Goal: Task Accomplishment & Management: Manage account settings

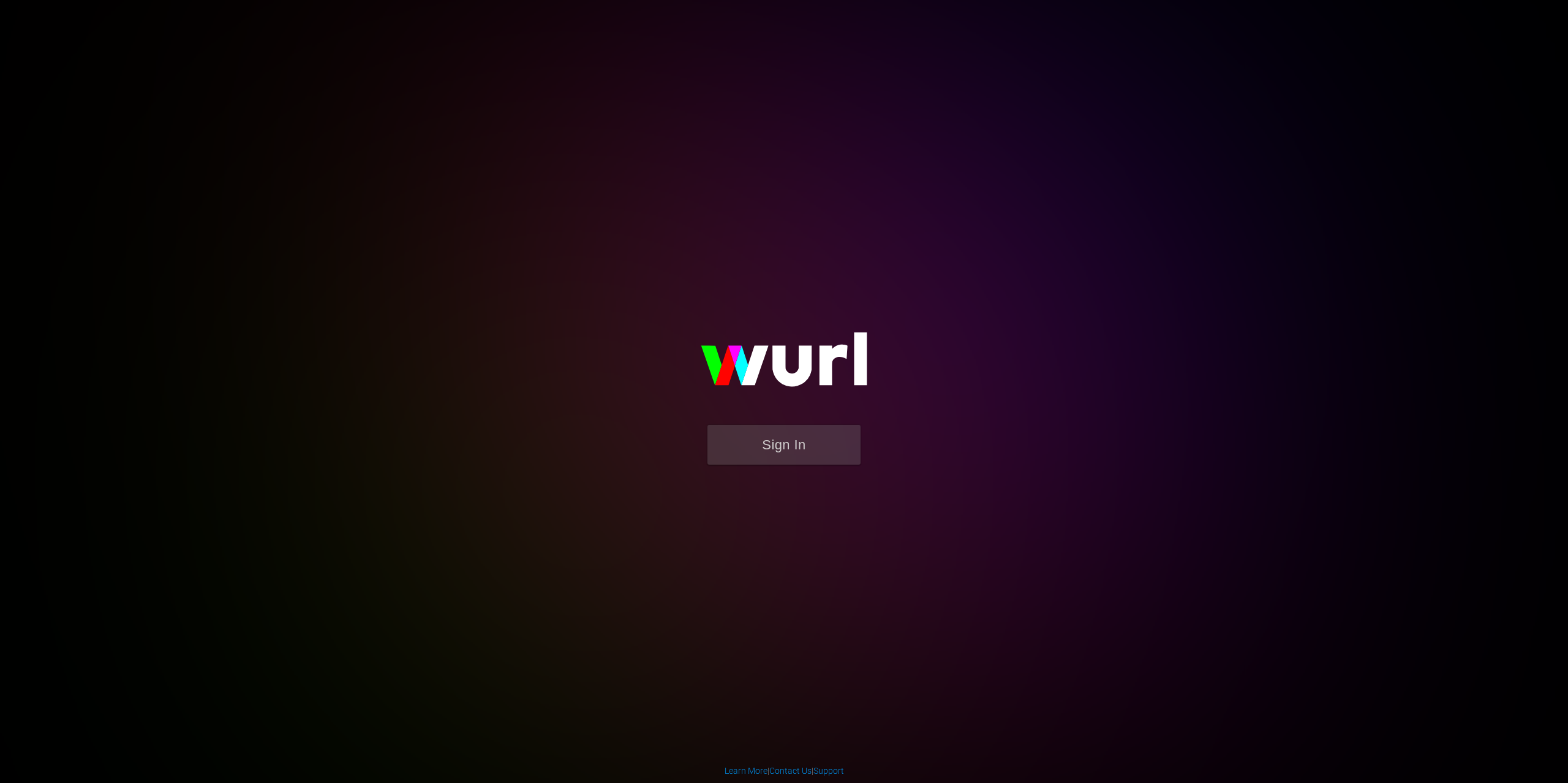
click at [853, 442] on button "Sign In" at bounding box center [784, 445] width 153 height 40
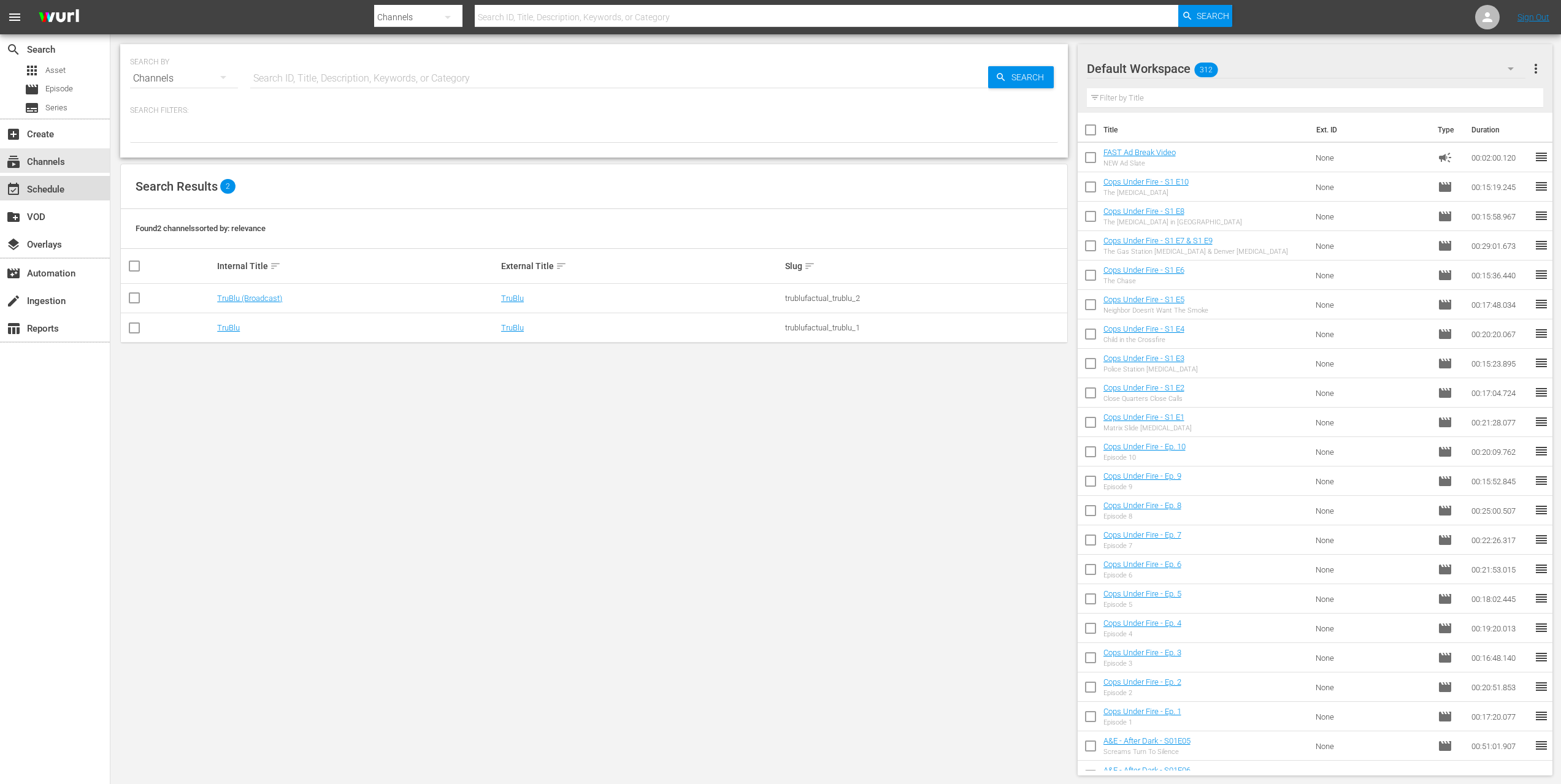
click at [57, 185] on div "event_available Schedule" at bounding box center [34, 188] width 69 height 11
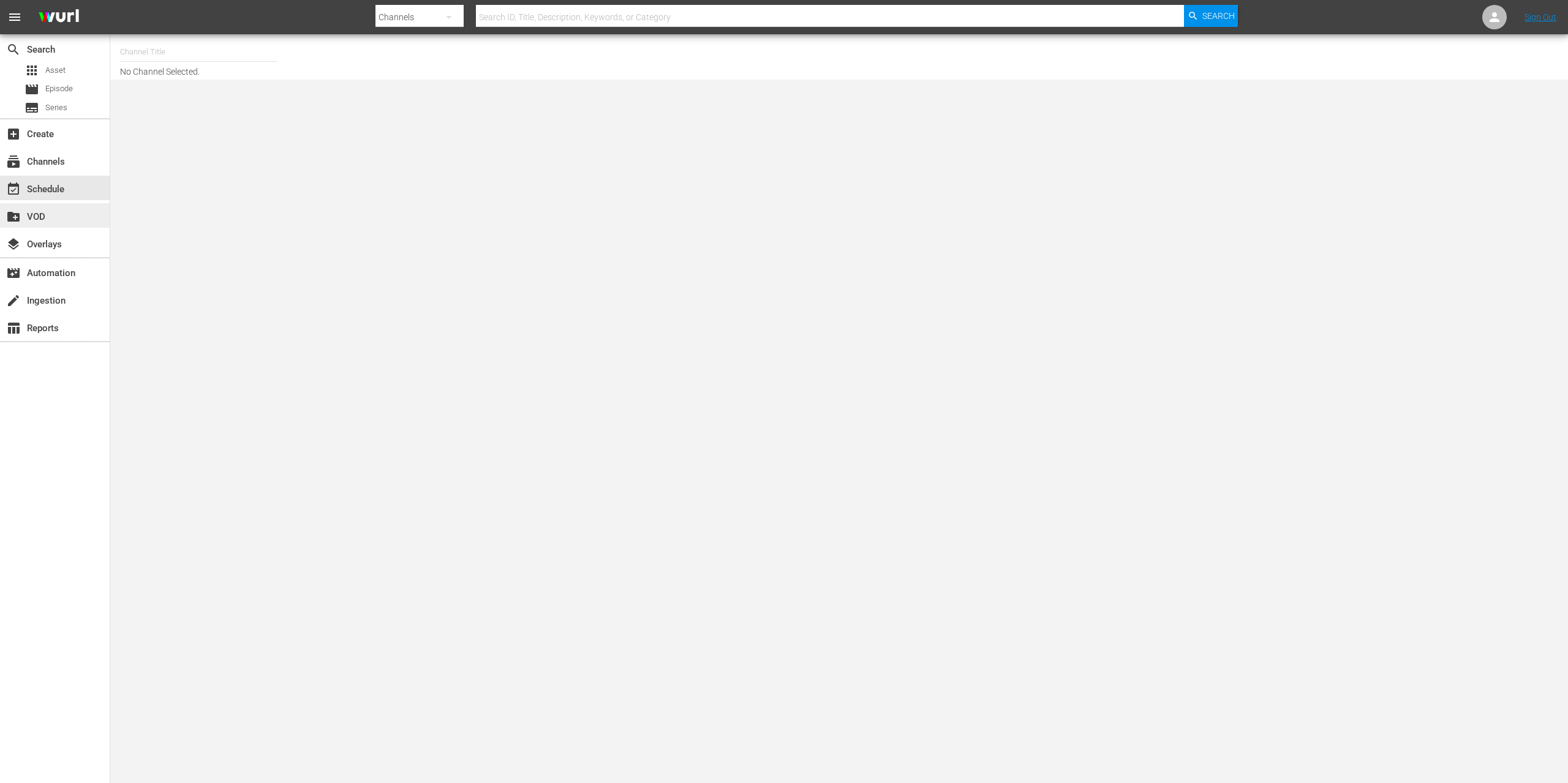
click at [42, 220] on div "create_new_folder VOD" at bounding box center [34, 215] width 69 height 11
click at [47, 165] on div "subscriptions Channels" at bounding box center [34, 160] width 69 height 11
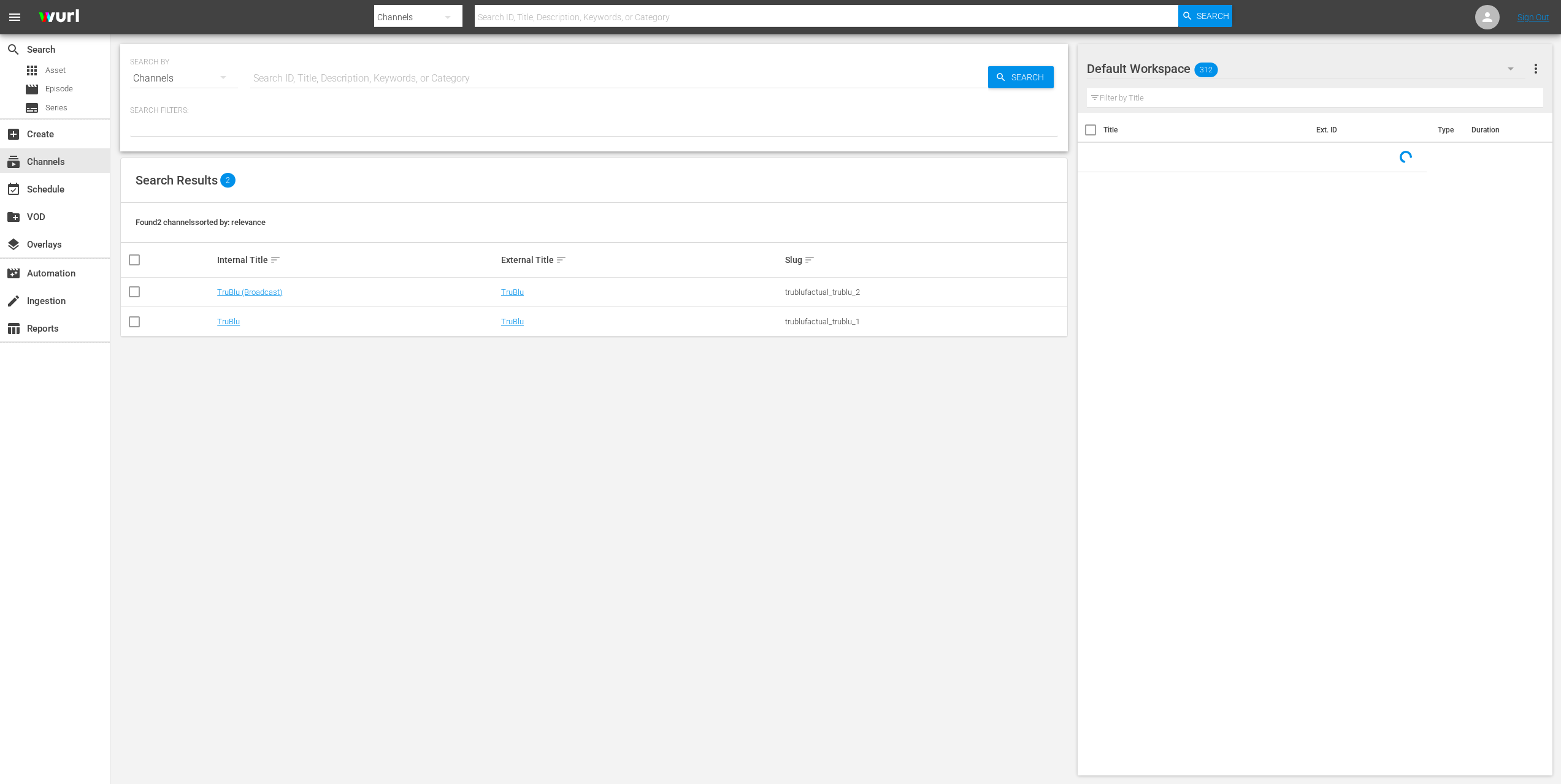
click at [217, 319] on div "TruBlu" at bounding box center [357, 321] width 280 height 9
click at [217, 324] on link "TruBlu" at bounding box center [228, 321] width 23 height 9
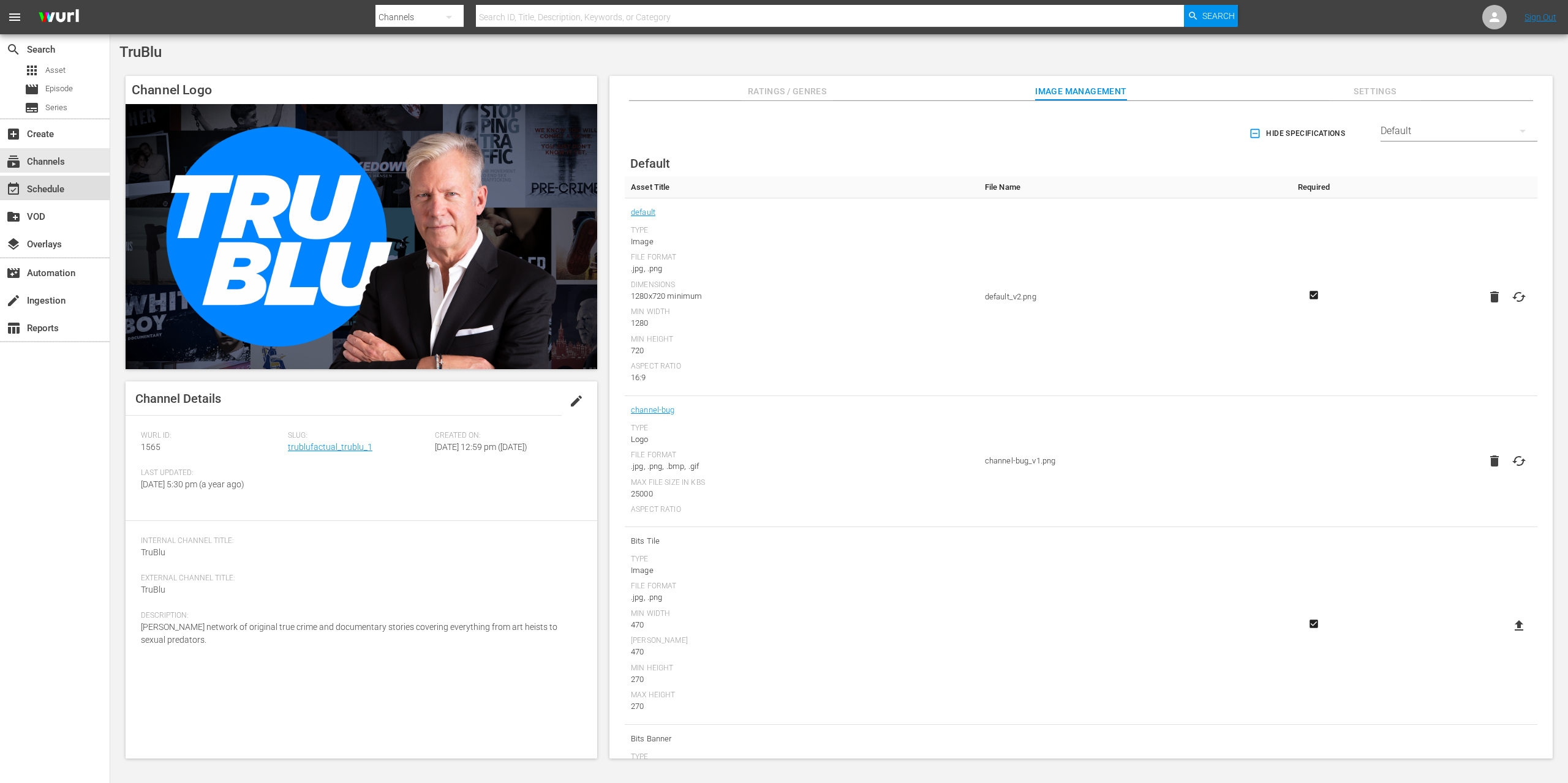
click at [79, 194] on div "event_available Schedule" at bounding box center [55, 187] width 110 height 24
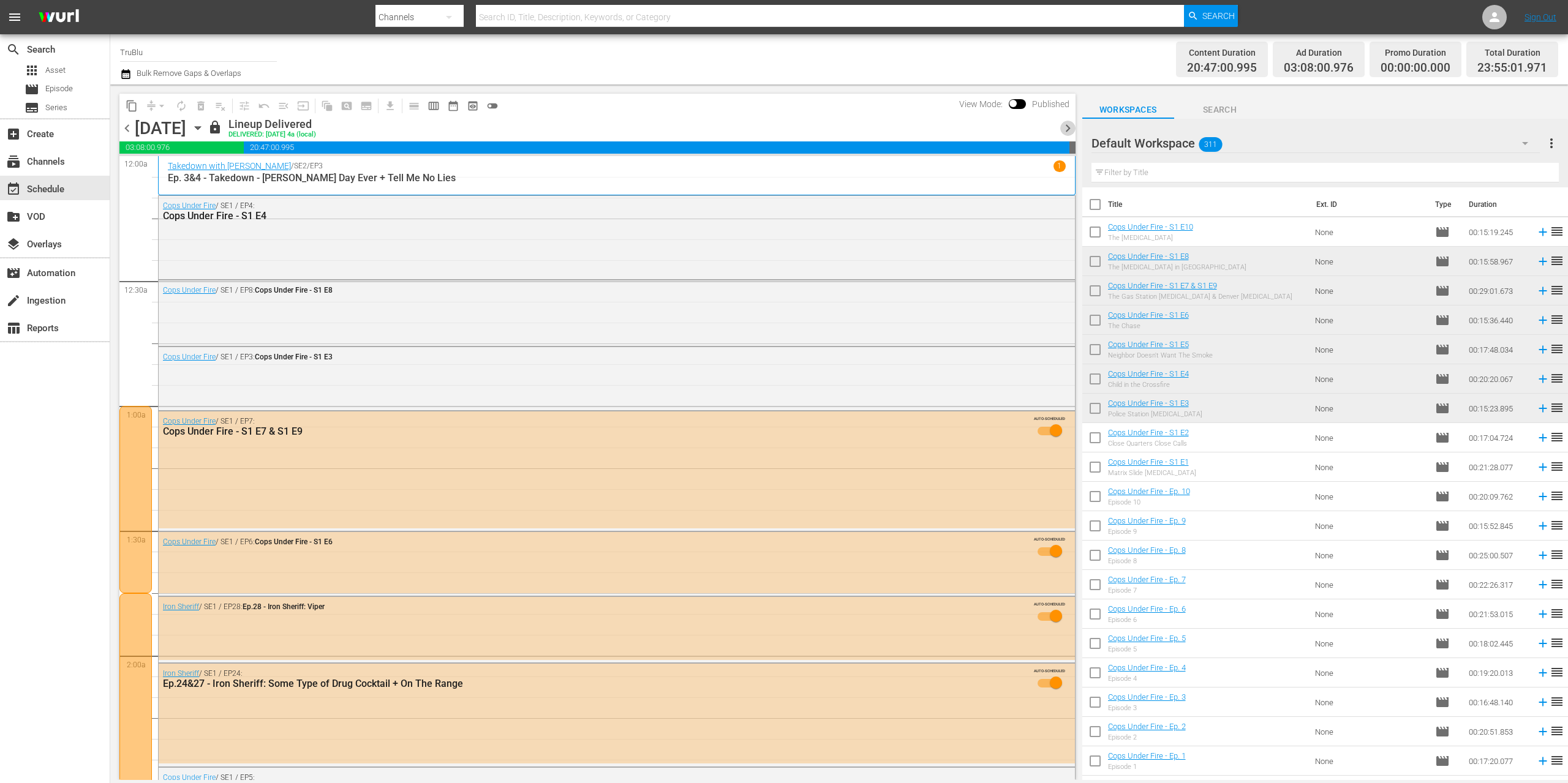
click at [1067, 127] on span "chevron_right" at bounding box center [1068, 128] width 16 height 16
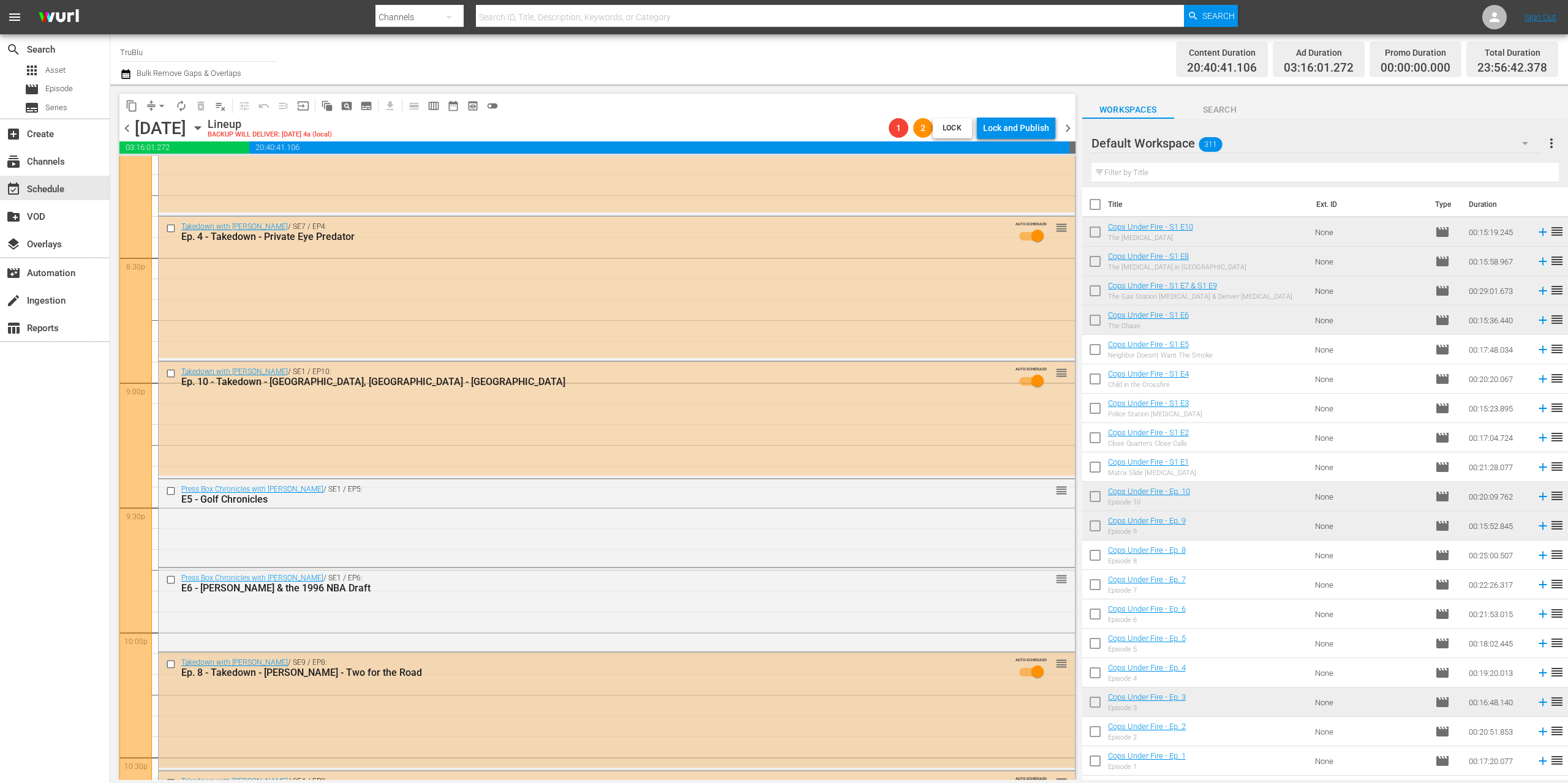
scroll to position [5376, 0]
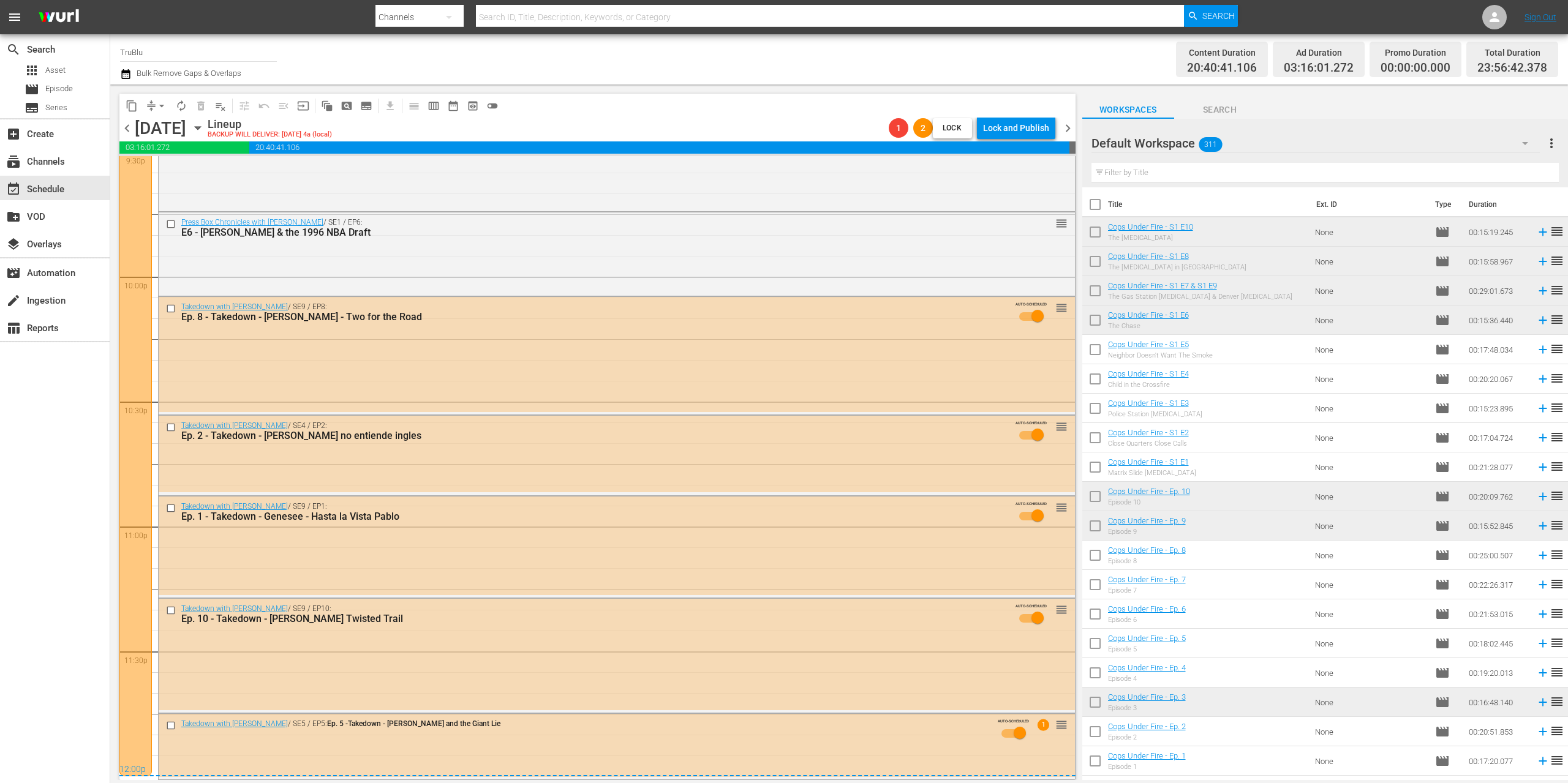
click at [150, 100] on span "compress" at bounding box center [151, 106] width 12 height 12
click at [151, 102] on span "compress" at bounding box center [151, 106] width 12 height 12
click at [157, 101] on span "arrow_drop_down" at bounding box center [162, 106] width 12 height 12
click at [166, 173] on li "Align to End of Previous Day" at bounding box center [162, 171] width 128 height 20
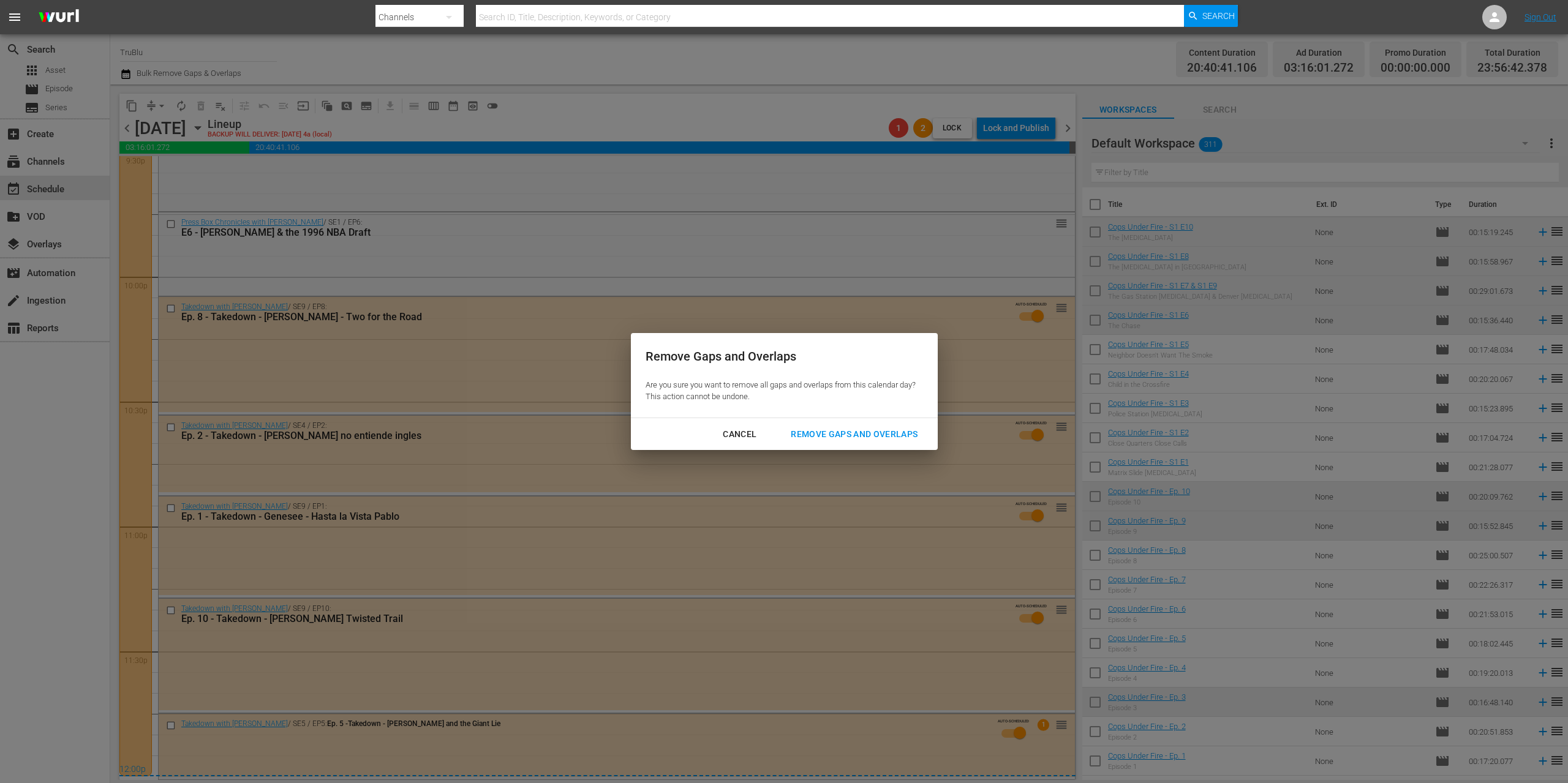
click at [821, 434] on div "Remove Gaps and Overlaps" at bounding box center [854, 434] width 146 height 16
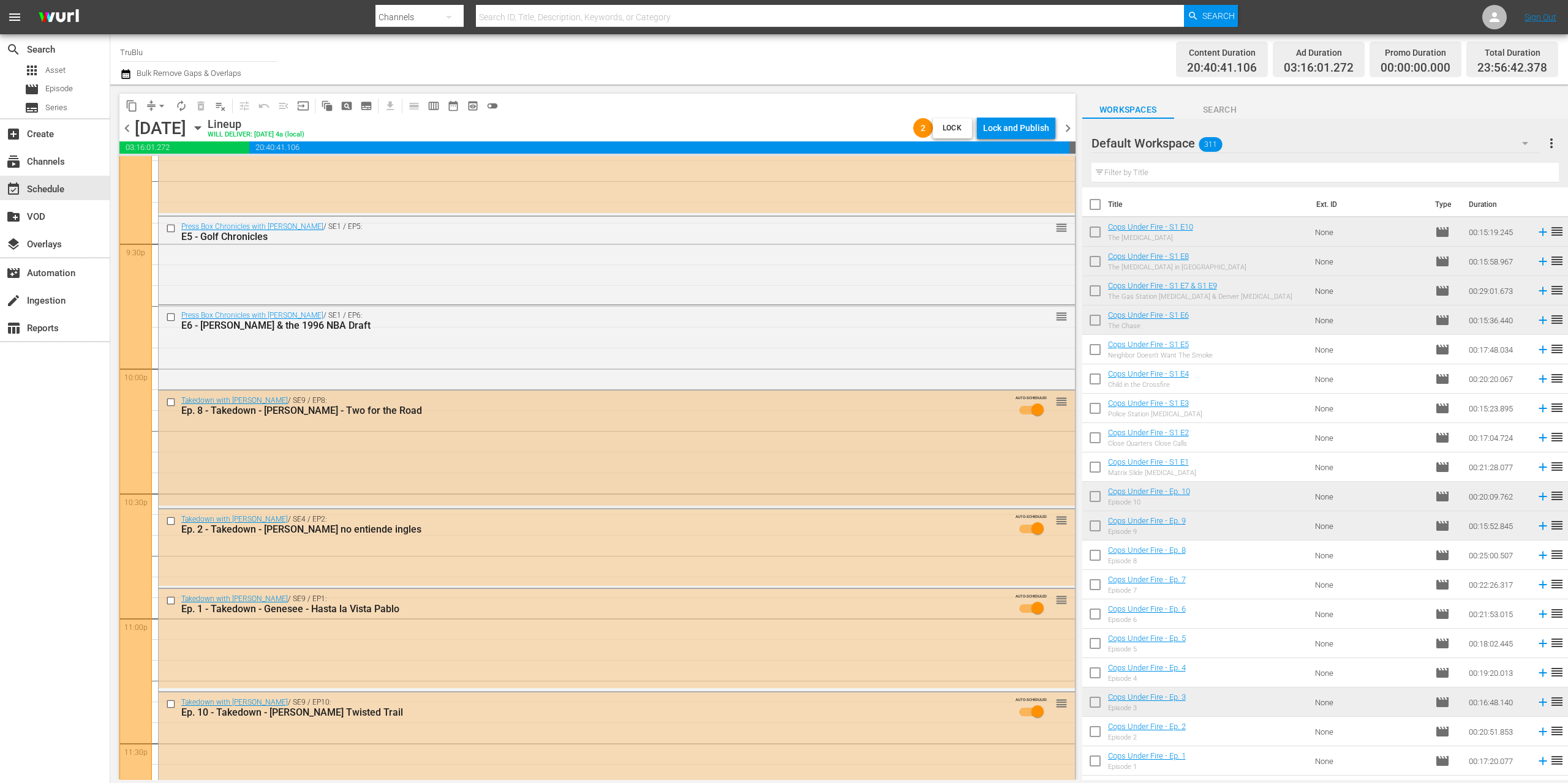
scroll to position [5377, 0]
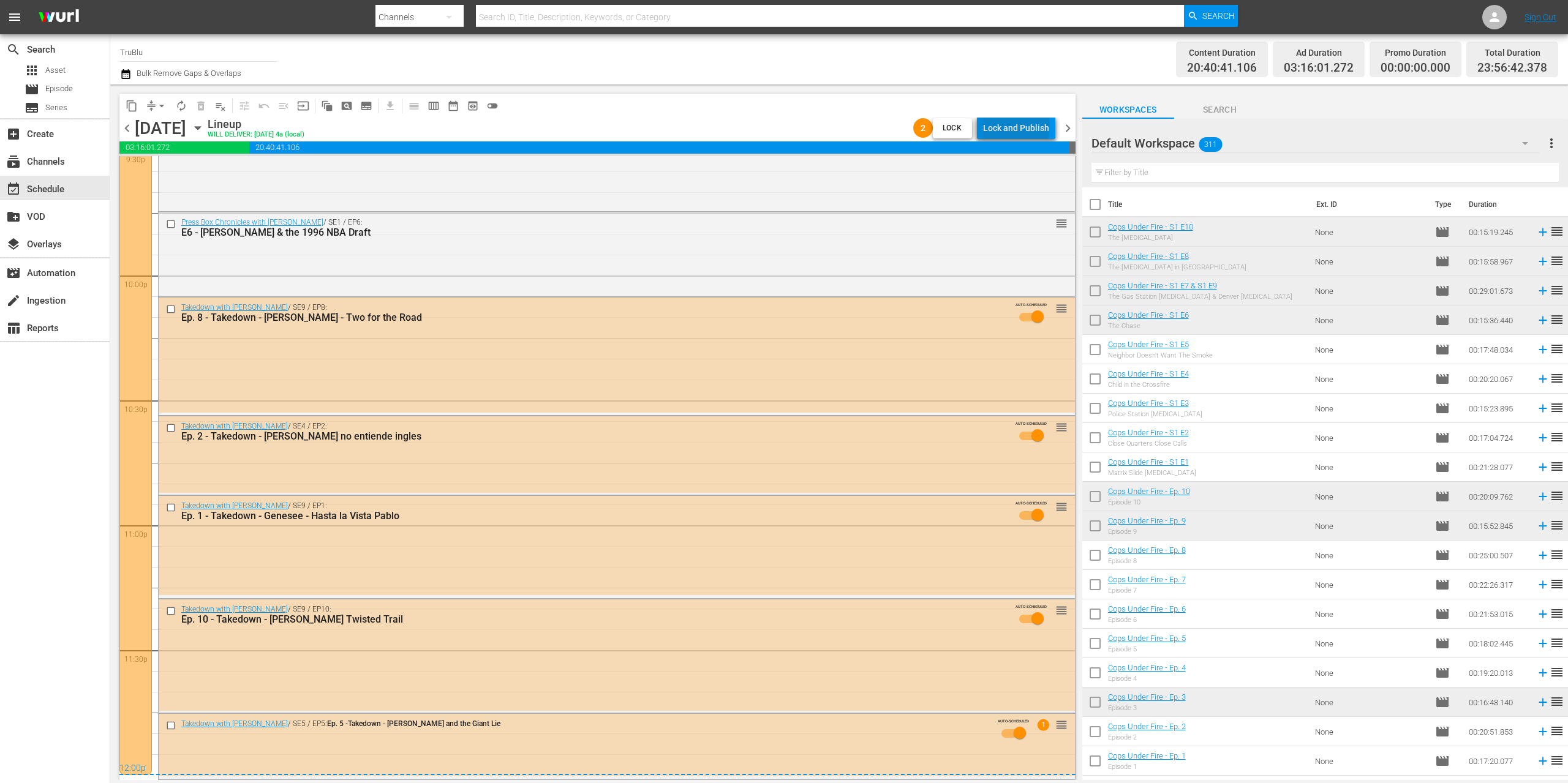
click at [1018, 125] on div "Lock and Publish" at bounding box center [1016, 128] width 66 height 22
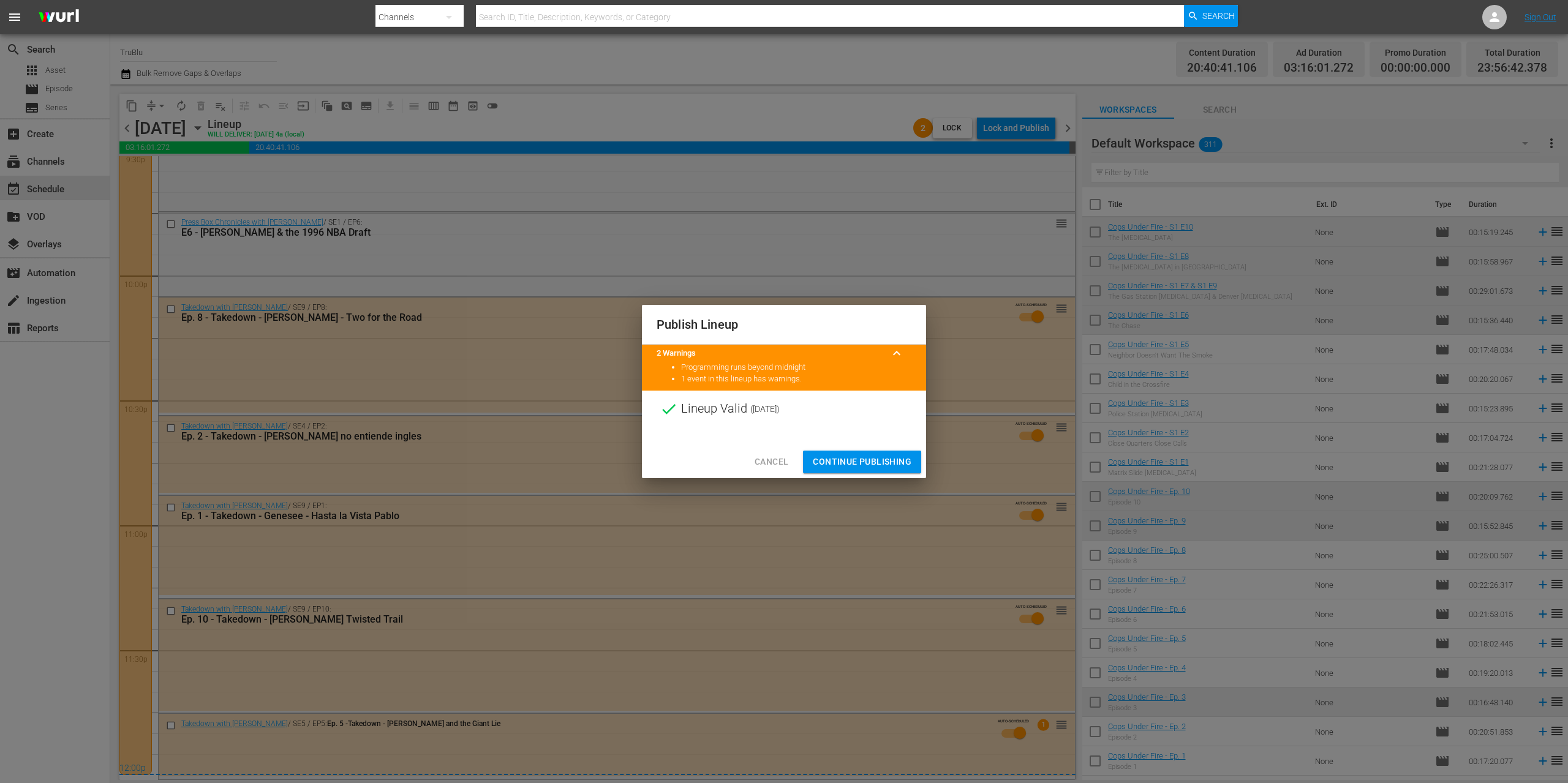
click at [847, 467] on span "Continue Publishing" at bounding box center [862, 462] width 99 height 16
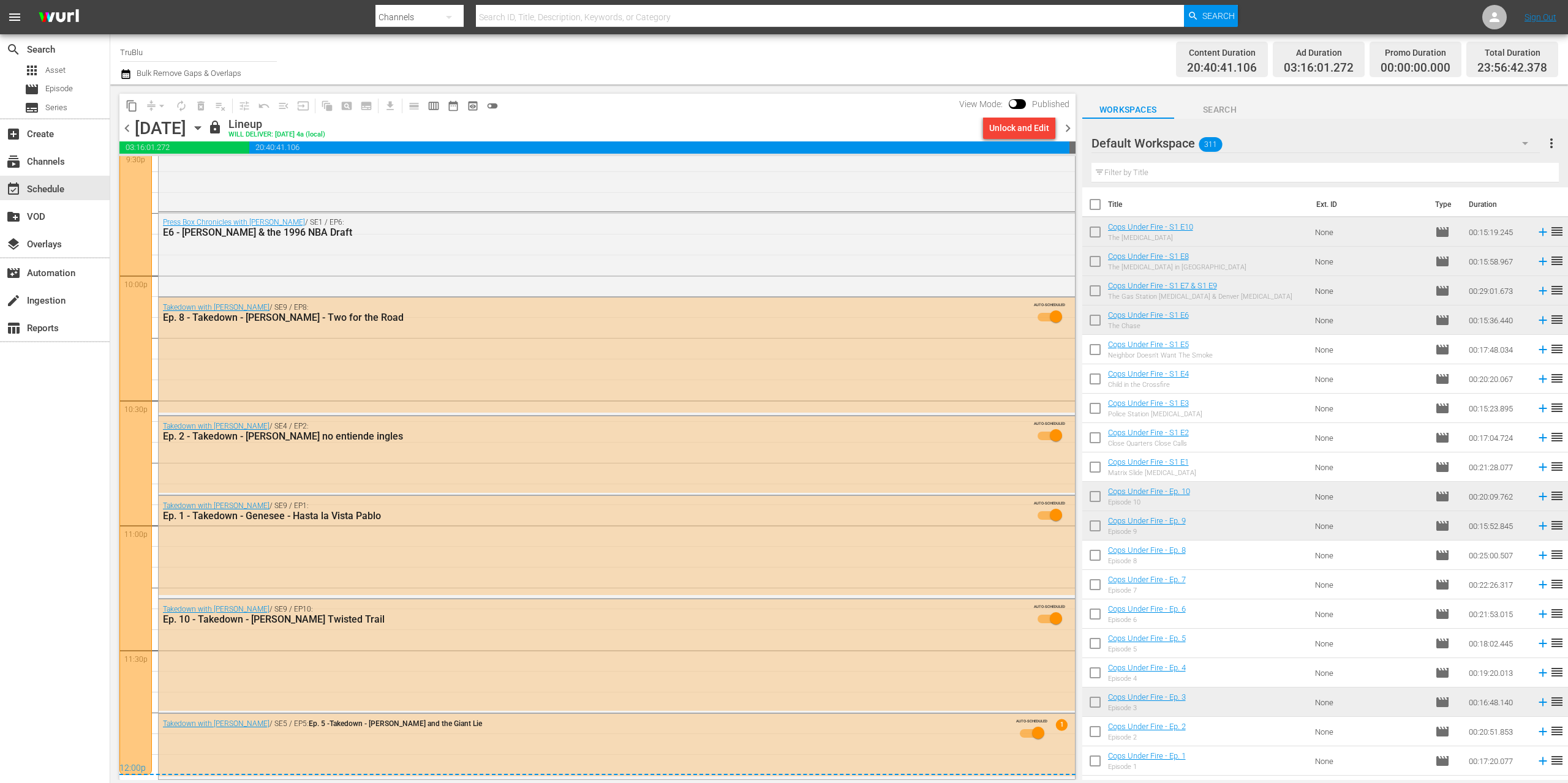
click at [1240, 673] on td "Cops Under Fire - Ep. 4 Episode 4" at bounding box center [1209, 673] width 203 height 29
click at [1064, 129] on span "chevron_right" at bounding box center [1068, 128] width 16 height 16
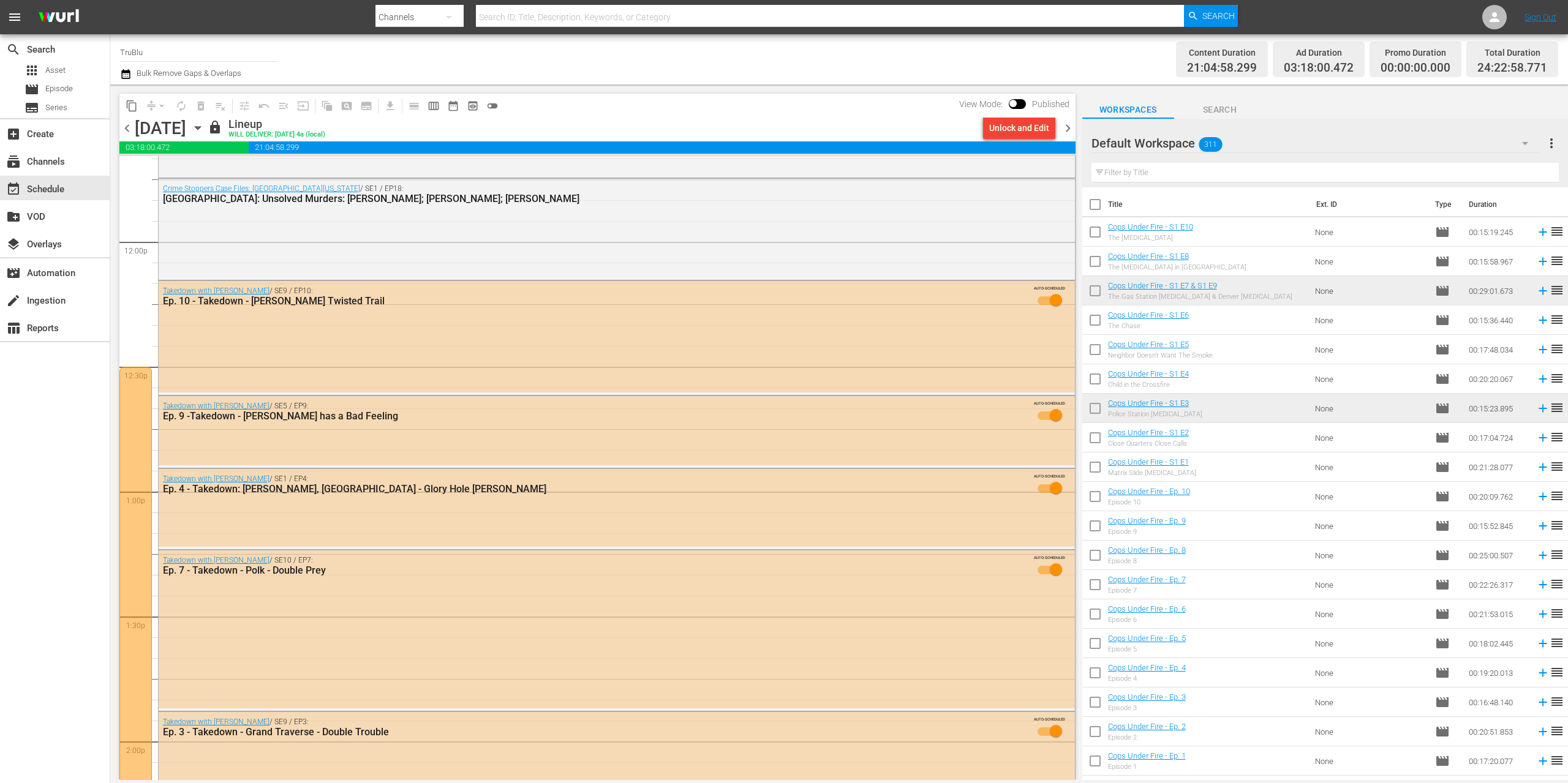
scroll to position [1433, 0]
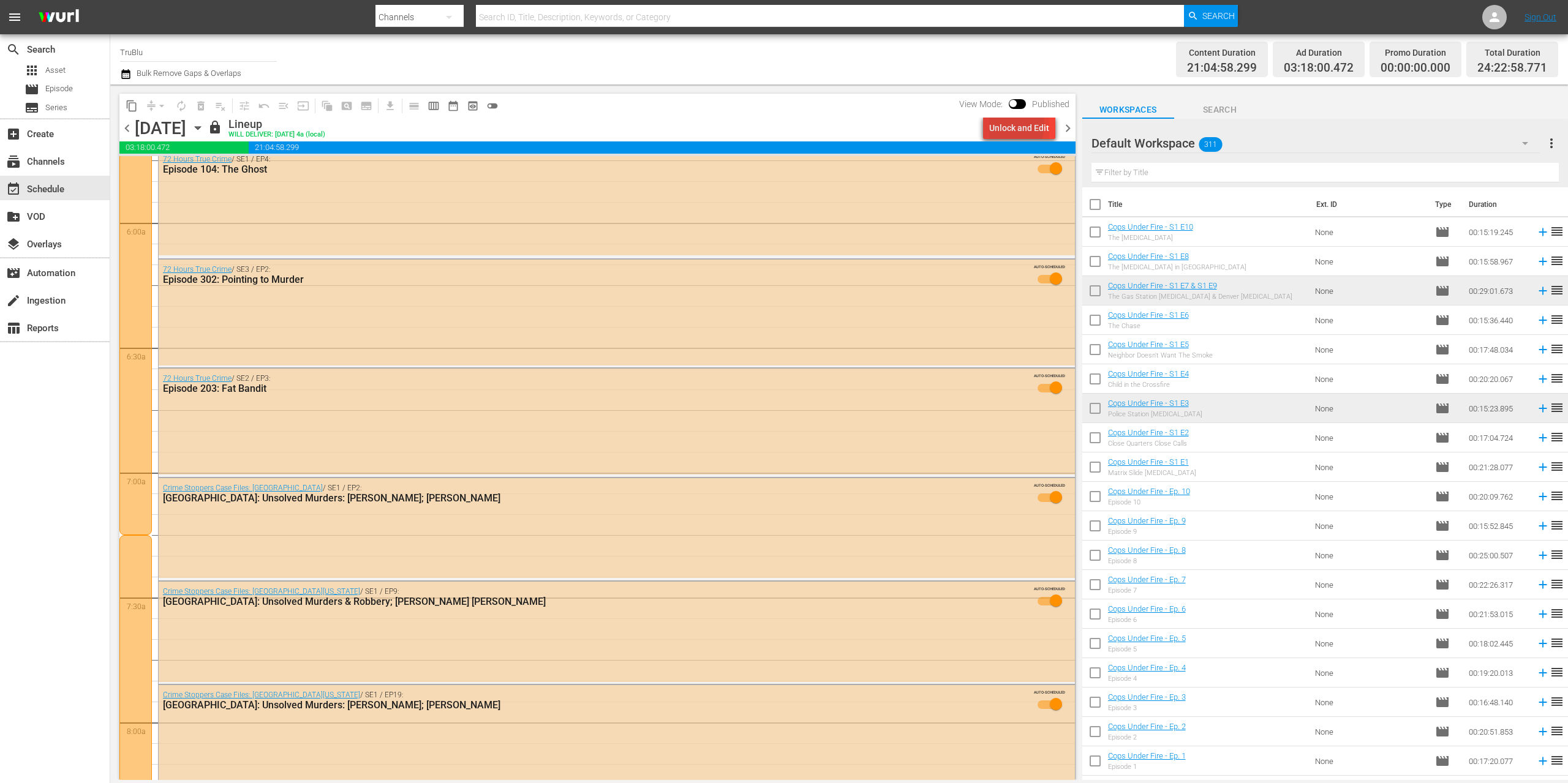
click at [1005, 125] on div "Unlock and Edit" at bounding box center [1019, 128] width 60 height 22
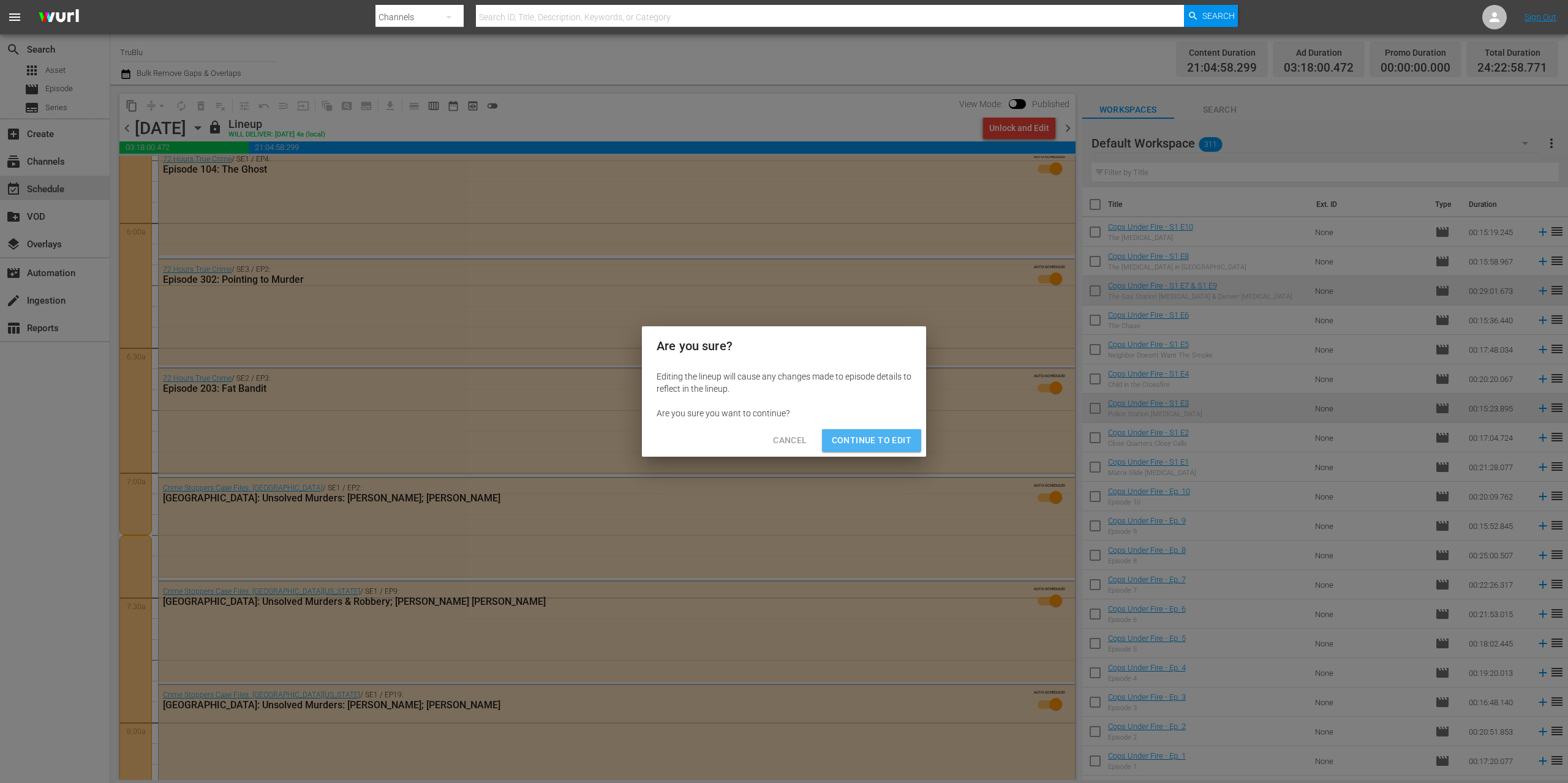
click at [883, 435] on span "Continue to Edit" at bounding box center [871, 441] width 79 height 16
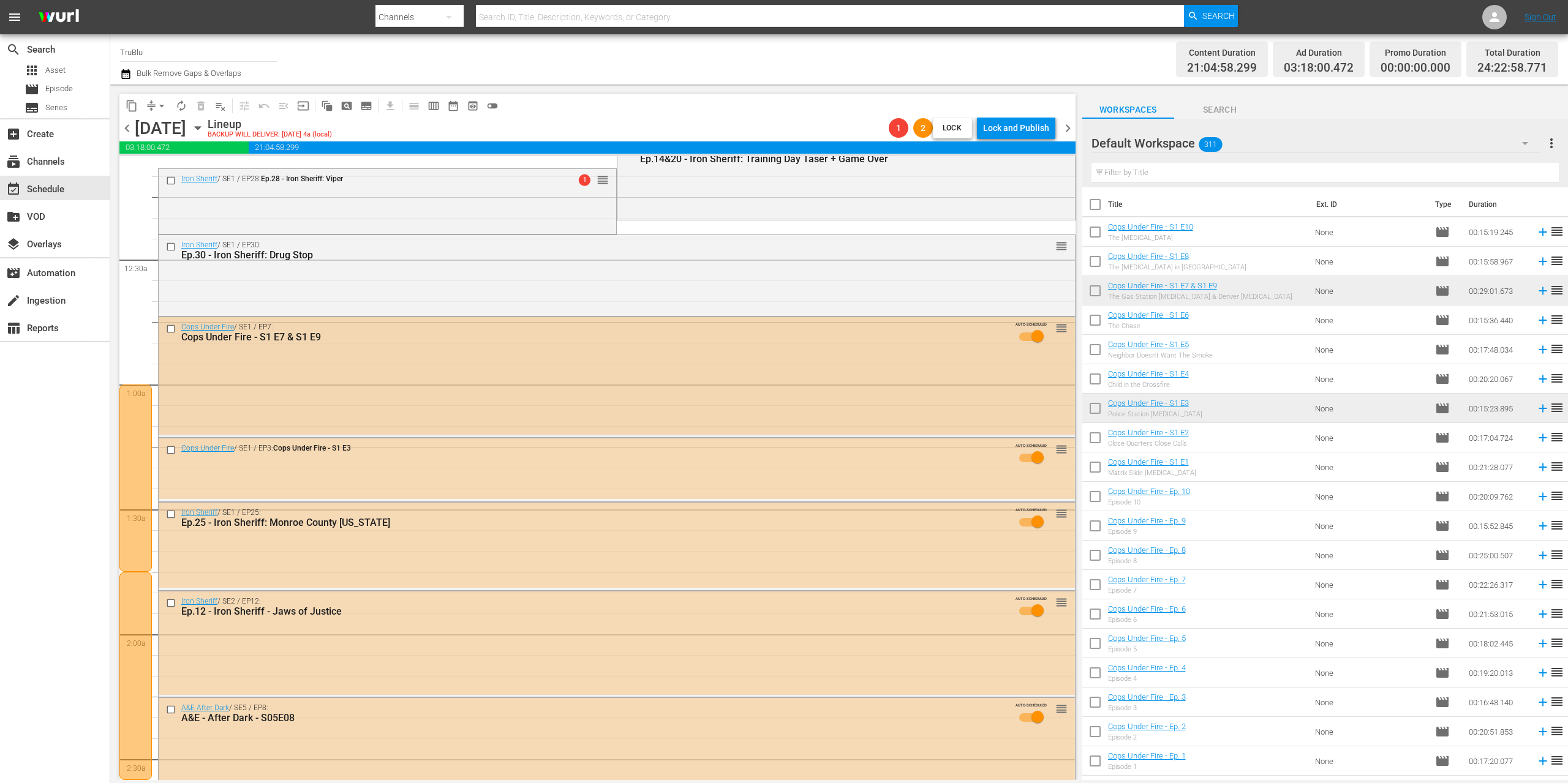
scroll to position [0, 0]
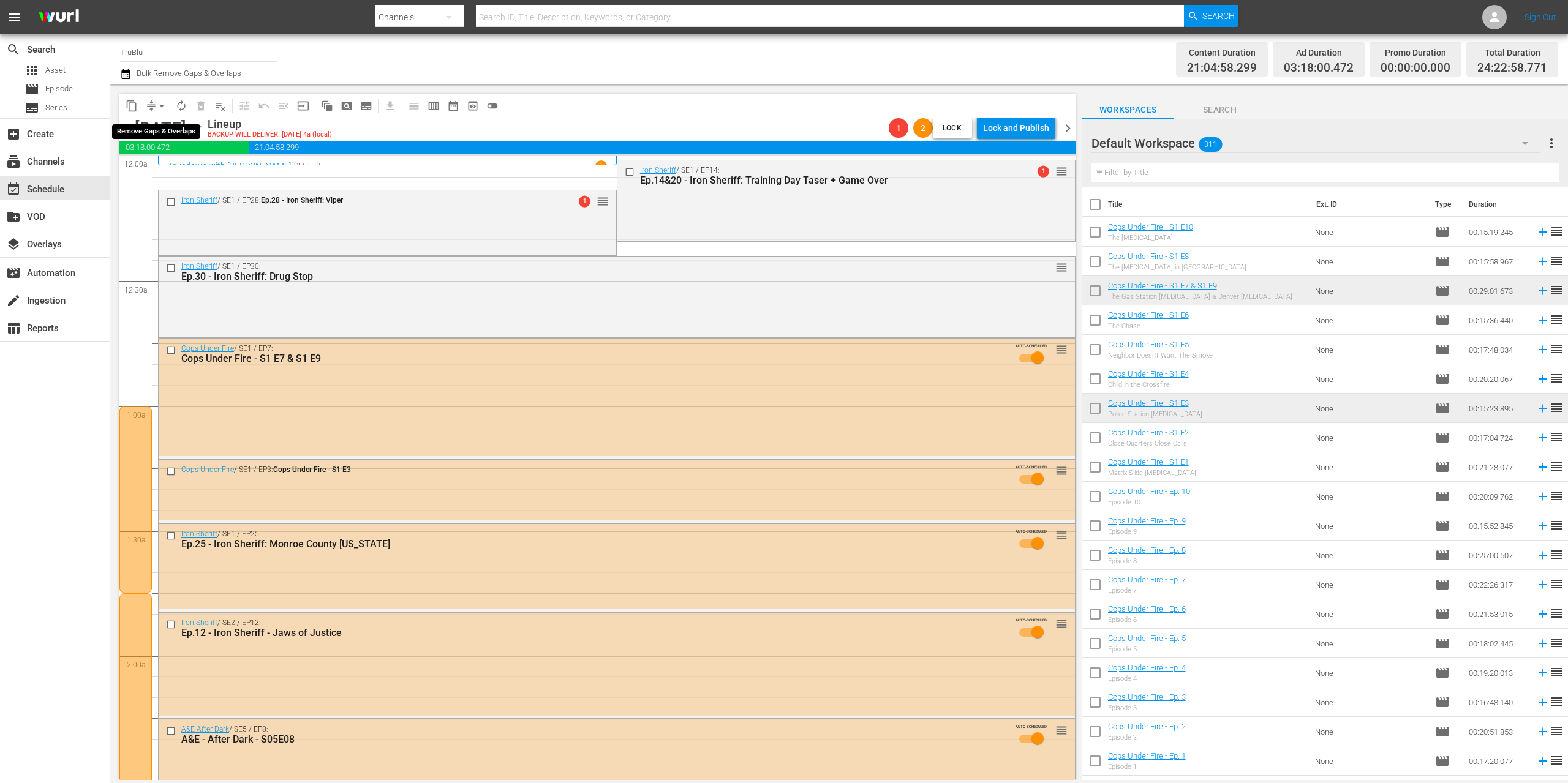
click at [161, 104] on span "arrow_drop_down" at bounding box center [162, 106] width 12 height 12
click at [174, 168] on li "Align to End of Previous Day" at bounding box center [162, 171] width 128 height 20
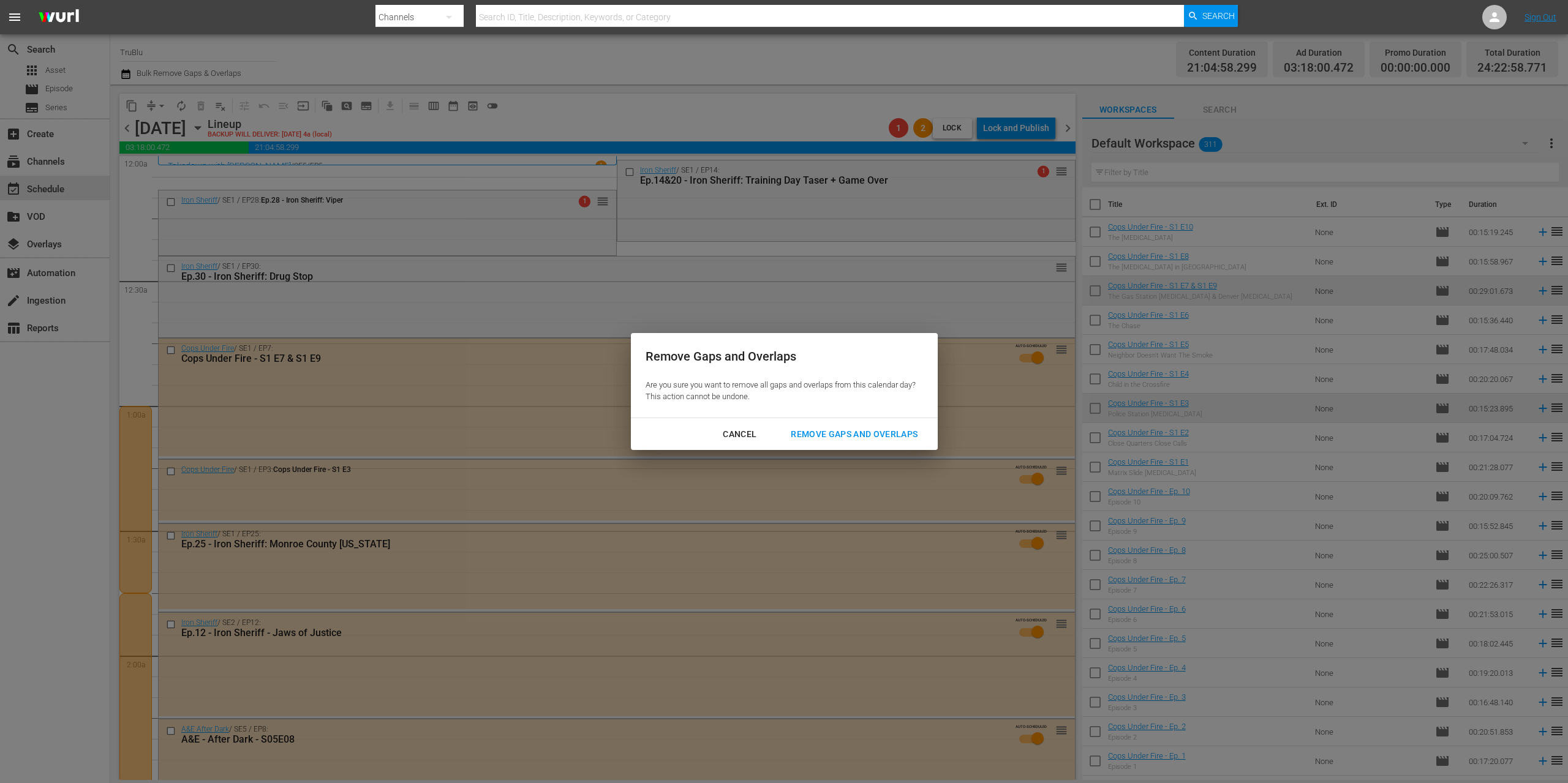
click at [854, 438] on div "Remove Gaps and Overlaps" at bounding box center [854, 434] width 146 height 16
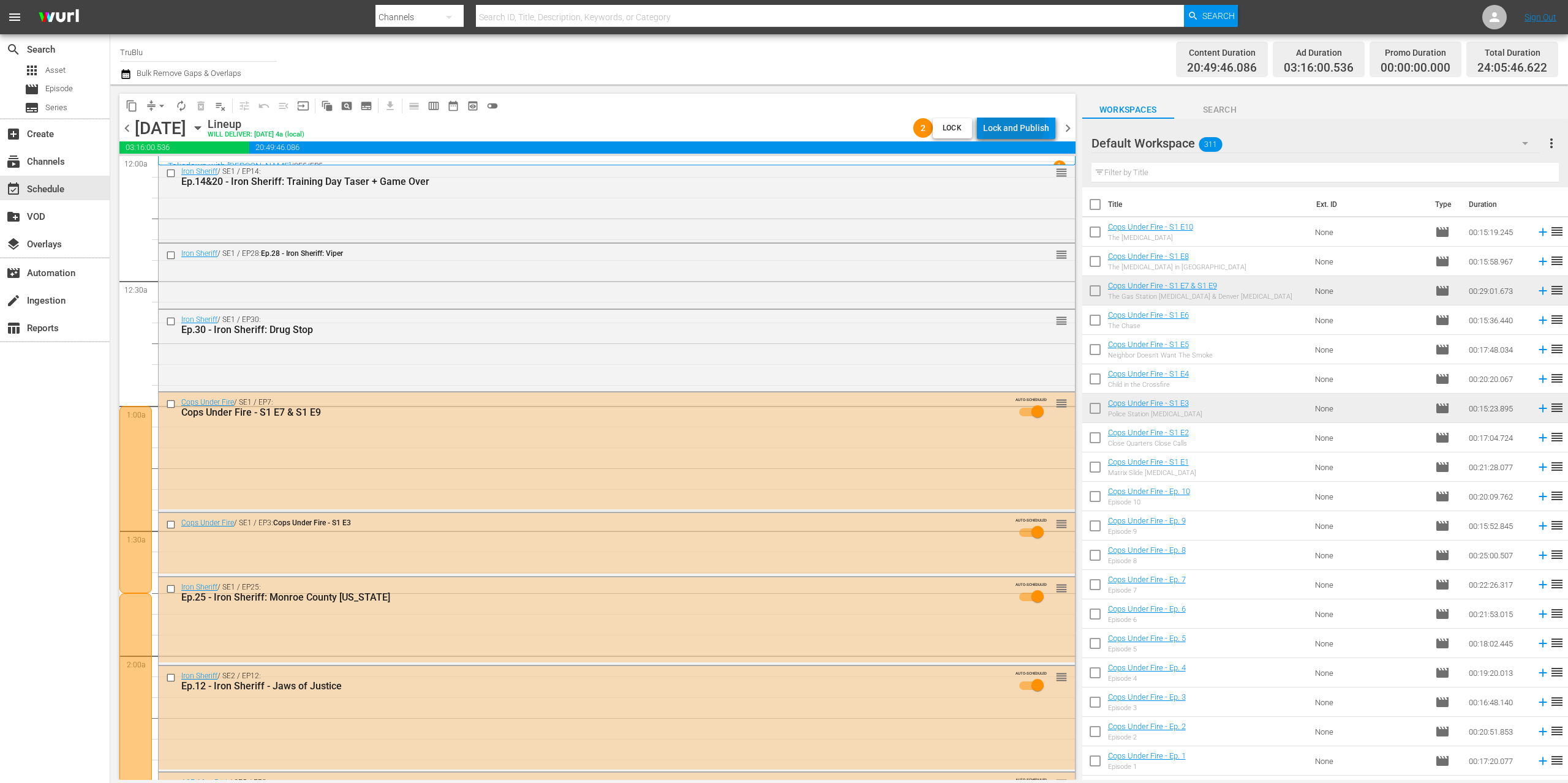
click at [1013, 124] on div "Lock and Publish" at bounding box center [1016, 128] width 66 height 22
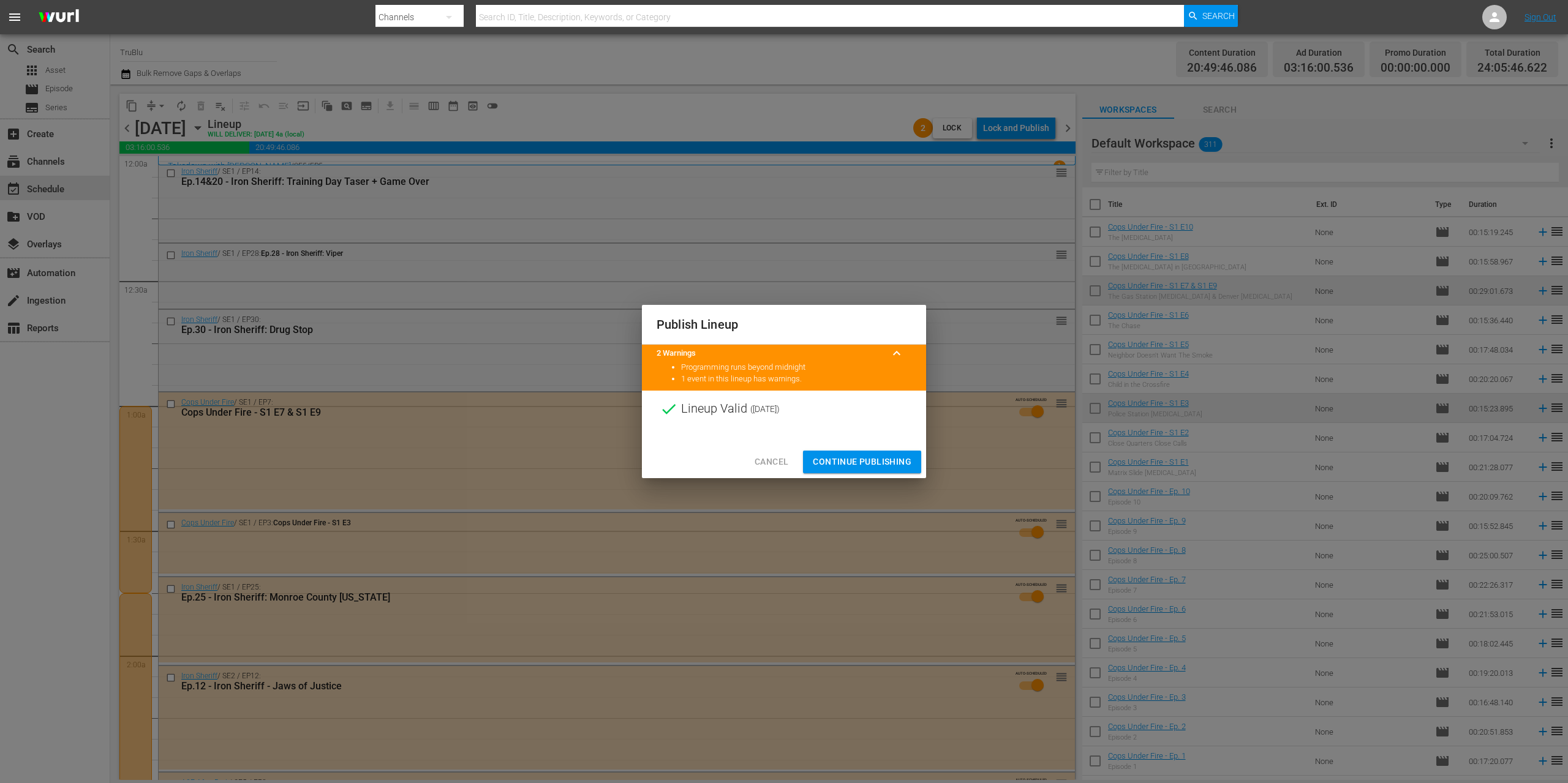
click at [867, 466] on span "Continue Publishing" at bounding box center [862, 462] width 99 height 16
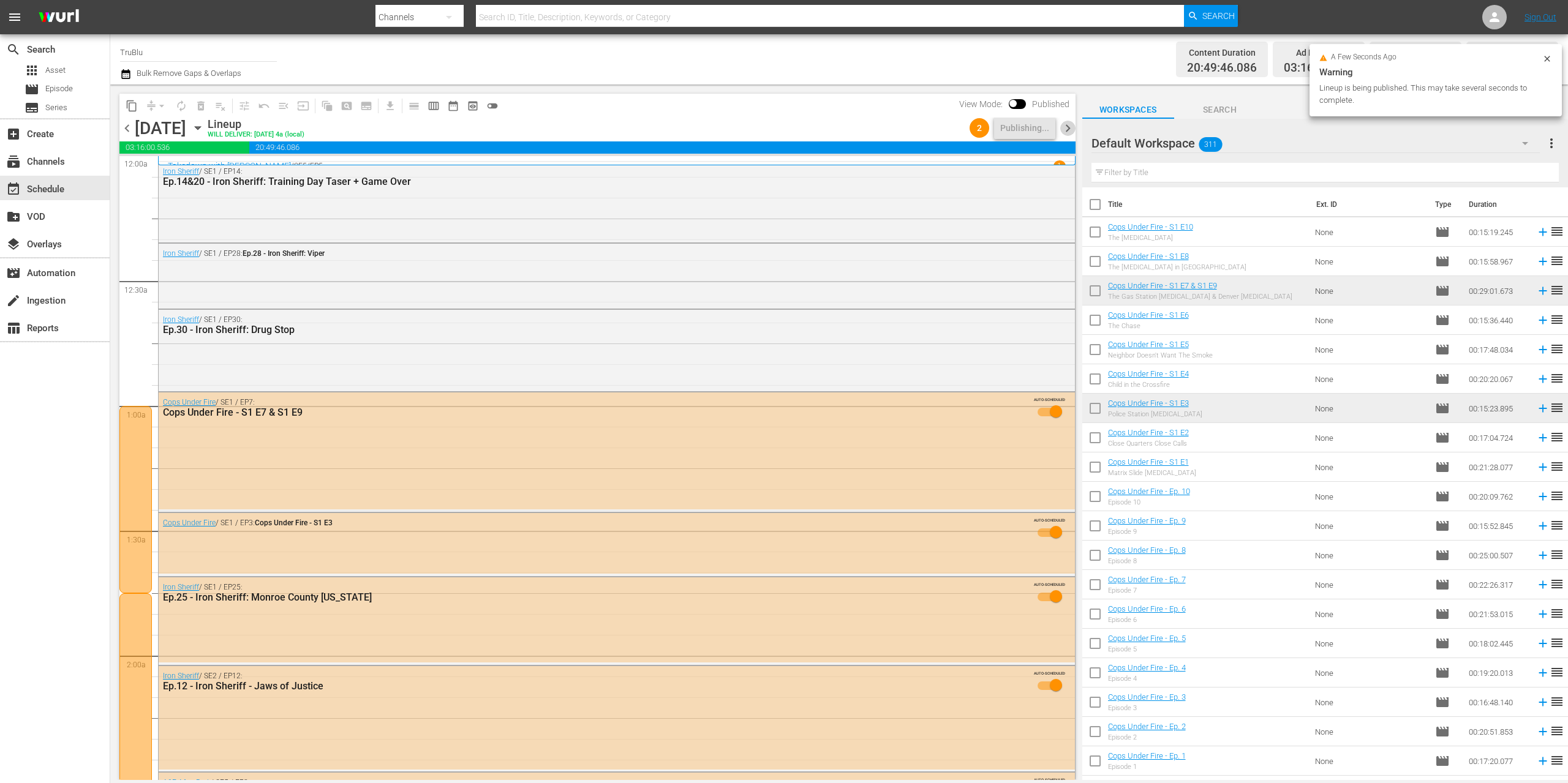
click at [1067, 124] on span "chevron_right" at bounding box center [1068, 128] width 16 height 16
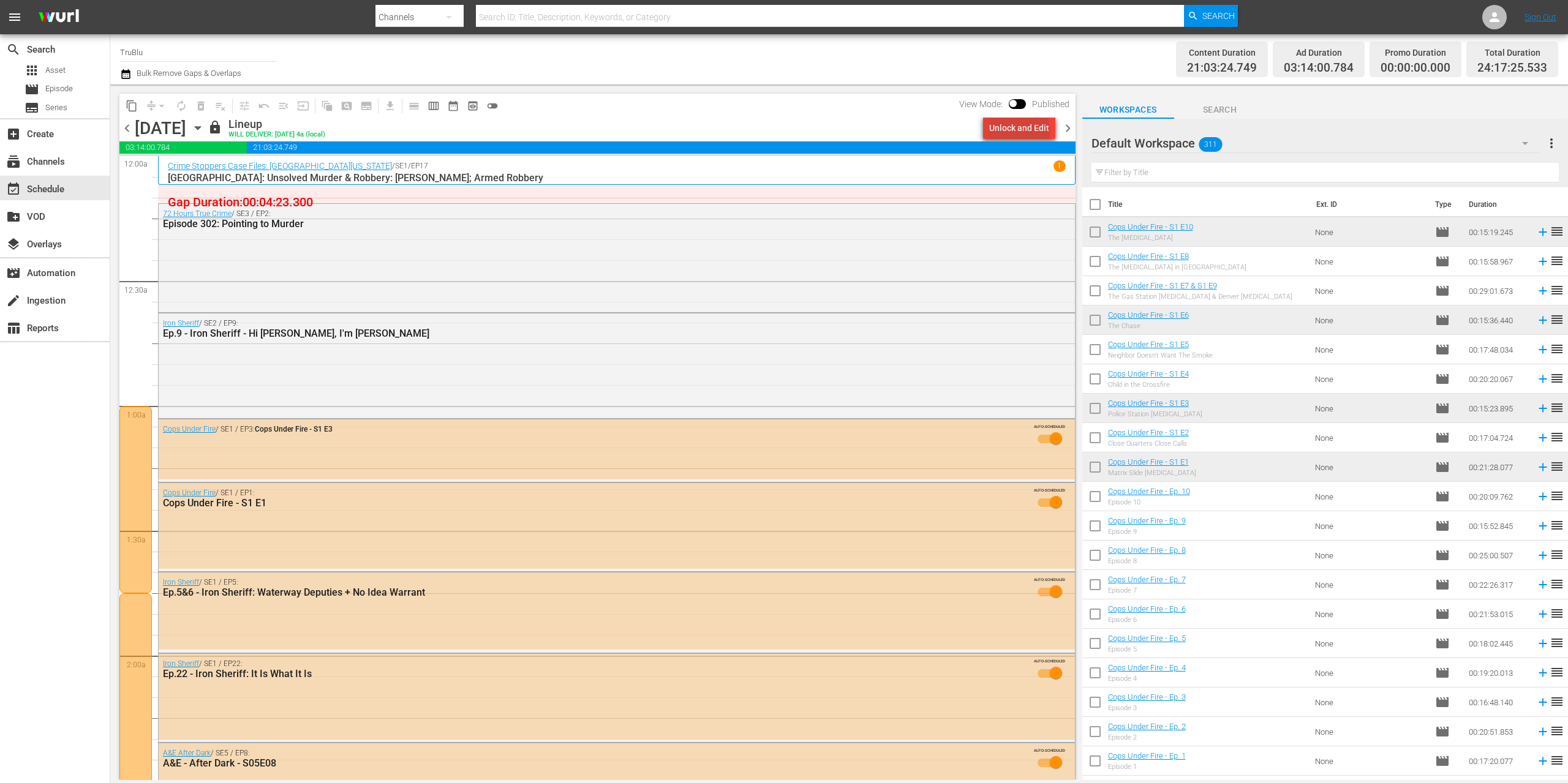
click at [1021, 132] on div "Unlock and Edit" at bounding box center [1019, 128] width 60 height 22
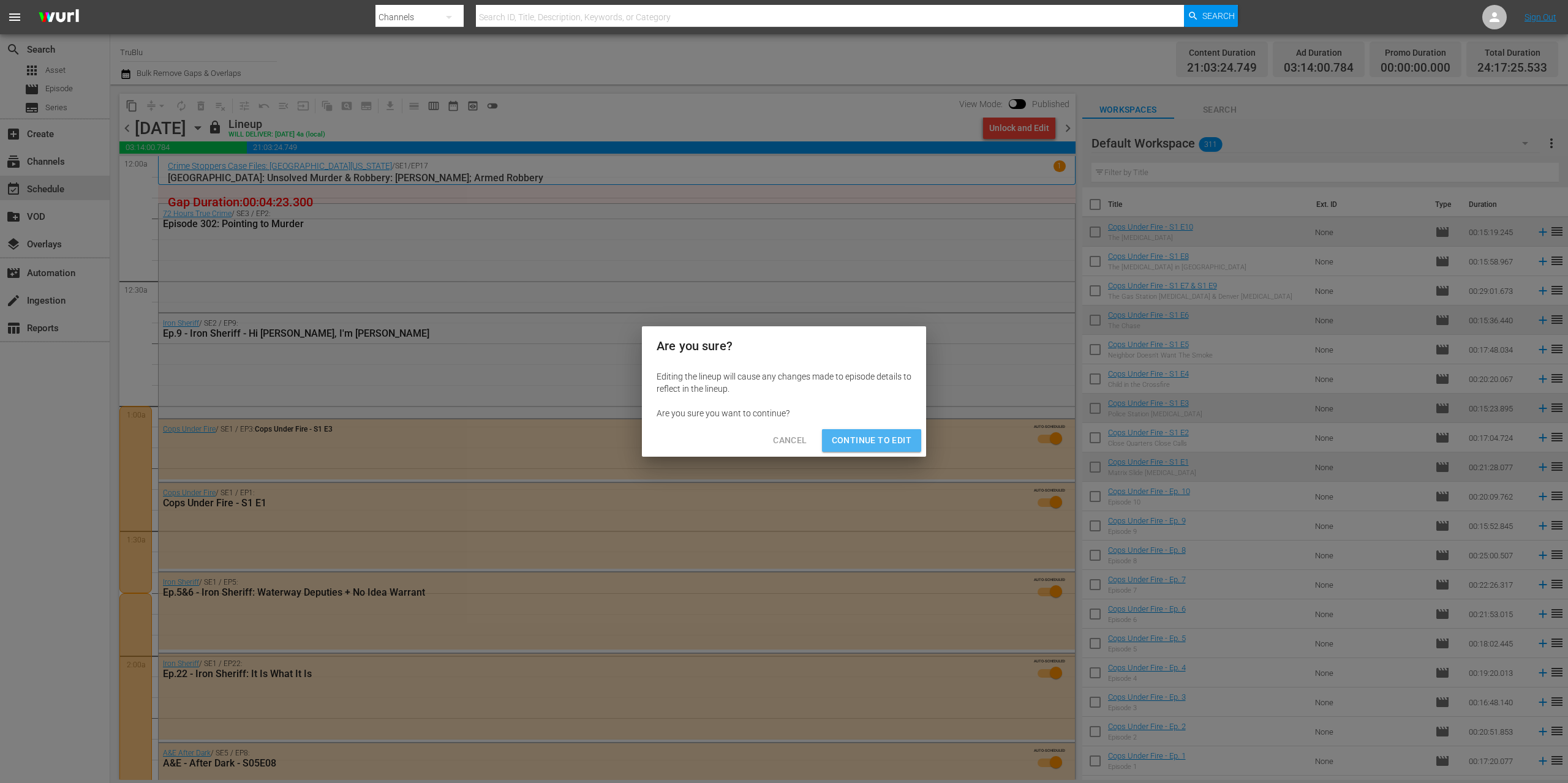
click at [848, 438] on span "Continue to Edit" at bounding box center [871, 441] width 79 height 16
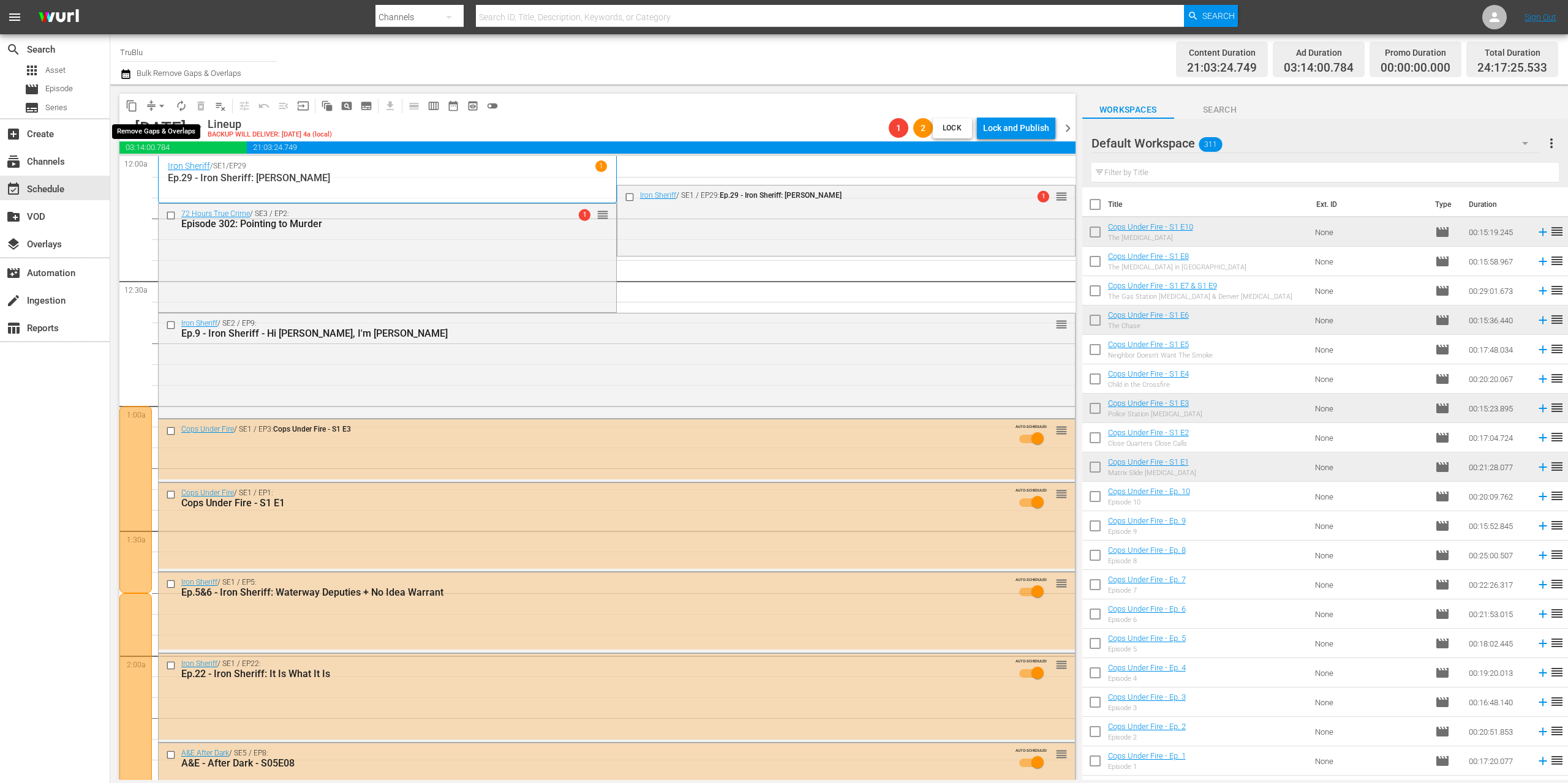
click at [155, 105] on button "arrow_drop_down" at bounding box center [162, 106] width 20 height 20
click at [186, 175] on li "Align to End of Previous Day" at bounding box center [162, 171] width 128 height 20
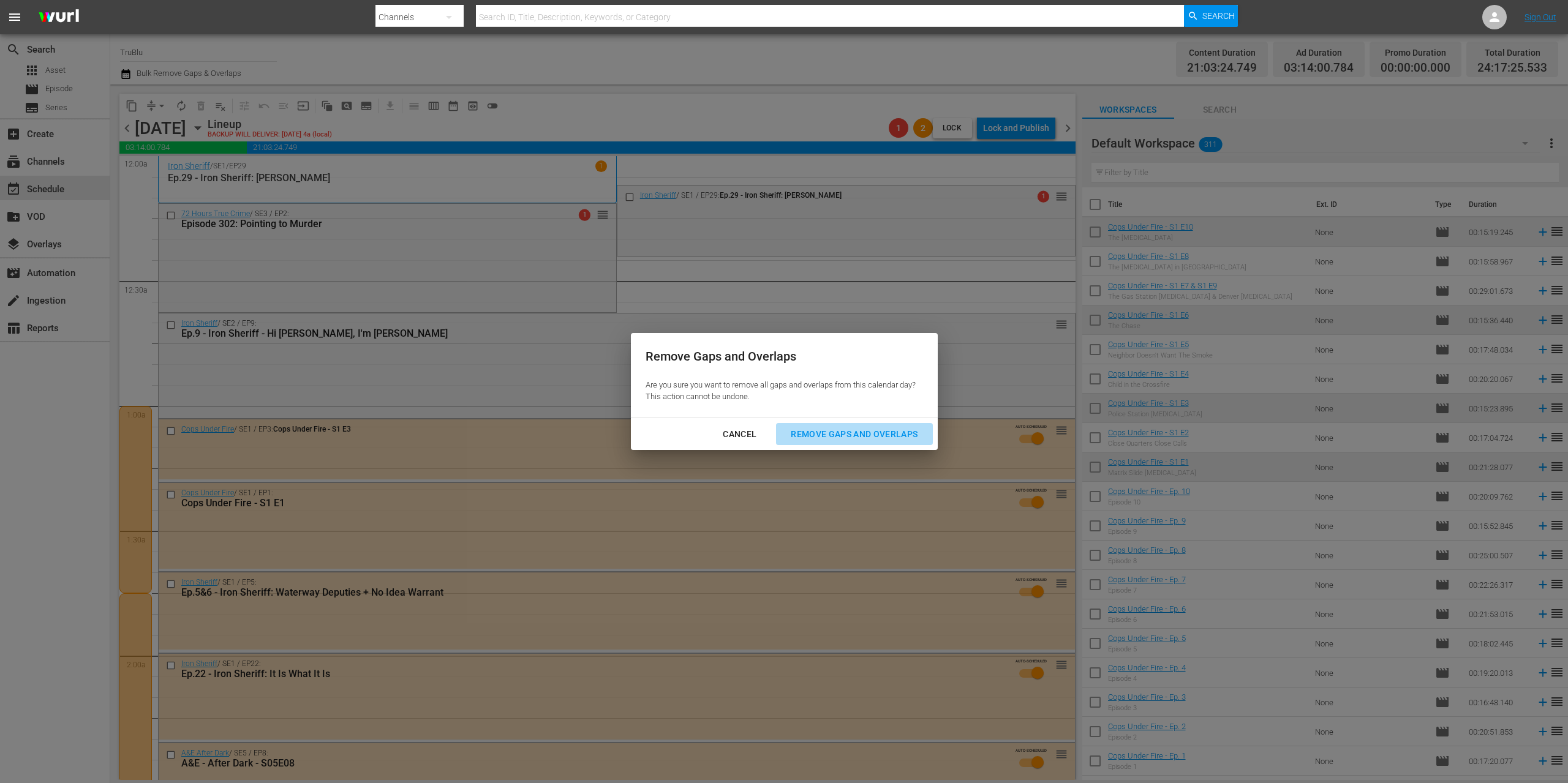
click at [888, 438] on div "Remove Gaps and Overlaps" at bounding box center [854, 434] width 146 height 16
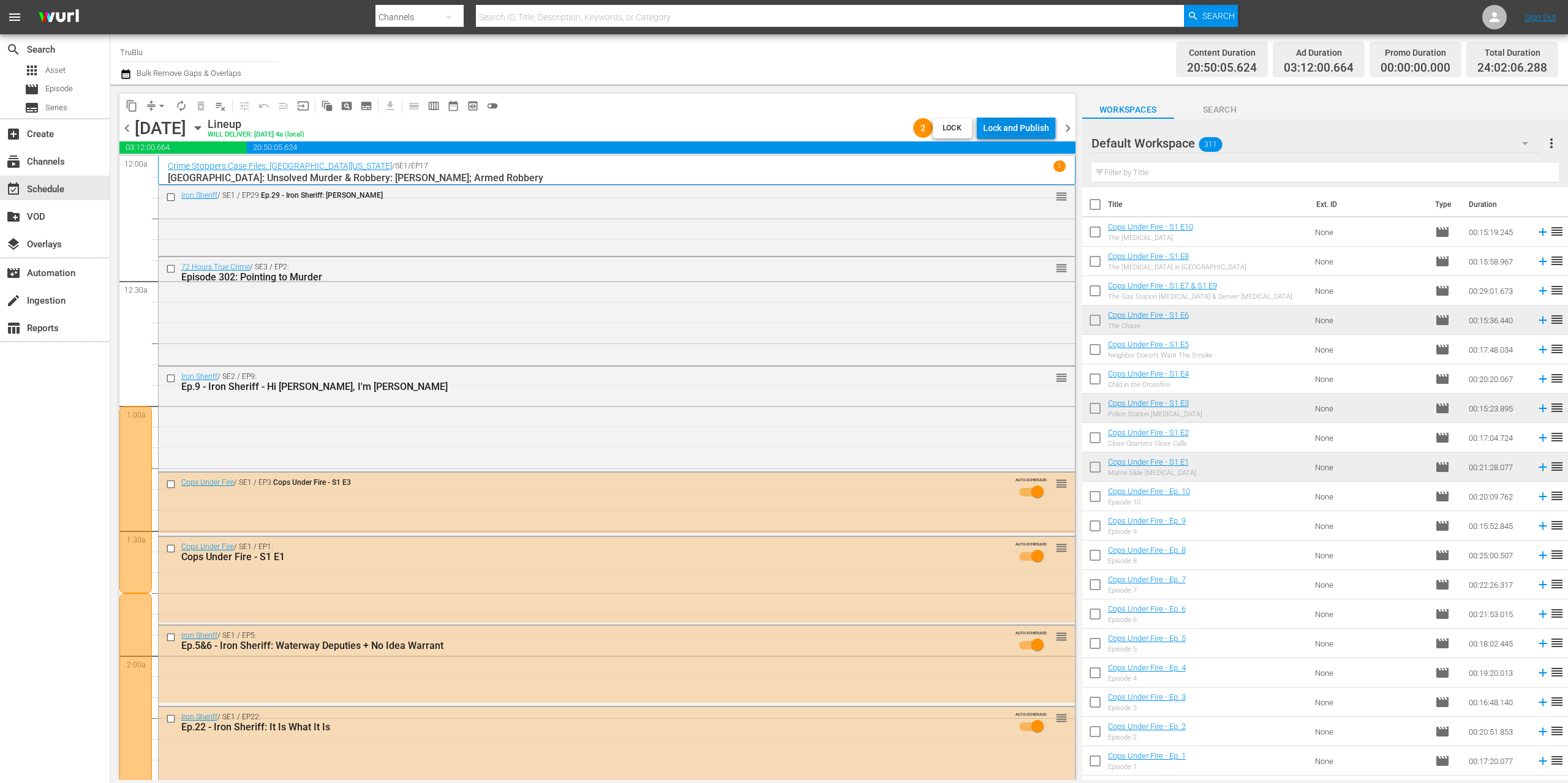
click at [1028, 129] on div "Lock and Publish" at bounding box center [1016, 128] width 66 height 22
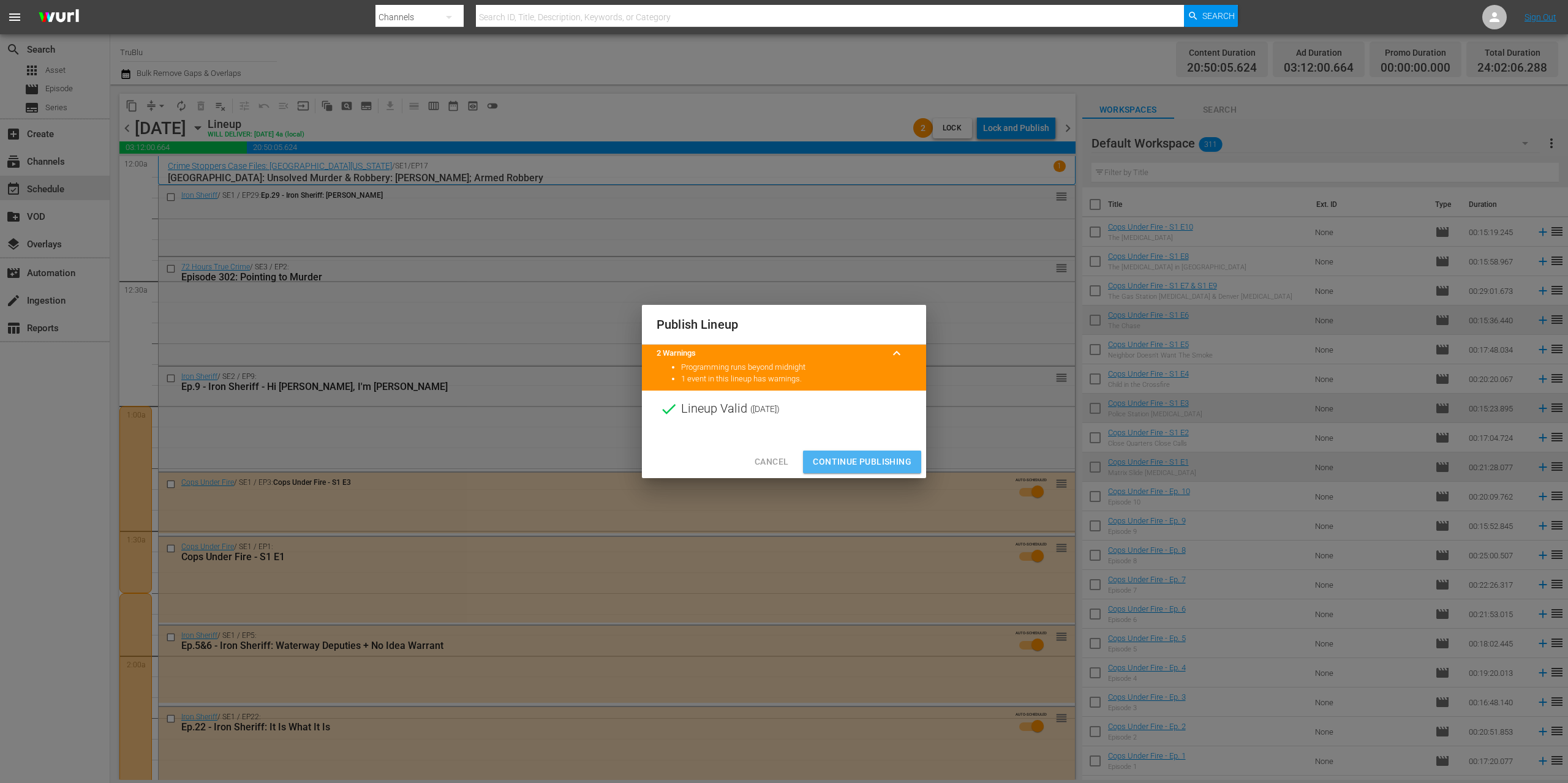
click at [867, 467] on span "Continue Publishing" at bounding box center [862, 462] width 99 height 16
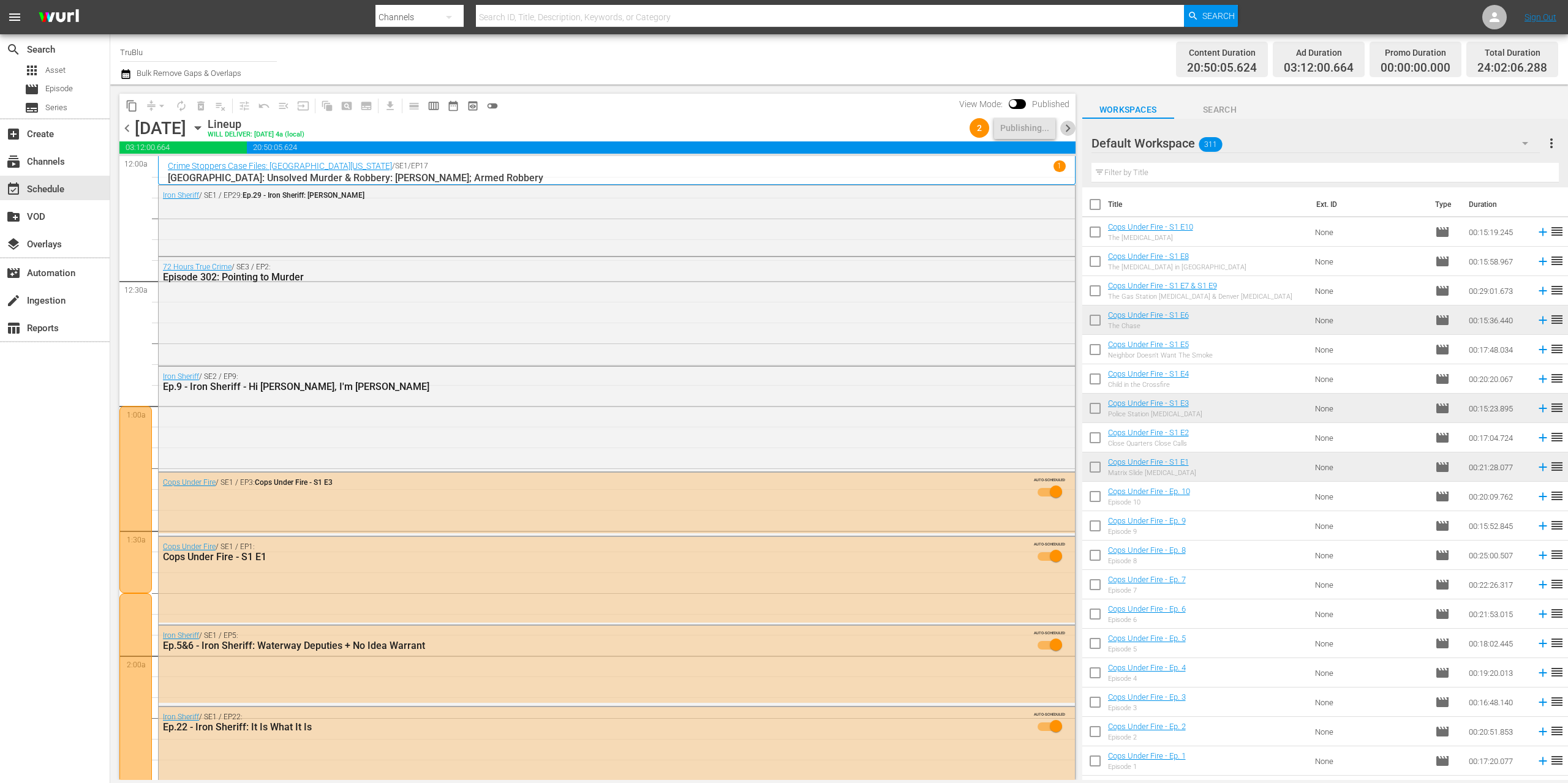
click at [1065, 127] on span "chevron_right" at bounding box center [1068, 128] width 16 height 16
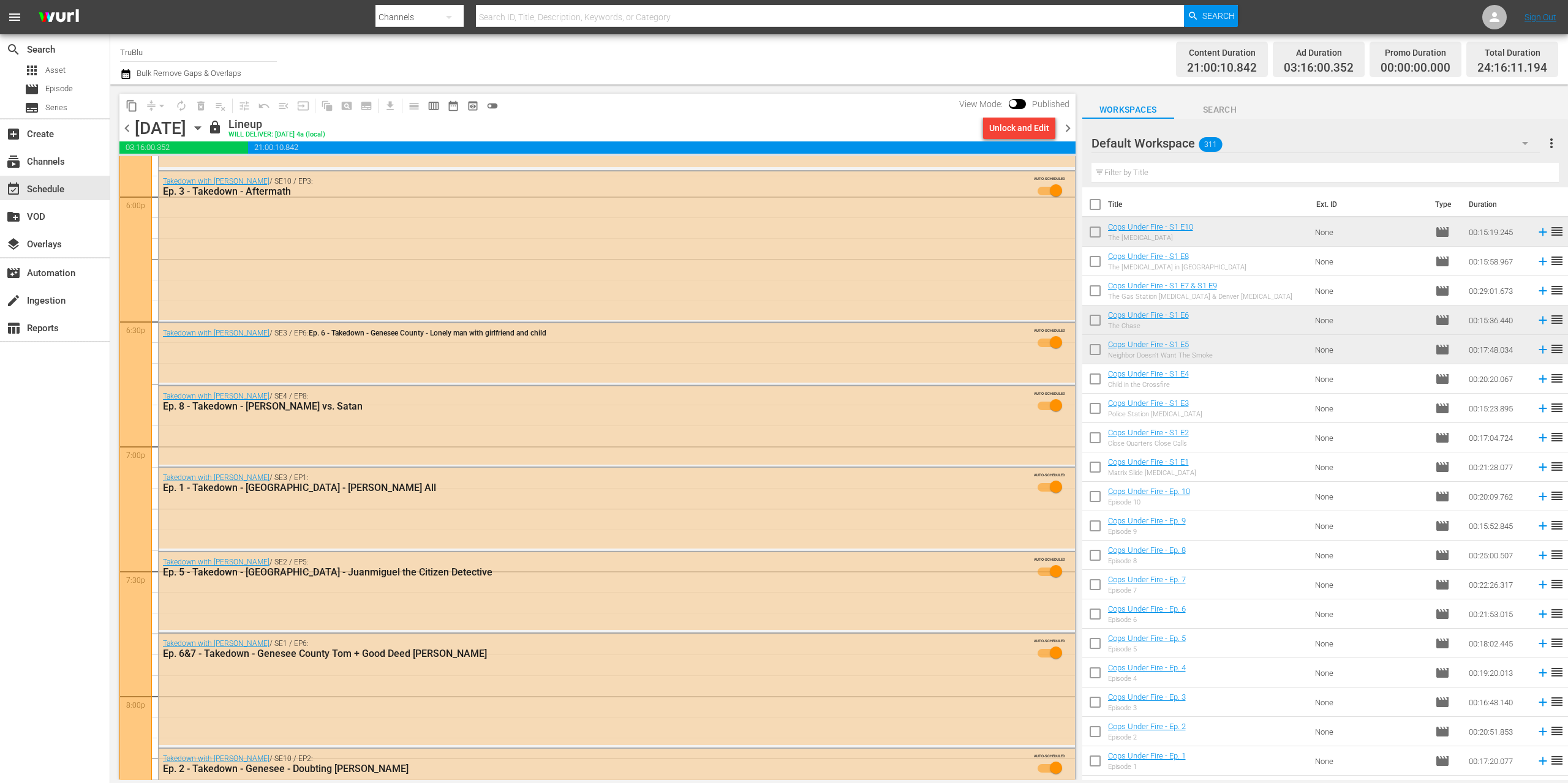
scroll to position [5424, 0]
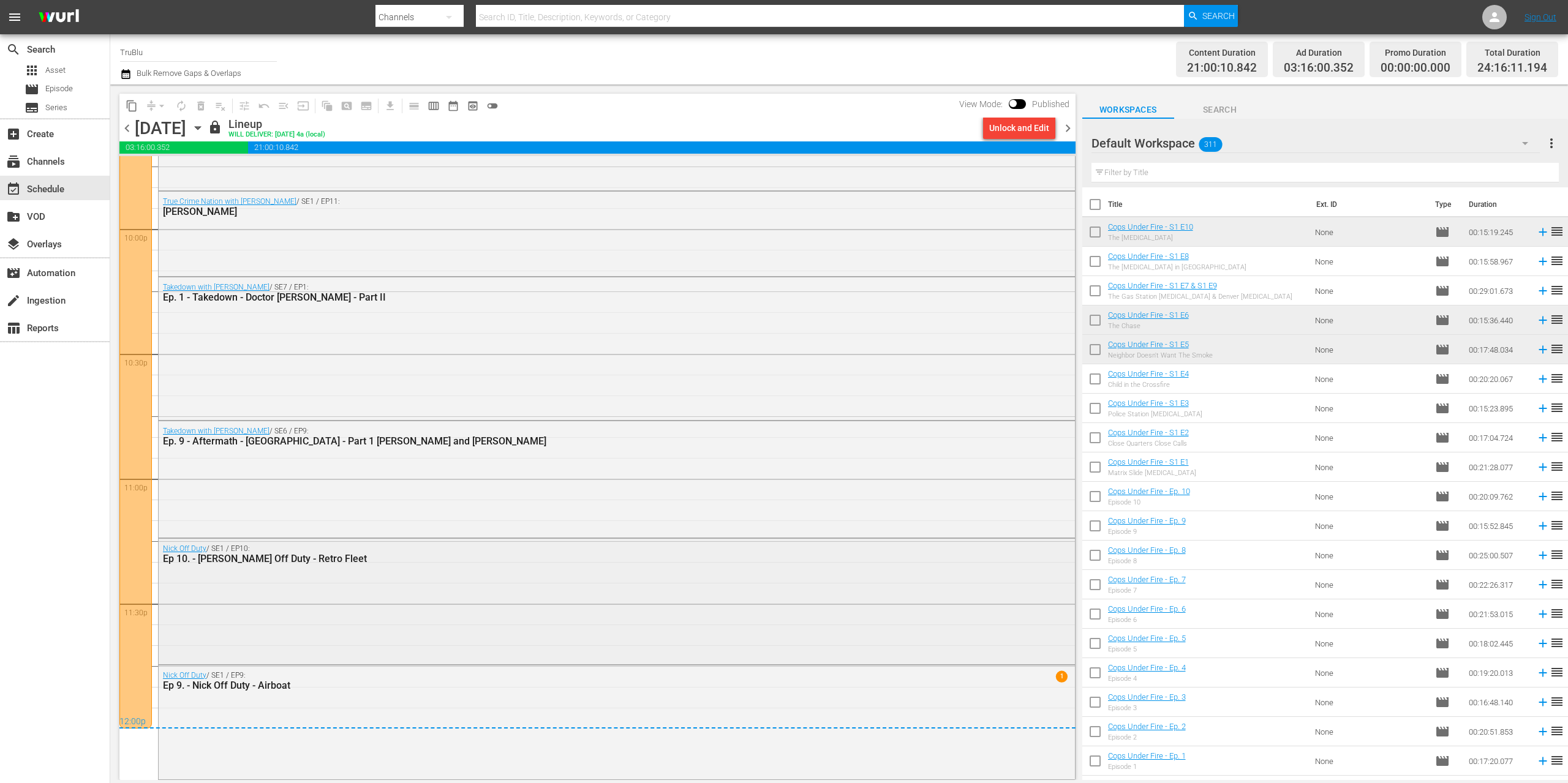
click at [758, 571] on div "Nick Off Duty / SE1 / EP10: Ep 10. - [PERSON_NAME] Off Duty - Retro Fleet" at bounding box center [617, 601] width 916 height 123
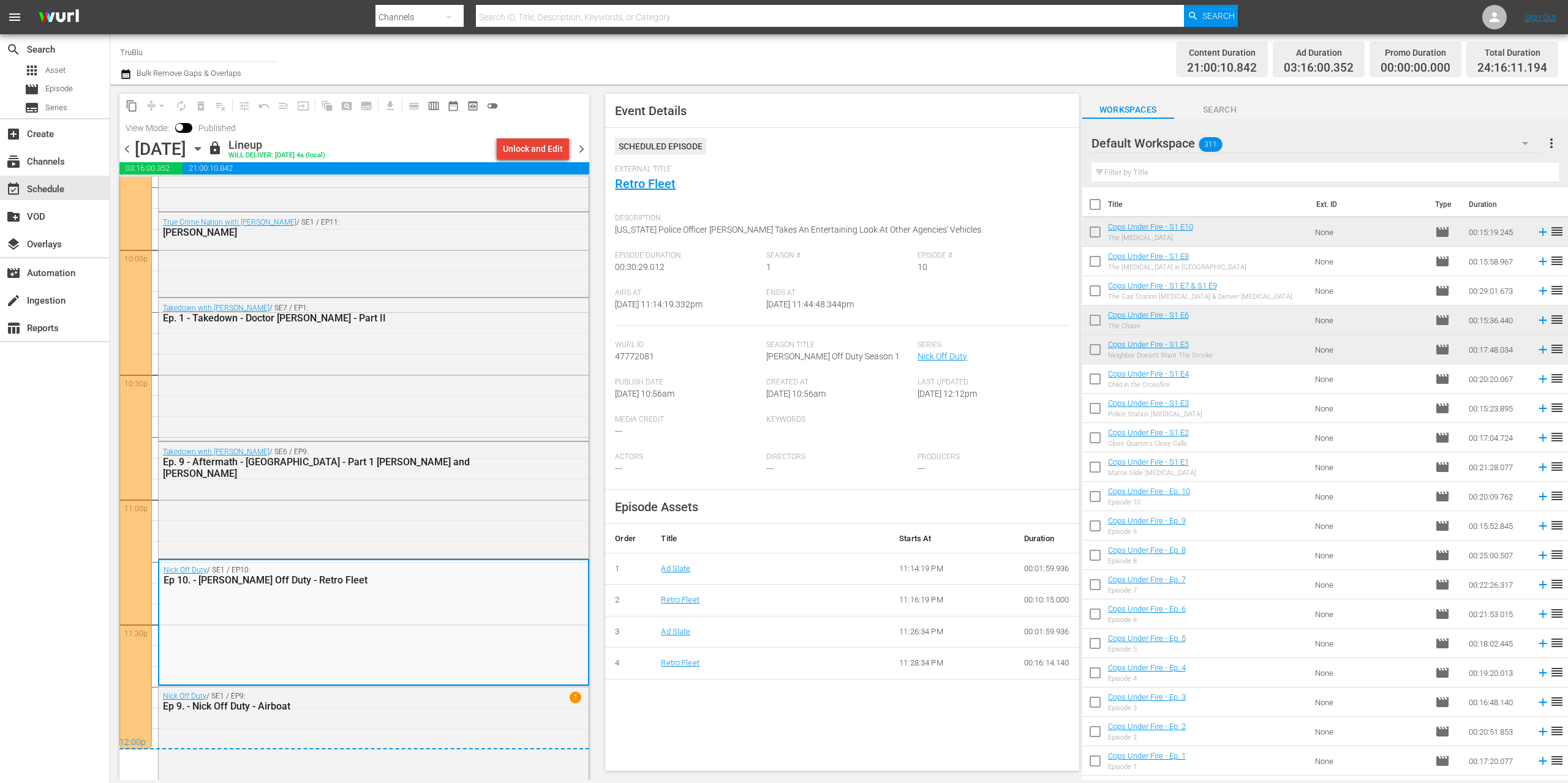
click at [532, 147] on div "Unlock and Edit" at bounding box center [532, 149] width 60 height 22
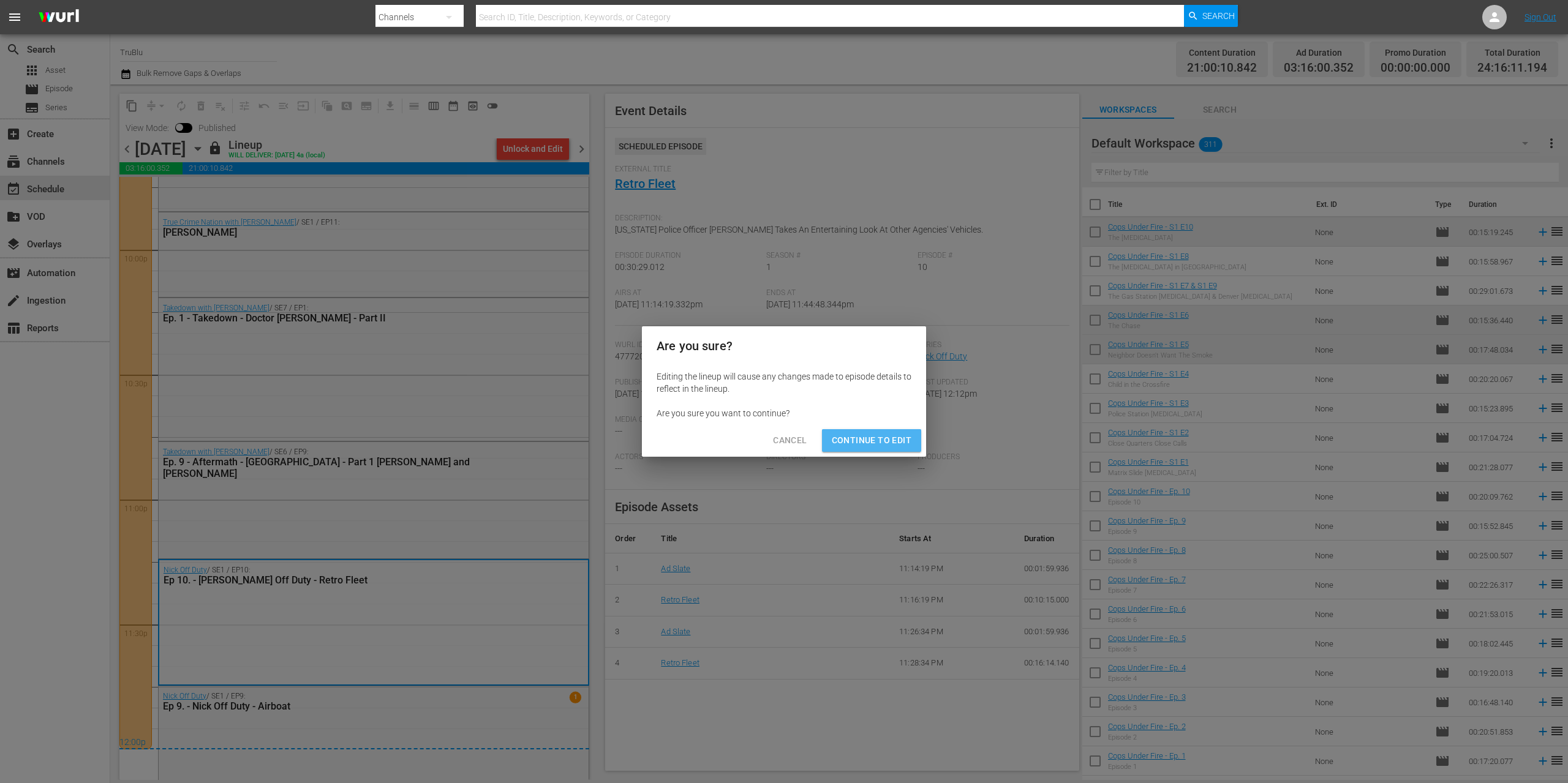
click at [887, 445] on span "Continue to Edit" at bounding box center [871, 441] width 79 height 16
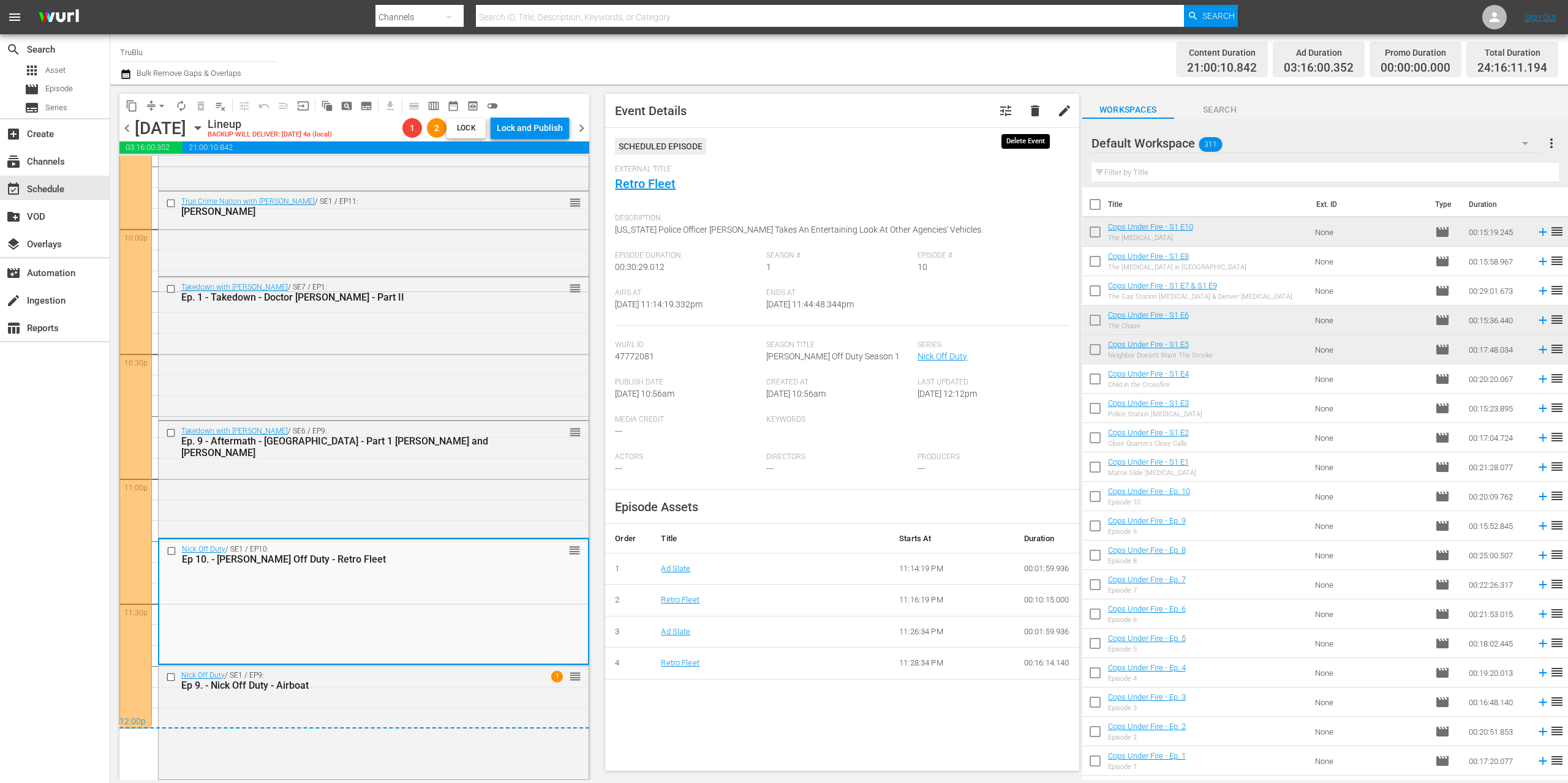
click at [1030, 114] on span "delete" at bounding box center [1035, 111] width 15 height 15
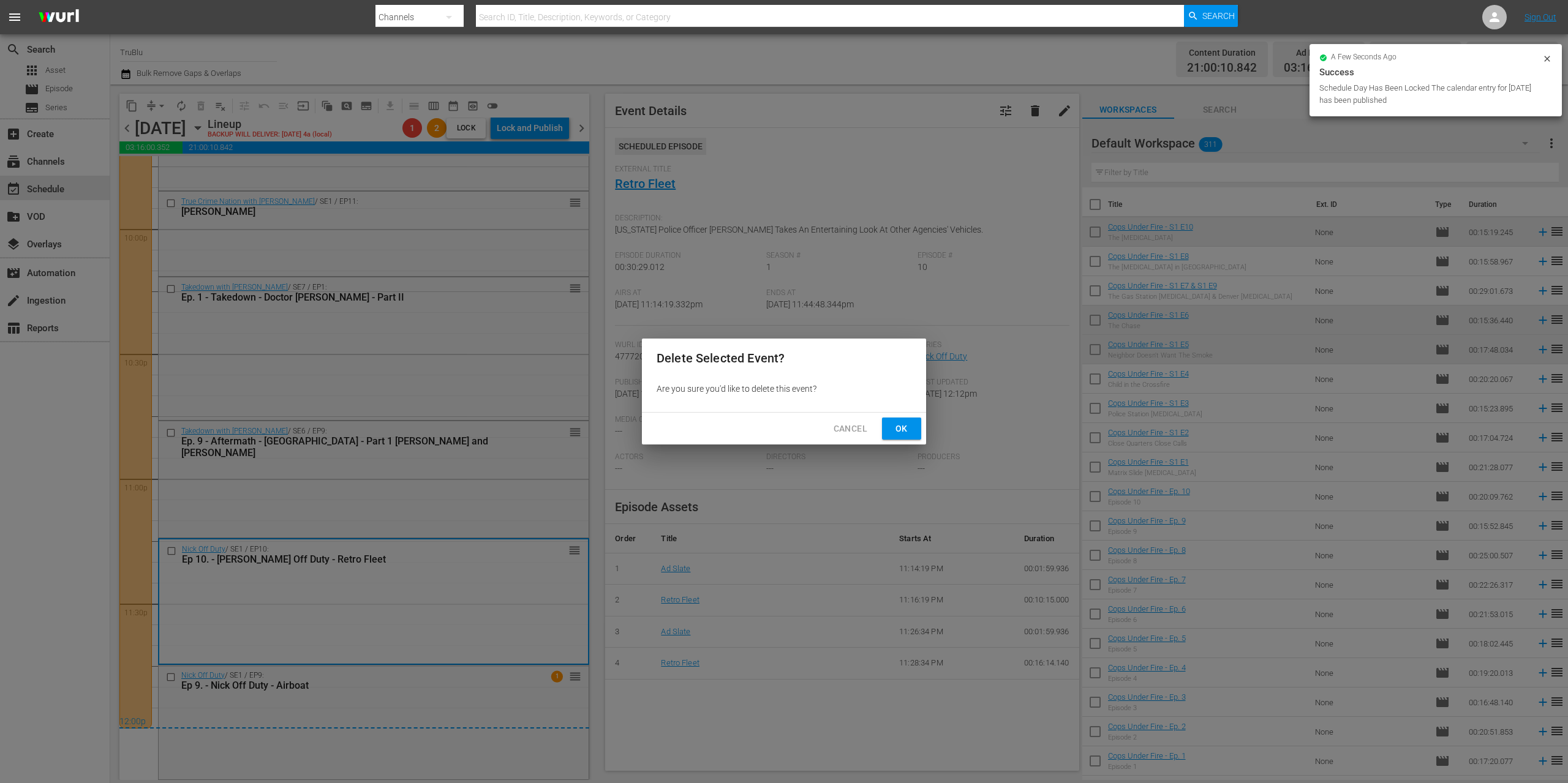
click at [903, 436] on span "Ok" at bounding box center [902, 429] width 20 height 16
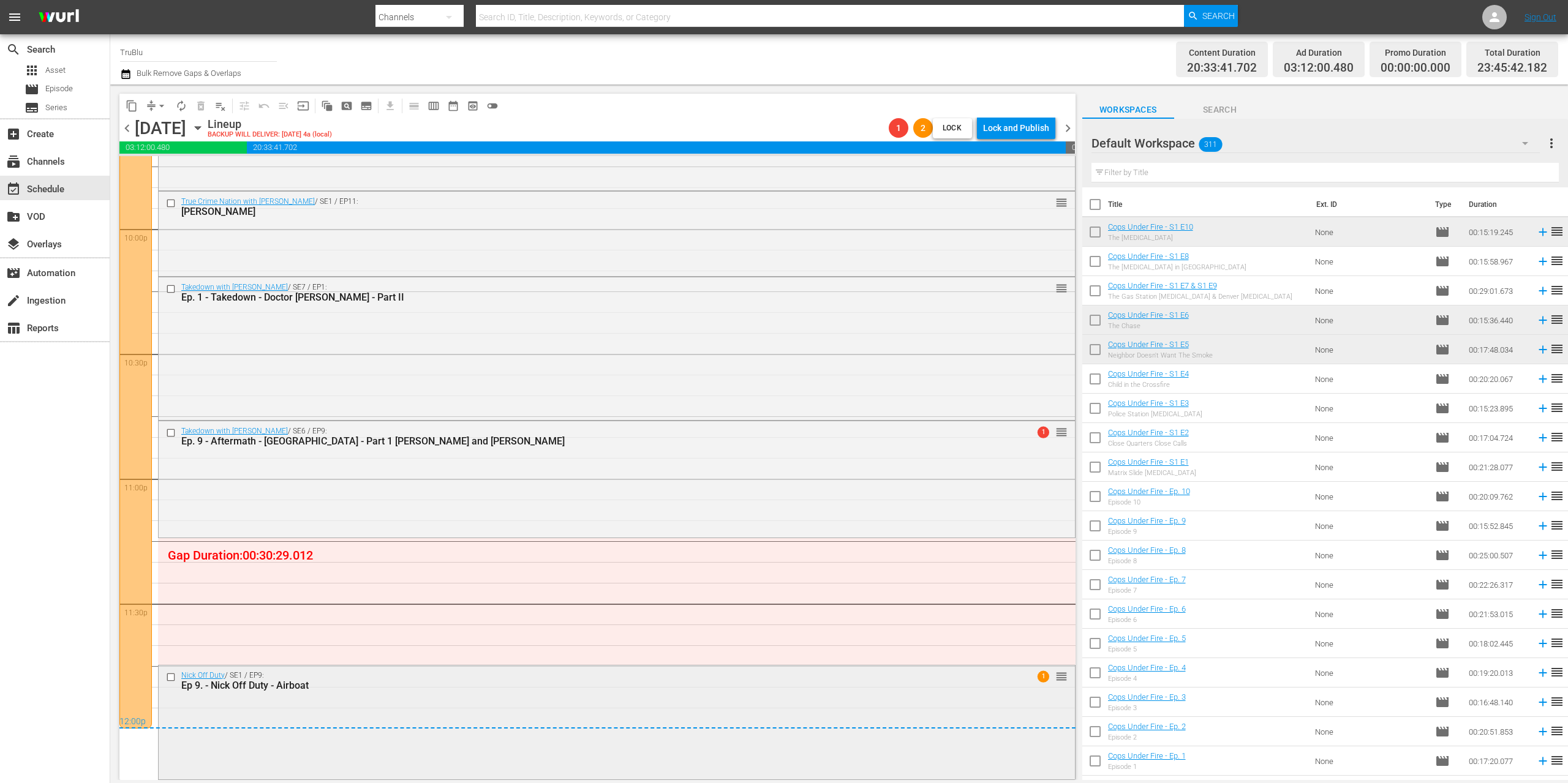
click at [372, 697] on div "Nick Off Duty / SE1 / EP9: Ep 9. - Nick Off Duty - Airboat 1 reorder" at bounding box center [617, 722] width 916 height 112
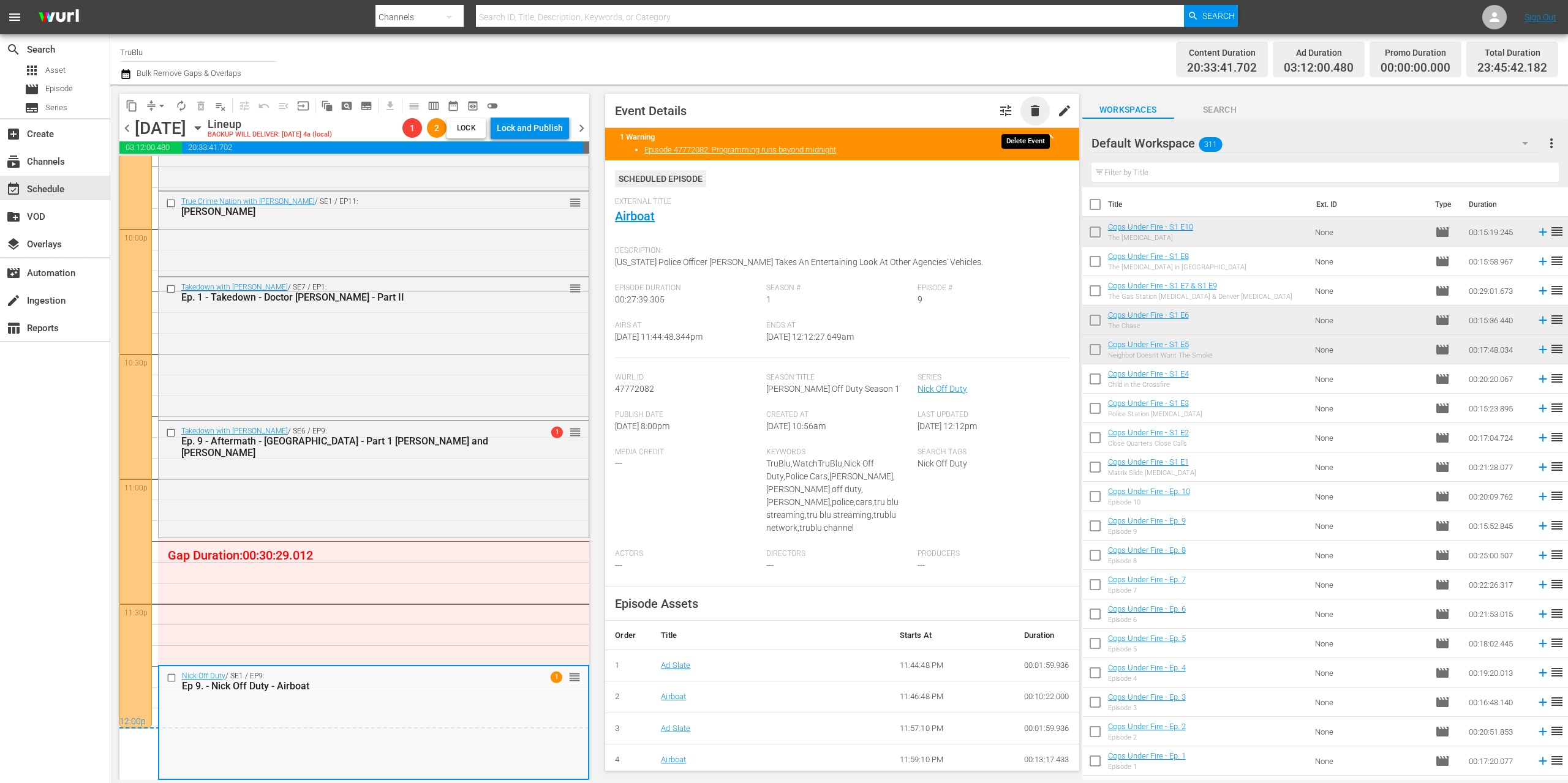
click at [1028, 111] on span "delete" at bounding box center [1035, 111] width 15 height 15
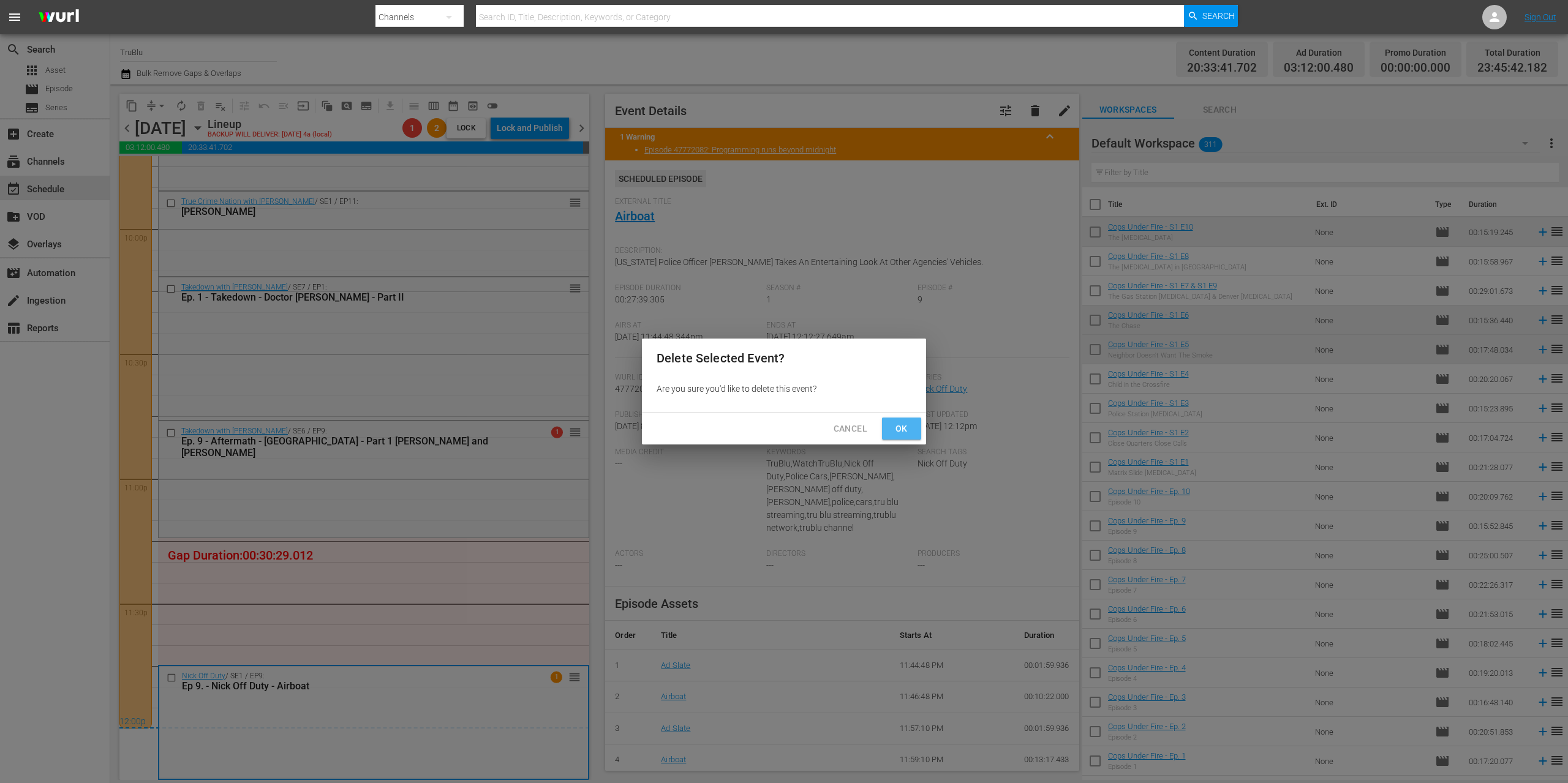
click at [897, 421] on span "Ok" at bounding box center [902, 429] width 20 height 16
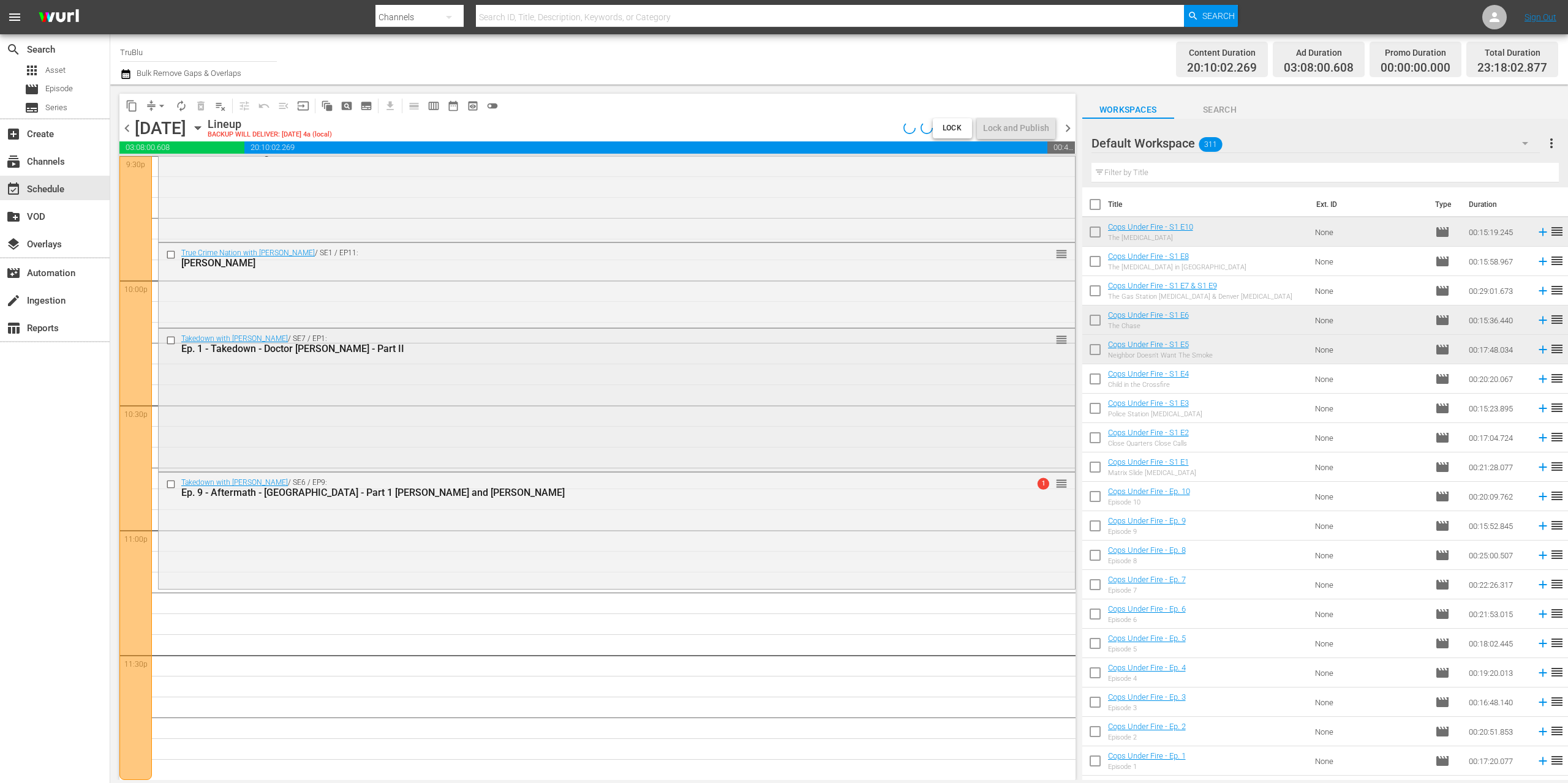
scroll to position [5372, 0]
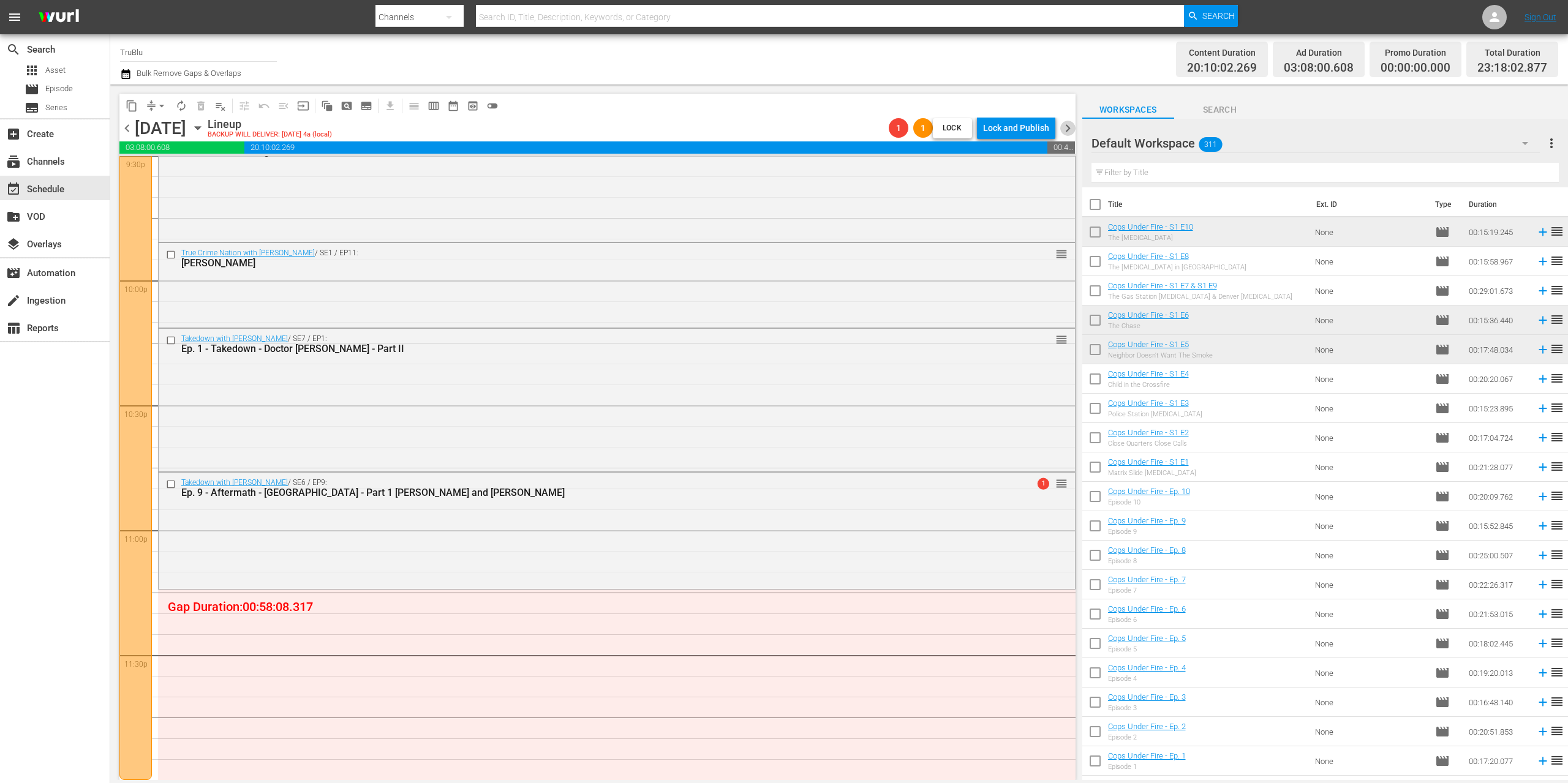
click at [1067, 122] on span "chevron_right" at bounding box center [1068, 128] width 16 height 16
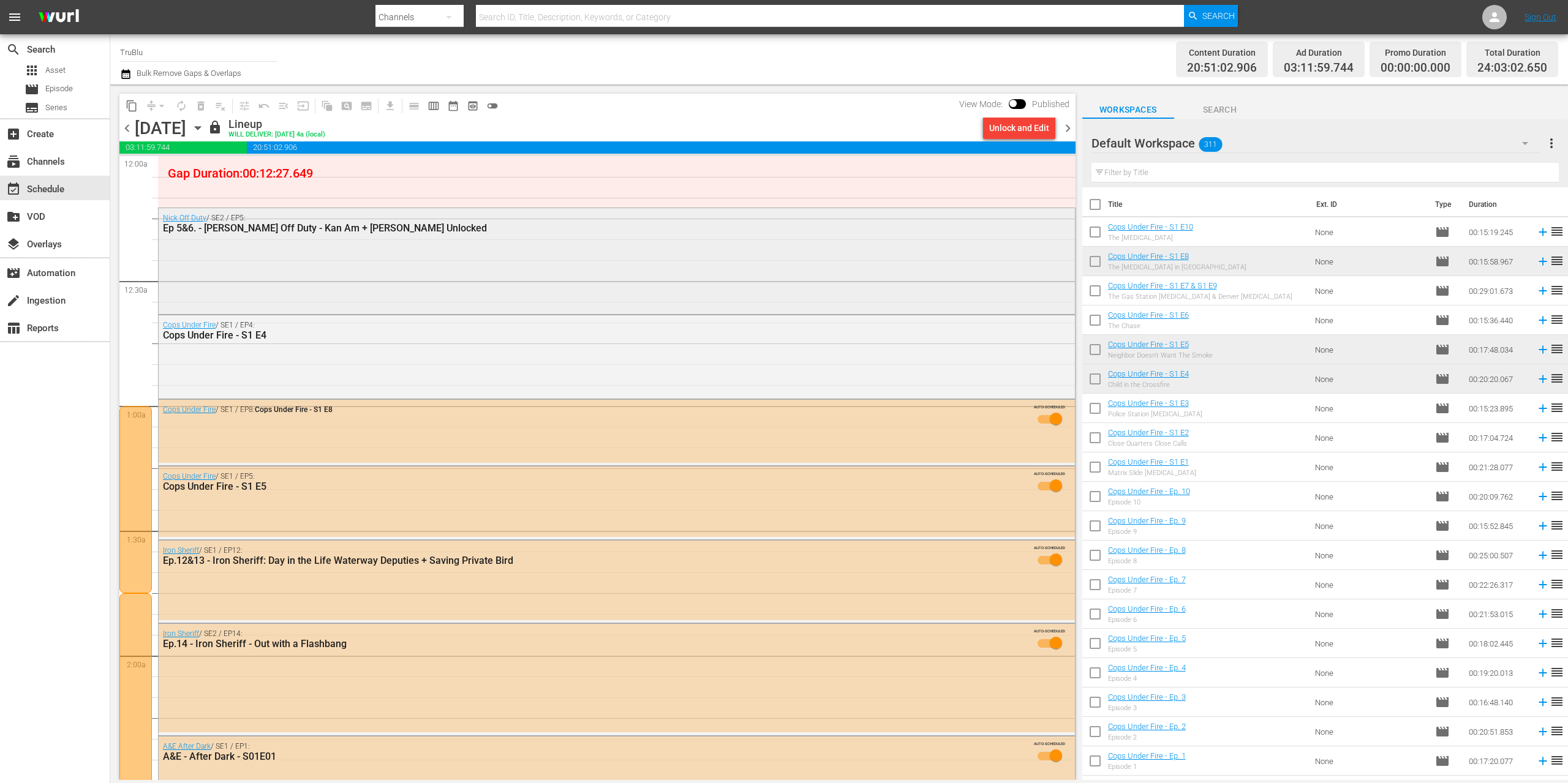
click at [402, 249] on div "Nick Off Duty / SE2 / EP5: Ep 5&6. - [PERSON_NAME] Off Duty - Kan Am + [PERSON_…" at bounding box center [617, 260] width 916 height 104
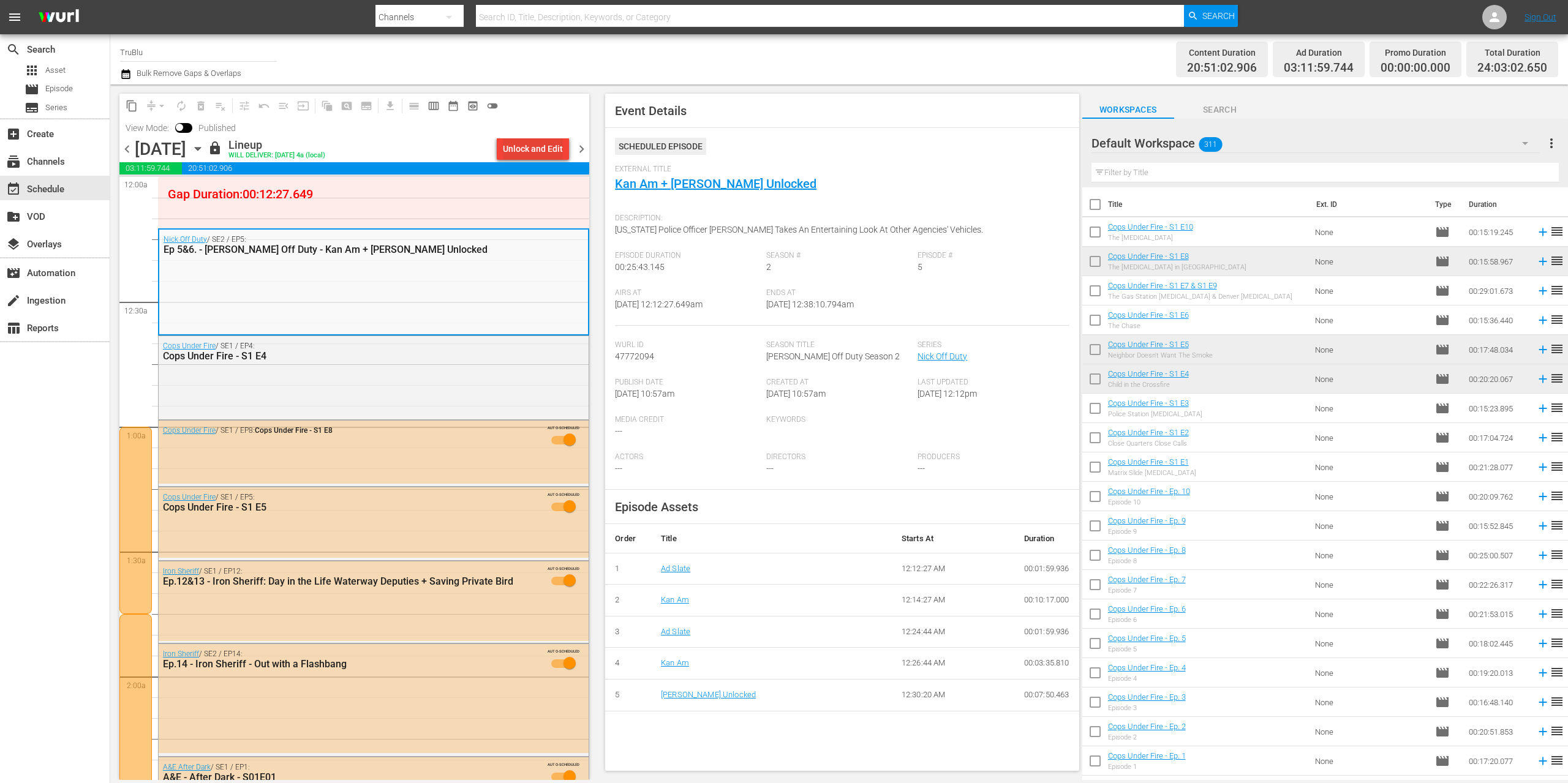
click at [507, 151] on div "Unlock and Edit" at bounding box center [532, 149] width 60 height 22
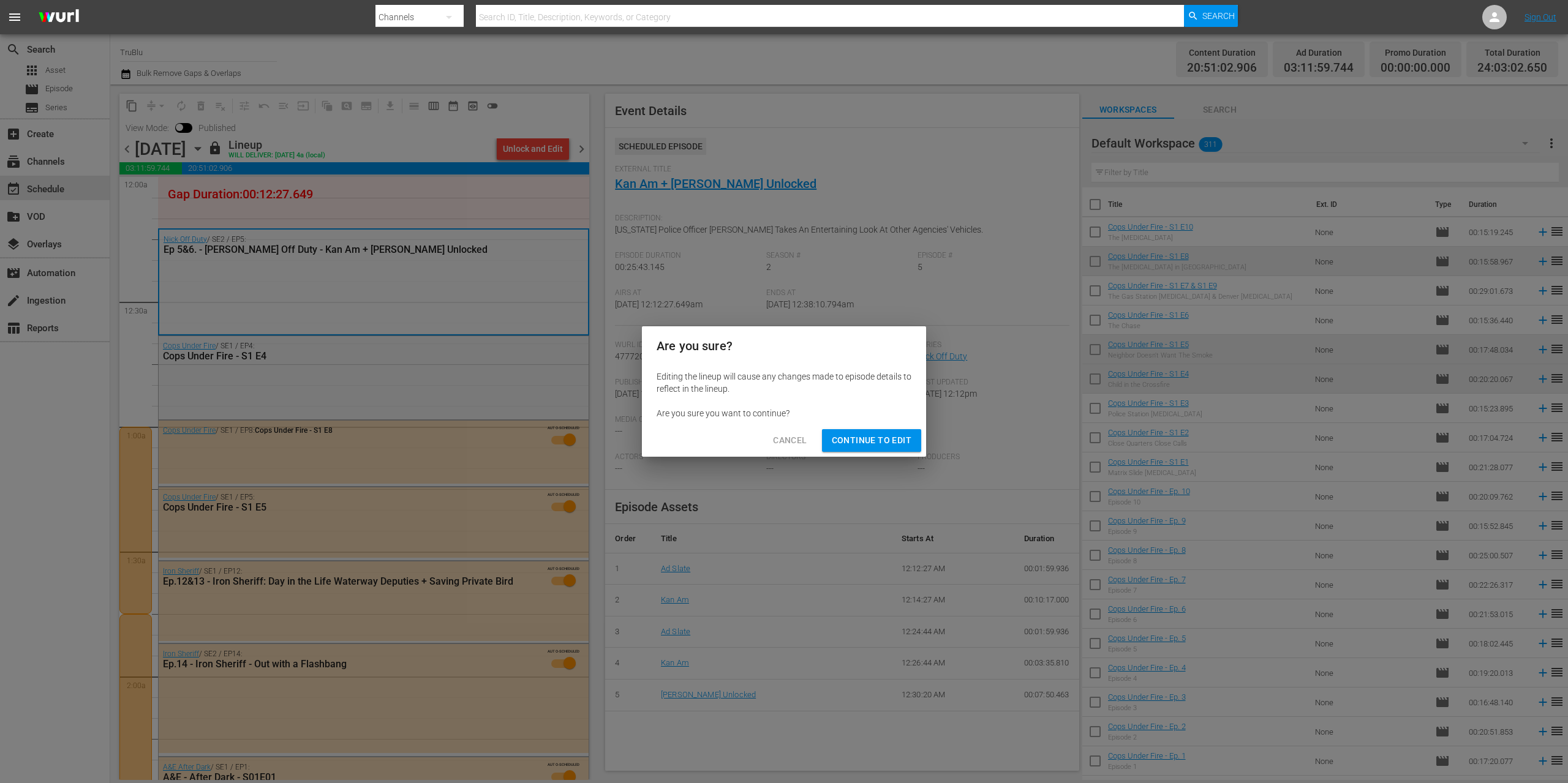
click at [882, 439] on span "Continue to Edit" at bounding box center [871, 441] width 79 height 16
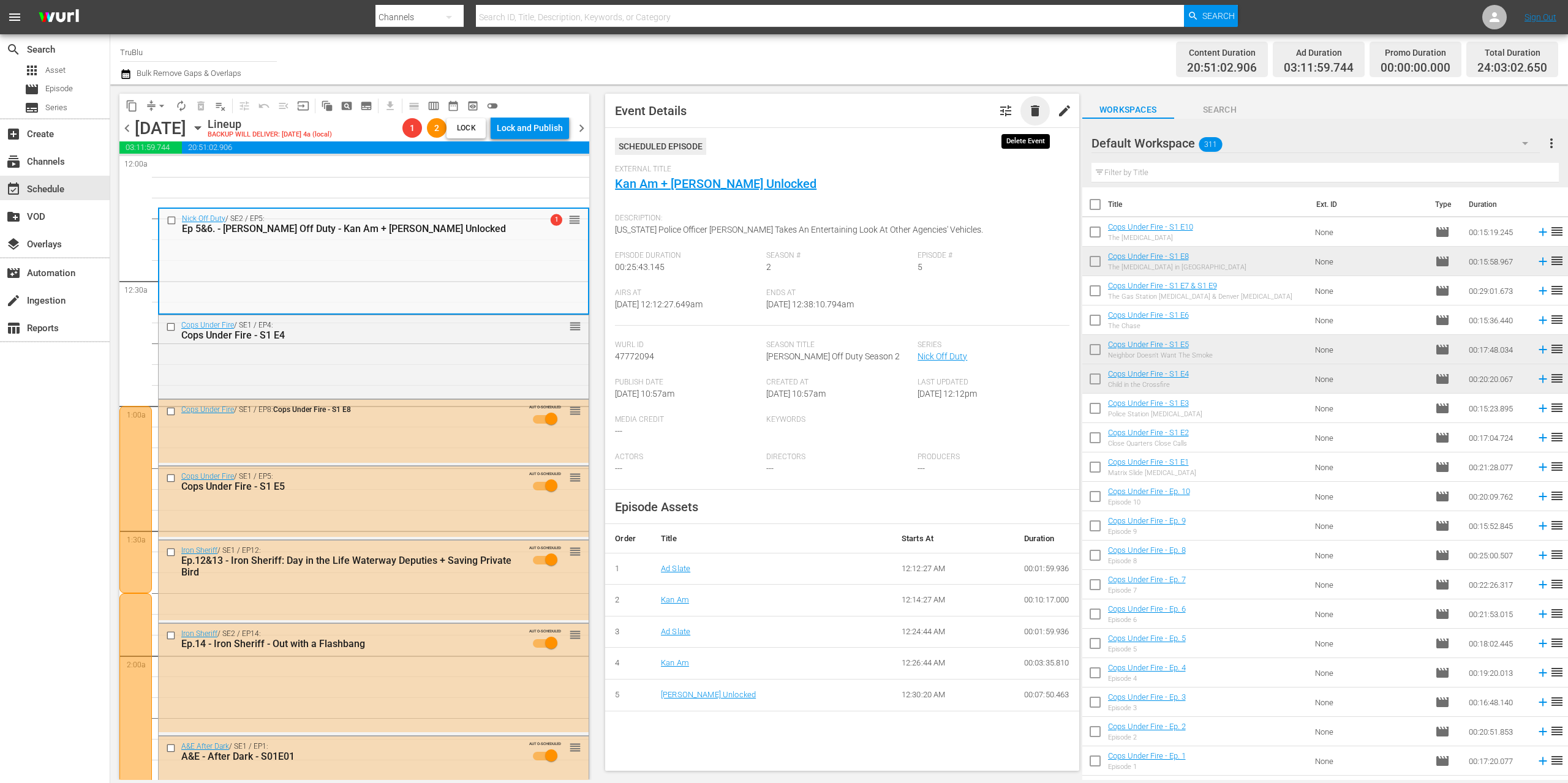
click at [1028, 110] on span "delete" at bounding box center [1035, 111] width 15 height 15
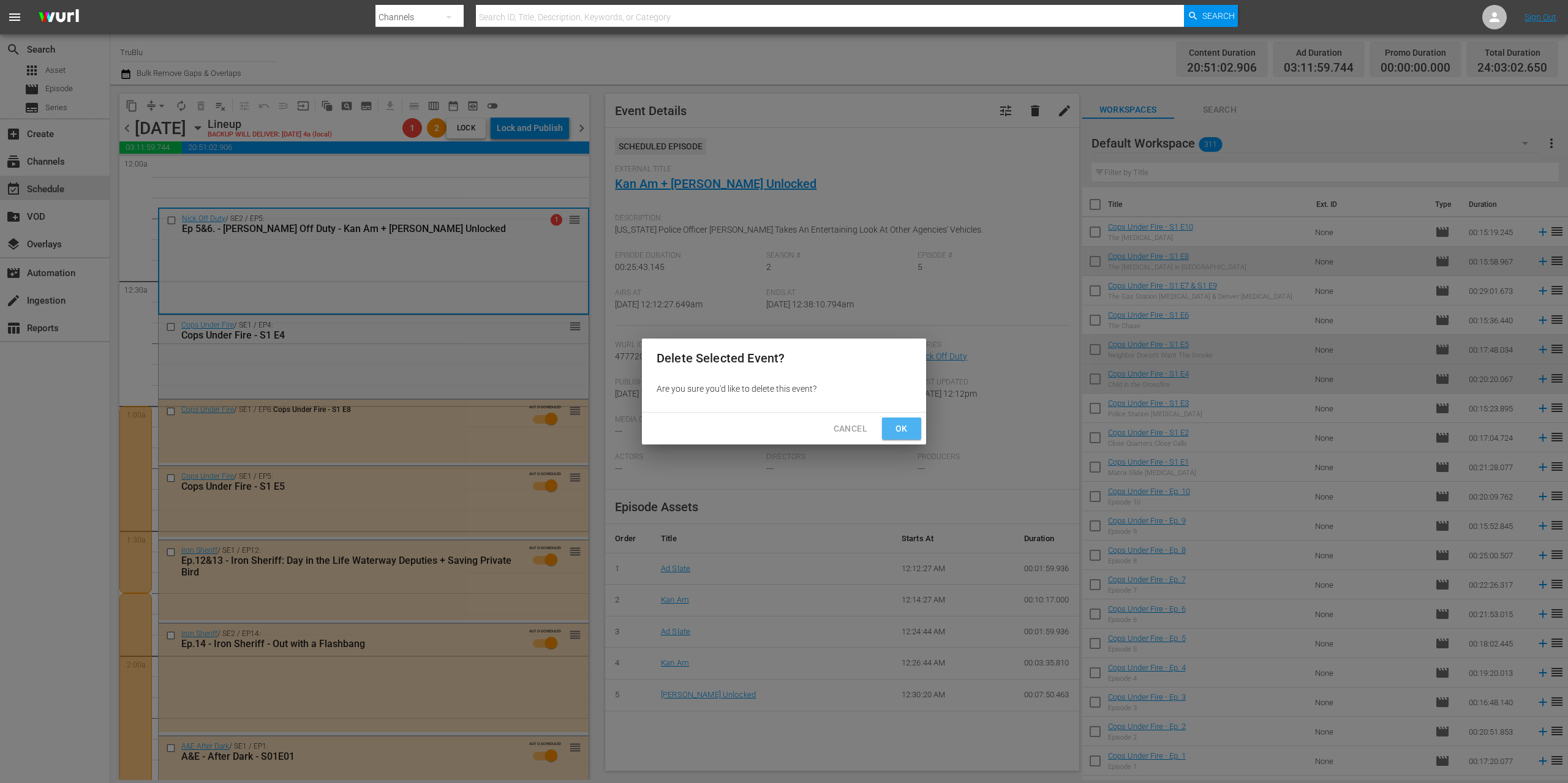
click at [895, 428] on span "Ok" at bounding box center [902, 429] width 20 height 16
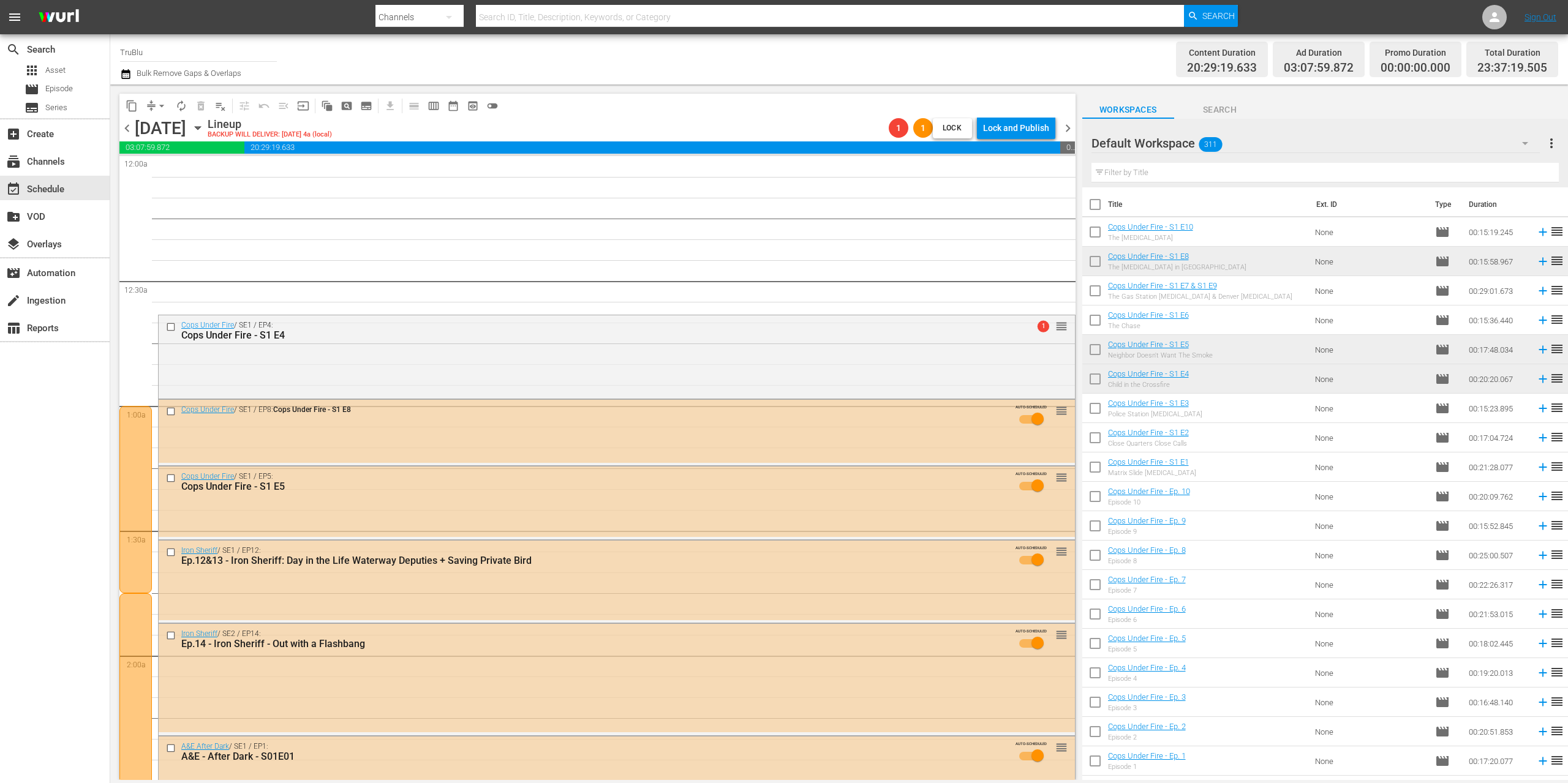
click at [125, 130] on span "chevron_left" at bounding box center [127, 128] width 16 height 16
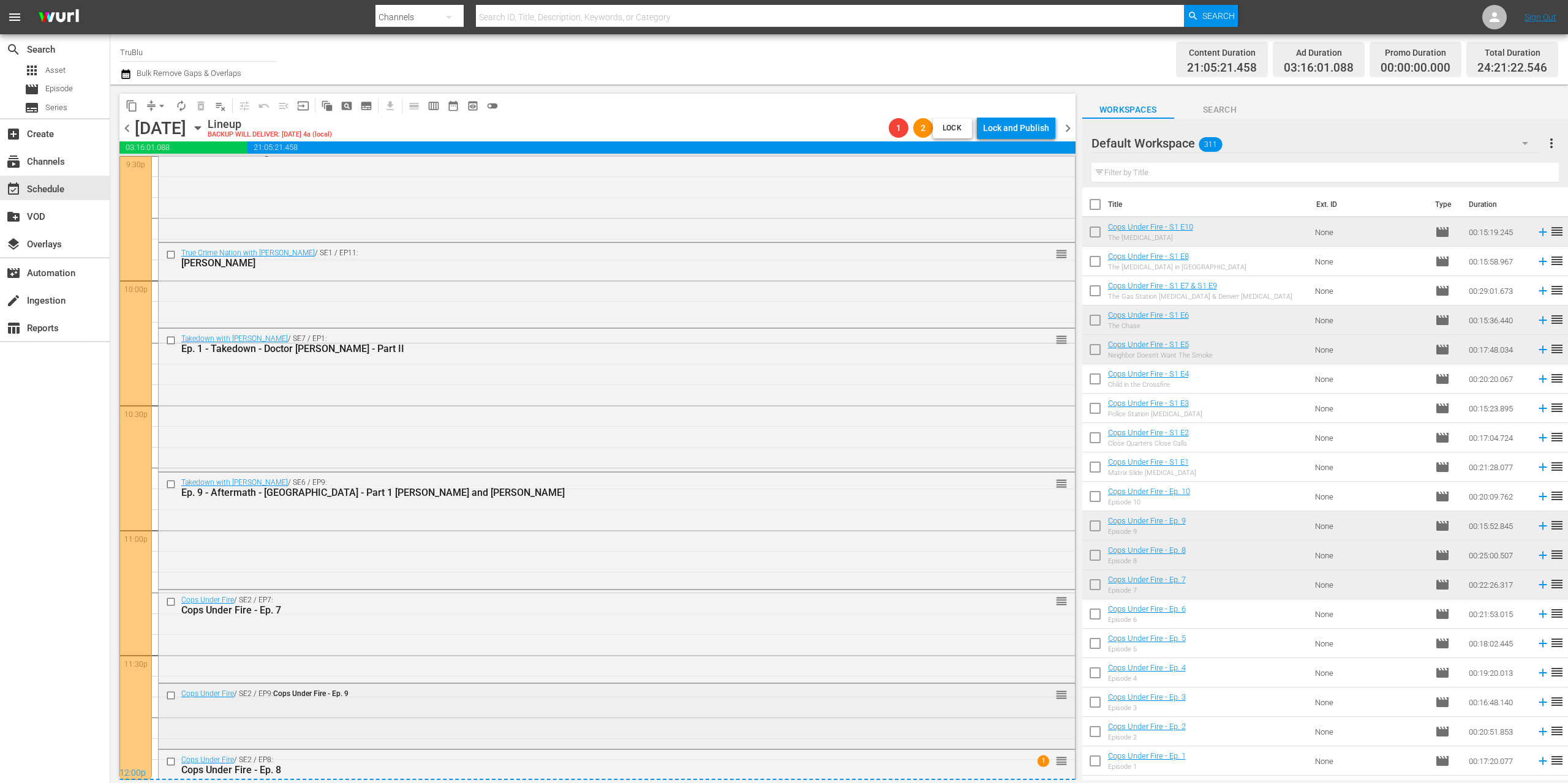
scroll to position [5446, 0]
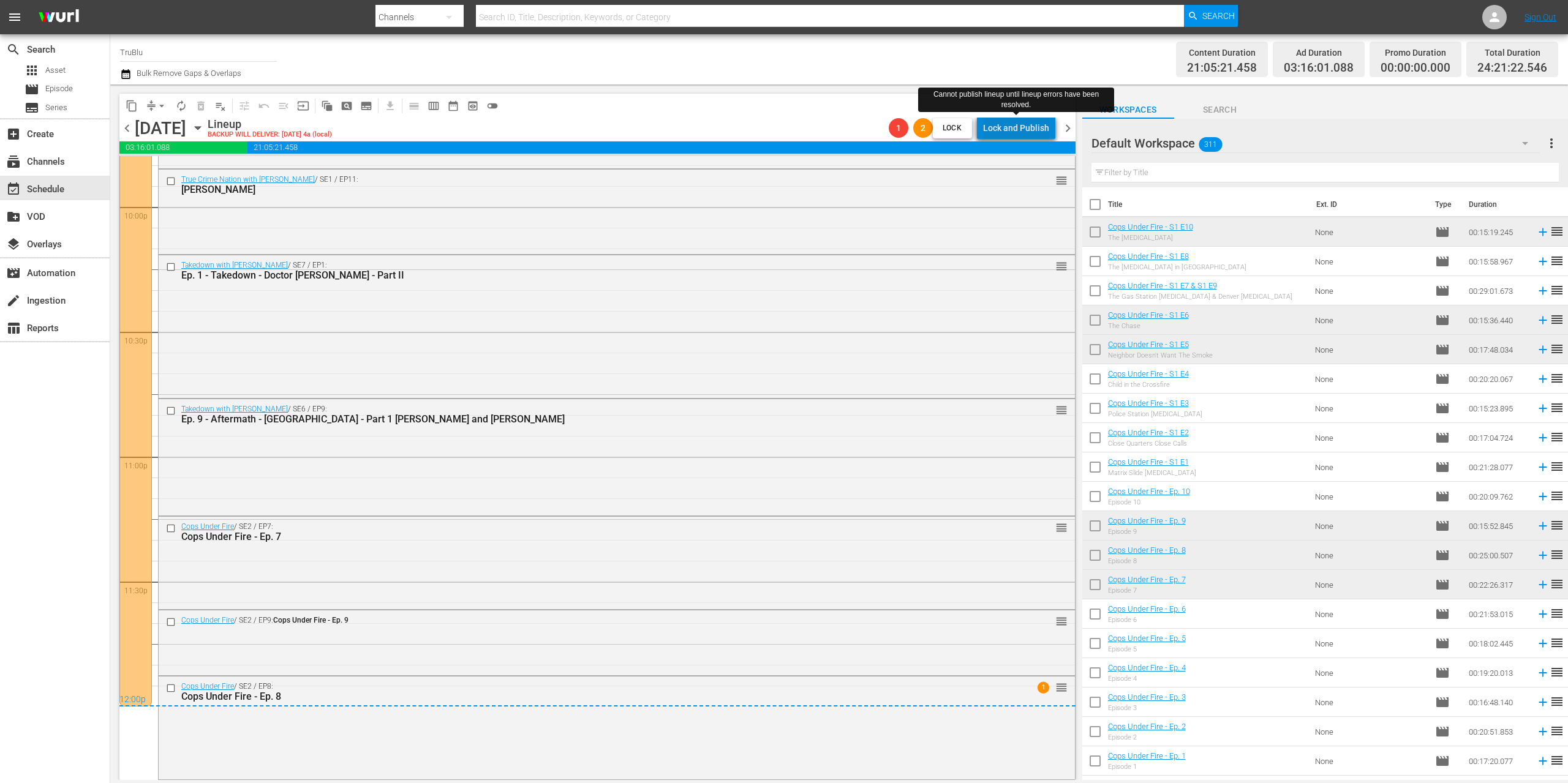
click at [1026, 129] on div "Lock and Publish" at bounding box center [1016, 128] width 66 height 22
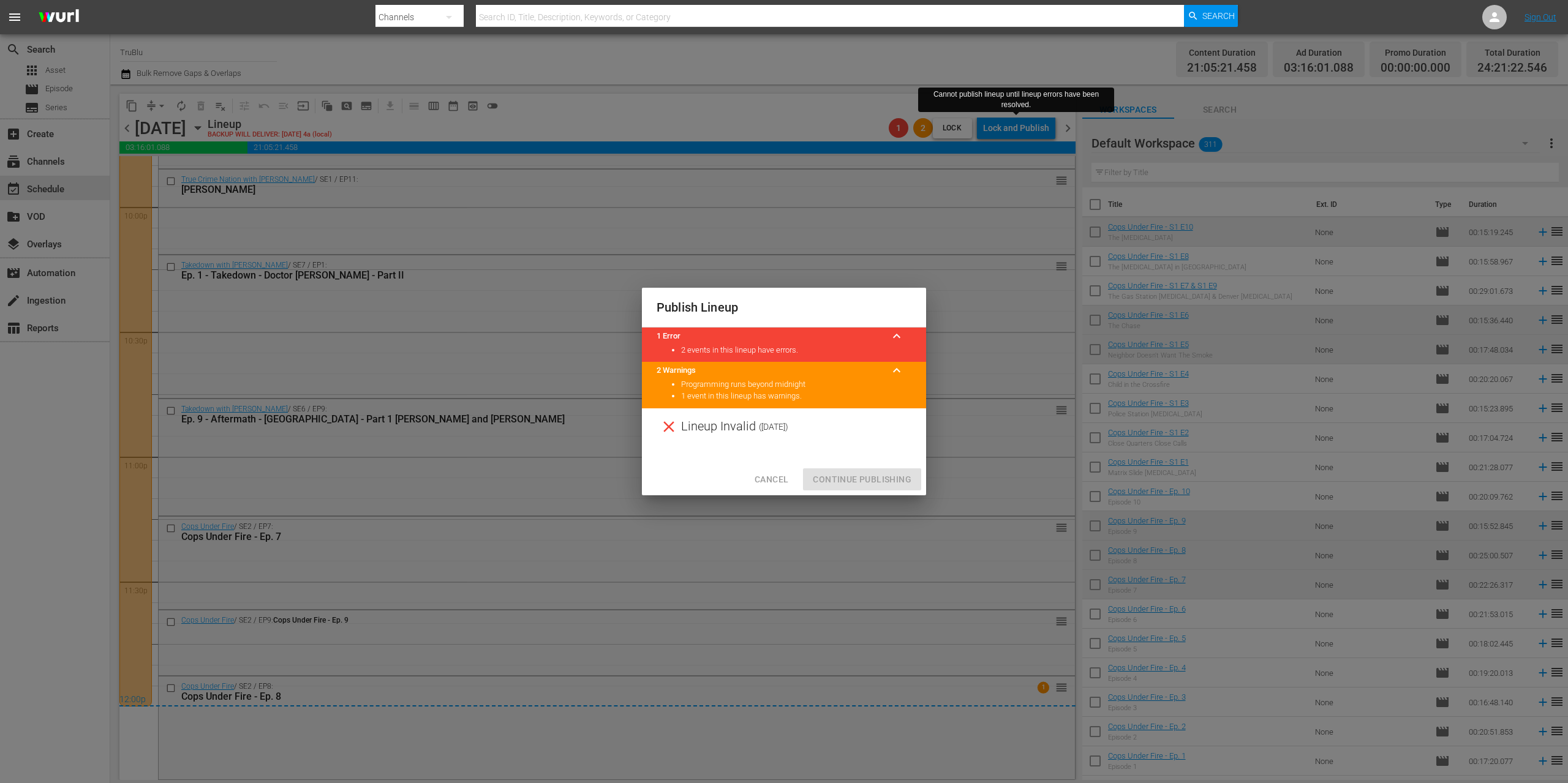
click at [807, 481] on div "Cancel Continue Publishing" at bounding box center [784, 480] width 284 height 32
click at [777, 480] on span "Cancel" at bounding box center [771, 480] width 34 height 16
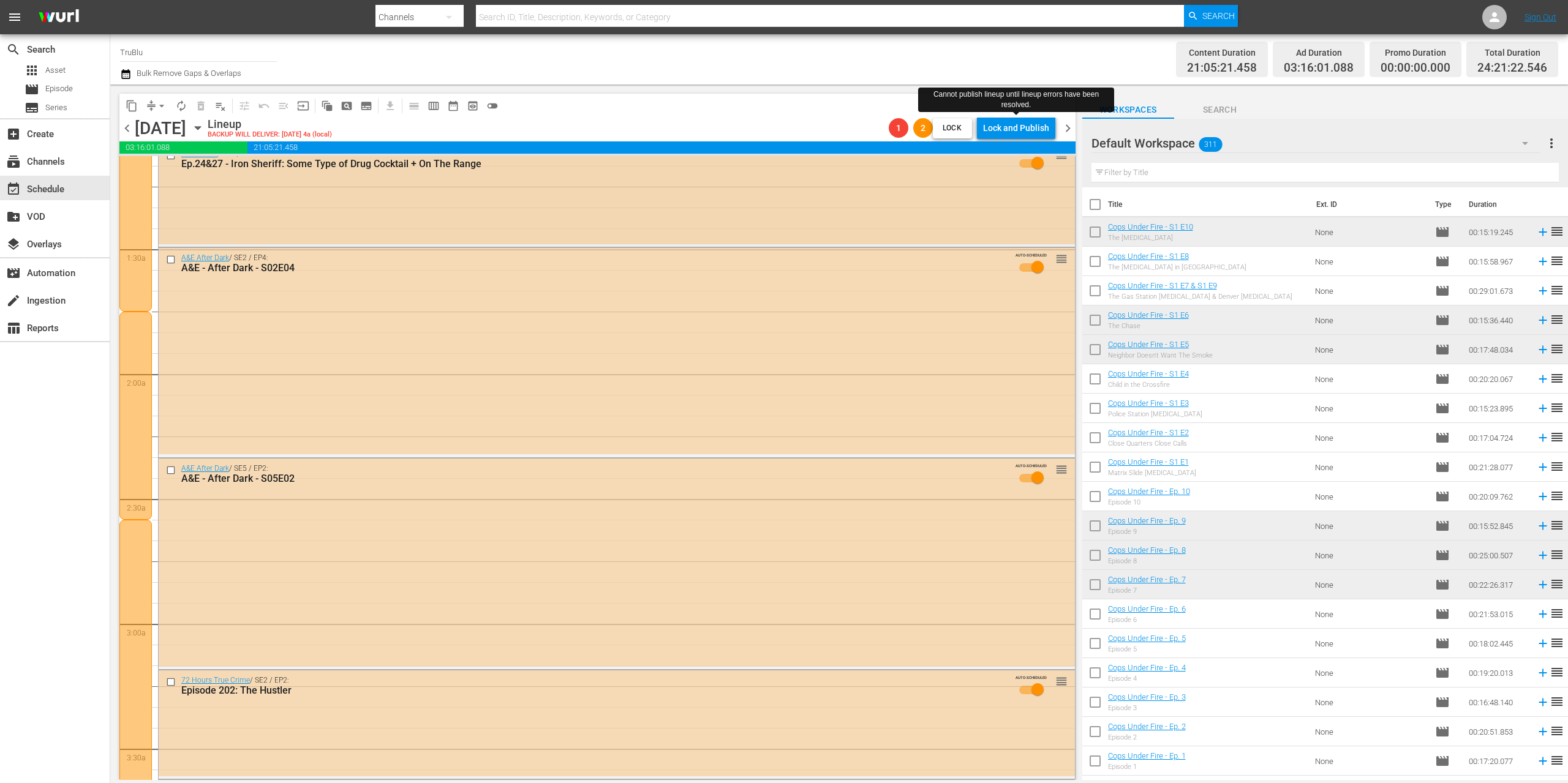
scroll to position [0, 0]
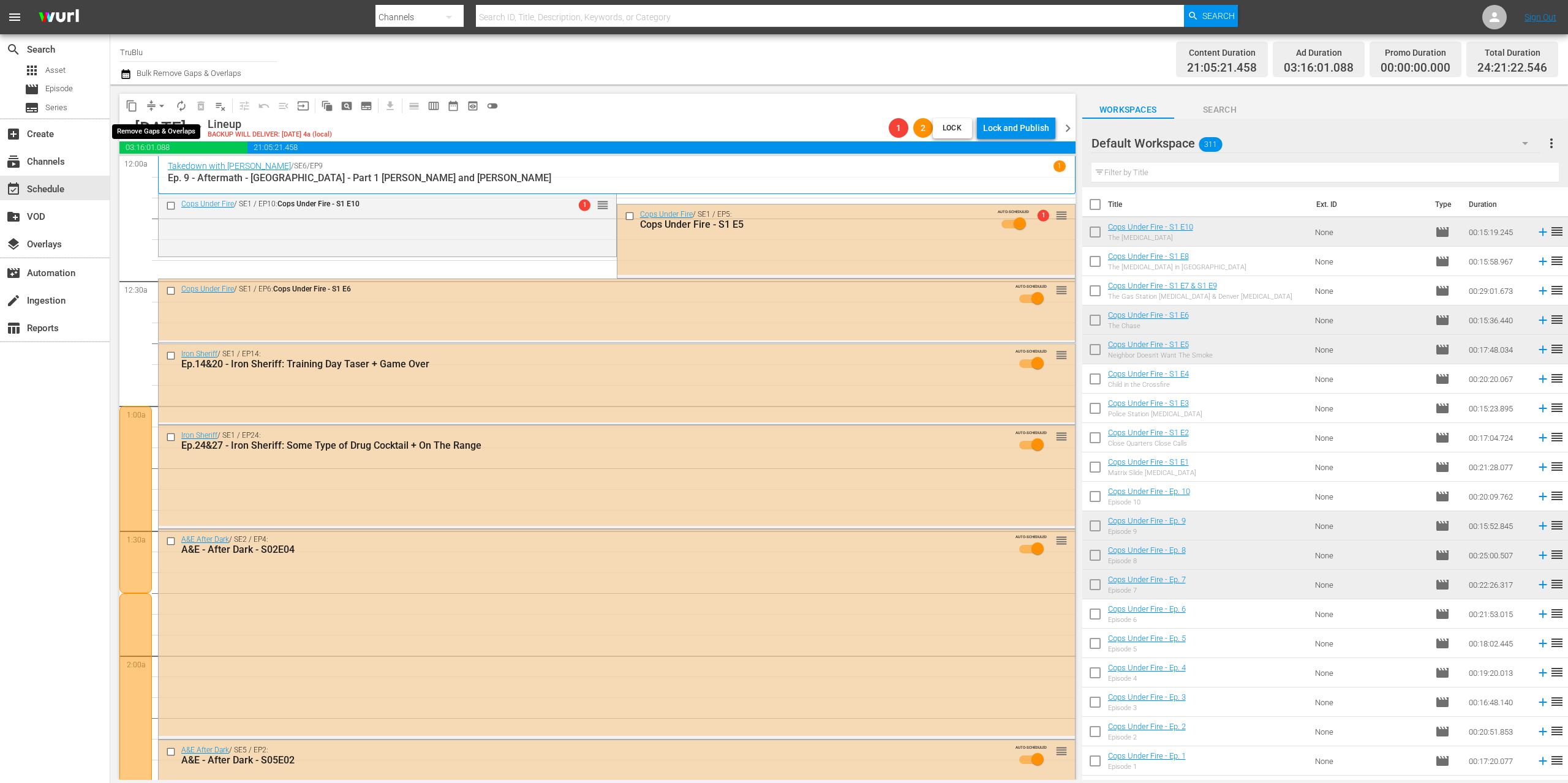
click at [148, 104] on span "compress" at bounding box center [151, 106] width 12 height 12
click at [163, 102] on span "arrow_drop_down" at bounding box center [162, 106] width 12 height 12
click at [169, 173] on li "Align to End of Previous Day" at bounding box center [162, 171] width 128 height 20
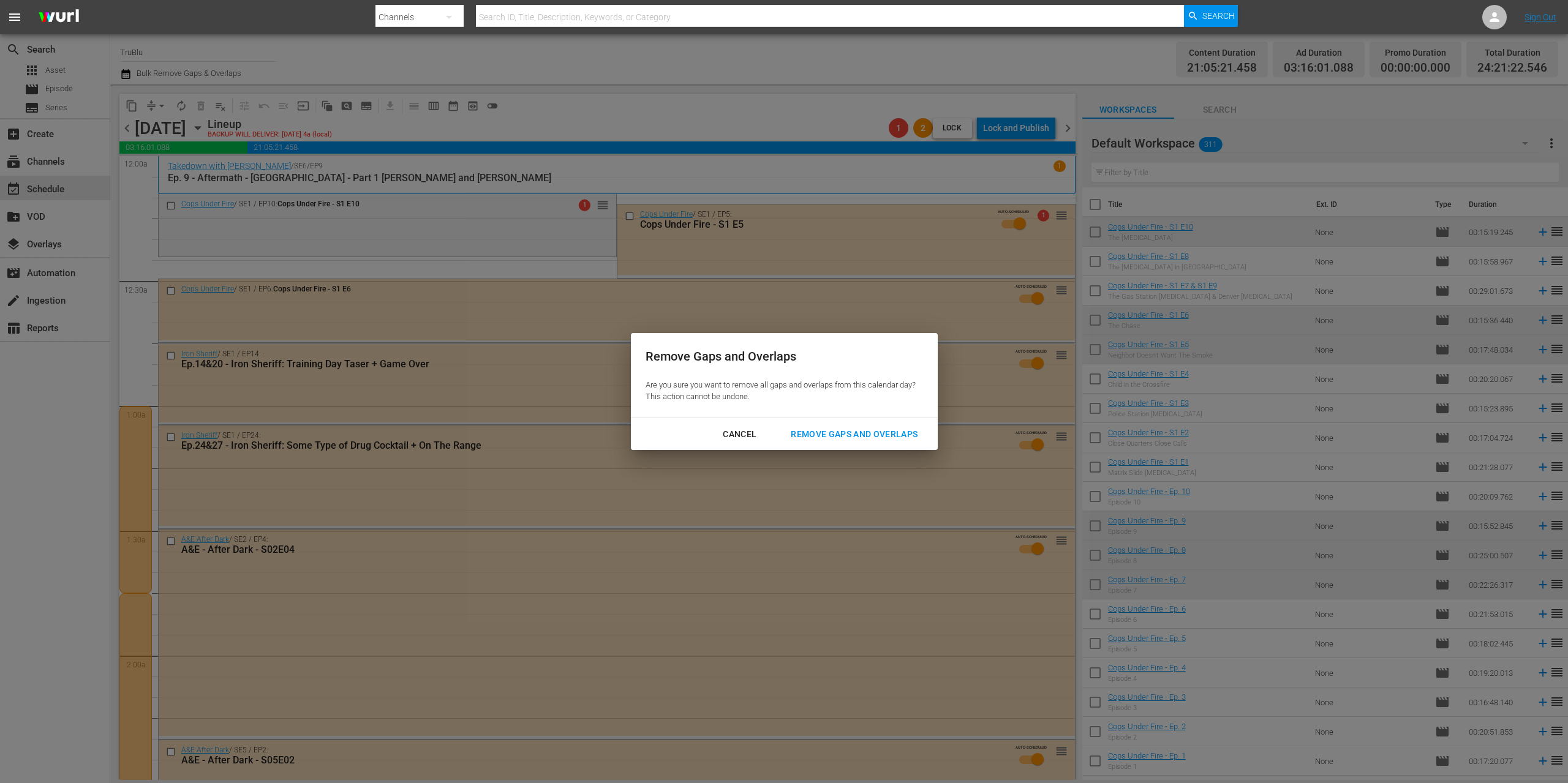
click at [877, 434] on div "Remove Gaps and Overlaps" at bounding box center [854, 434] width 146 height 16
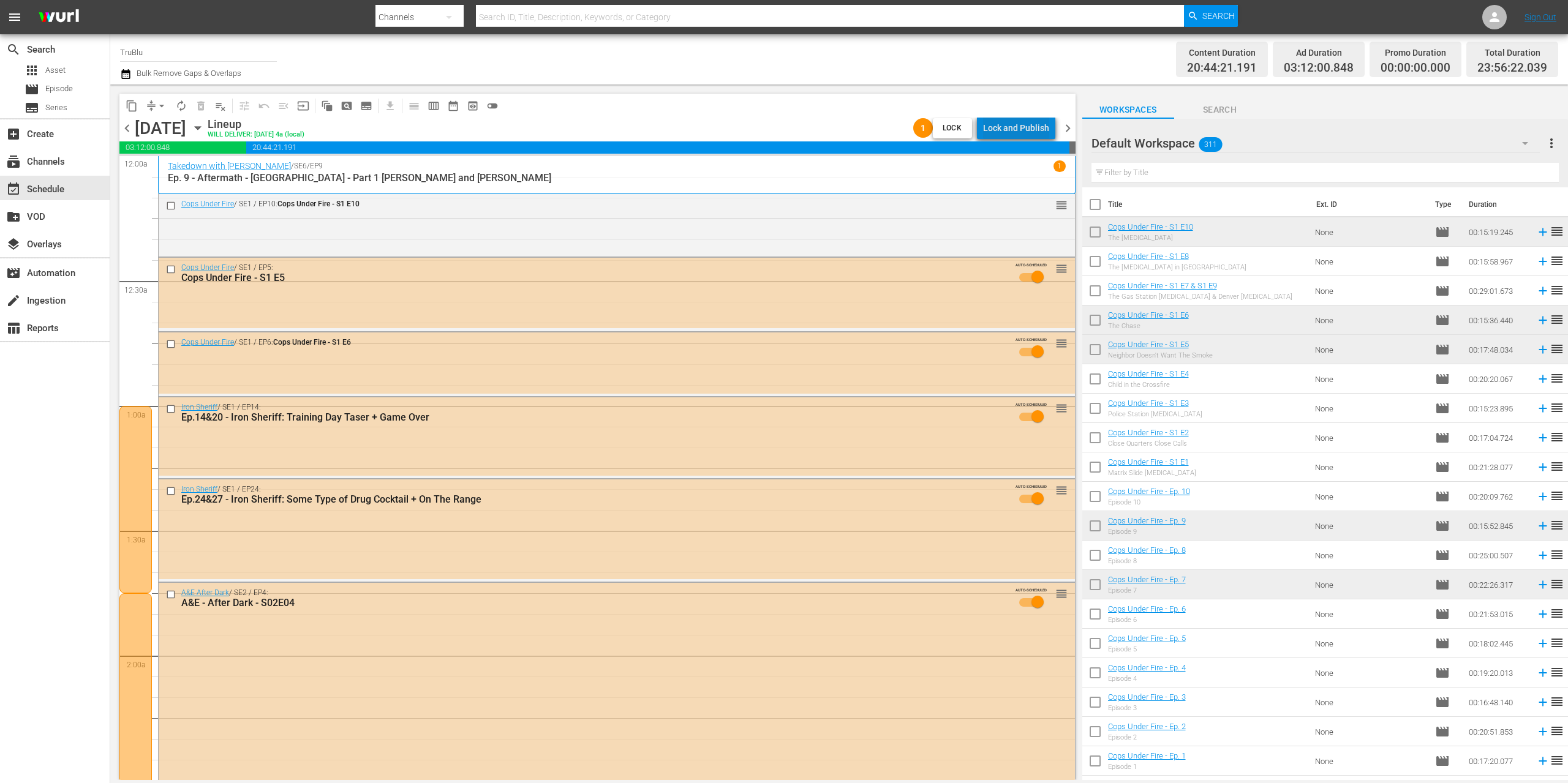
click at [1044, 133] on div "Lock and Publish" at bounding box center [1016, 128] width 66 height 22
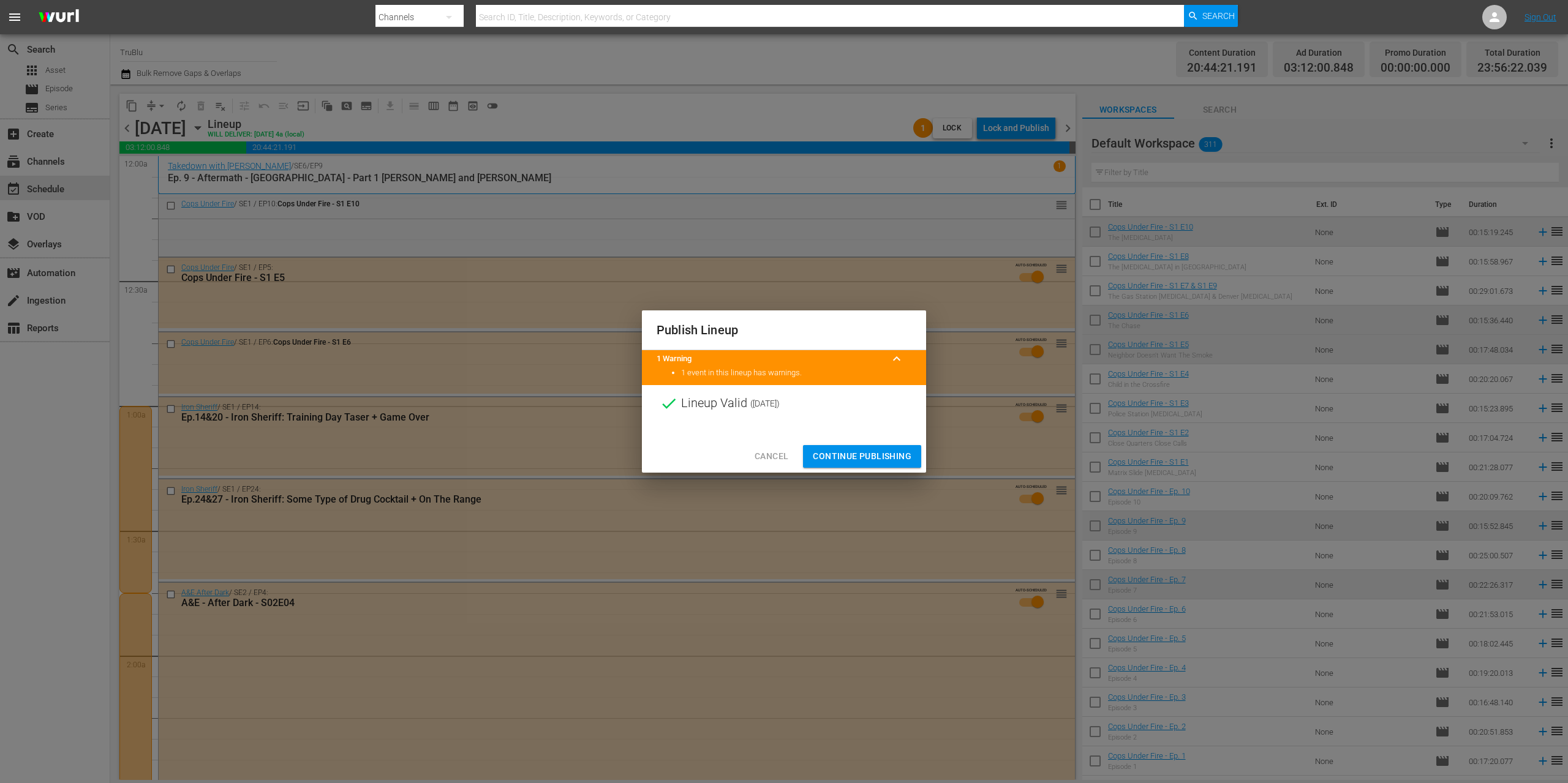
click at [840, 455] on span "Continue Publishing" at bounding box center [862, 456] width 99 height 16
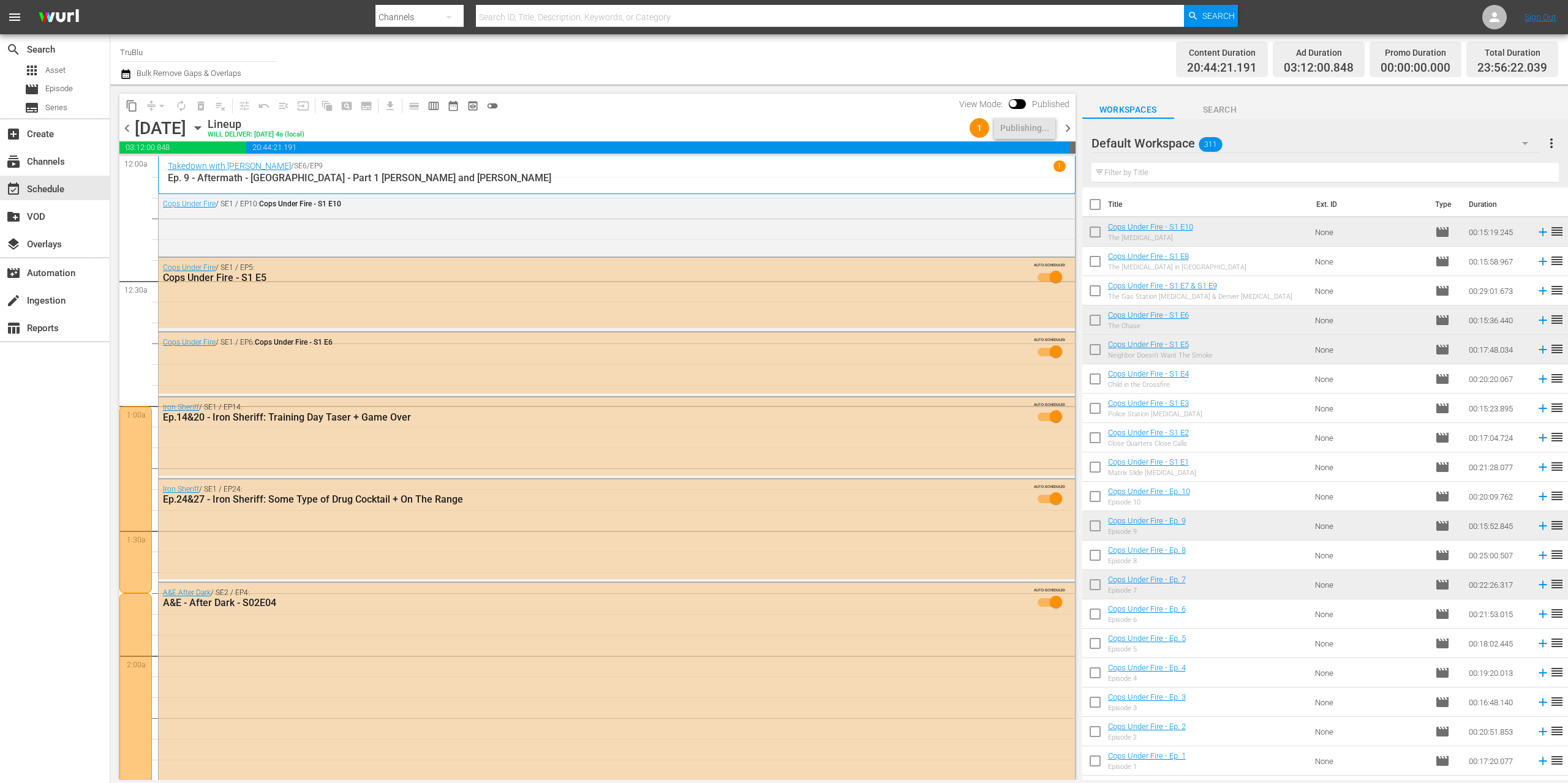
click at [1065, 128] on span "chevron_right" at bounding box center [1068, 128] width 16 height 16
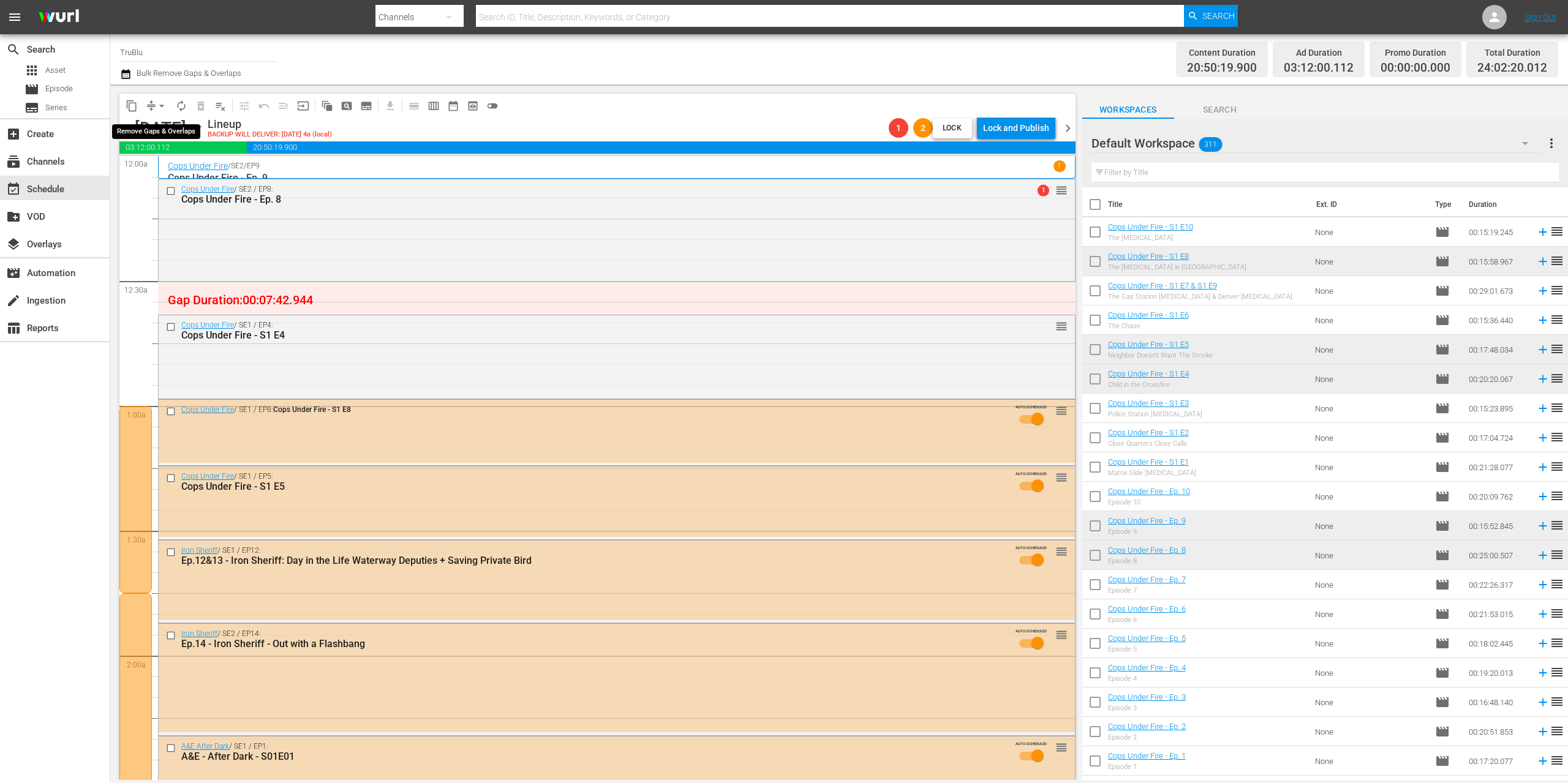
click at [156, 104] on span "arrow_drop_down" at bounding box center [162, 106] width 12 height 12
click at [142, 163] on li "Align to End of Previous Day" at bounding box center [162, 171] width 128 height 20
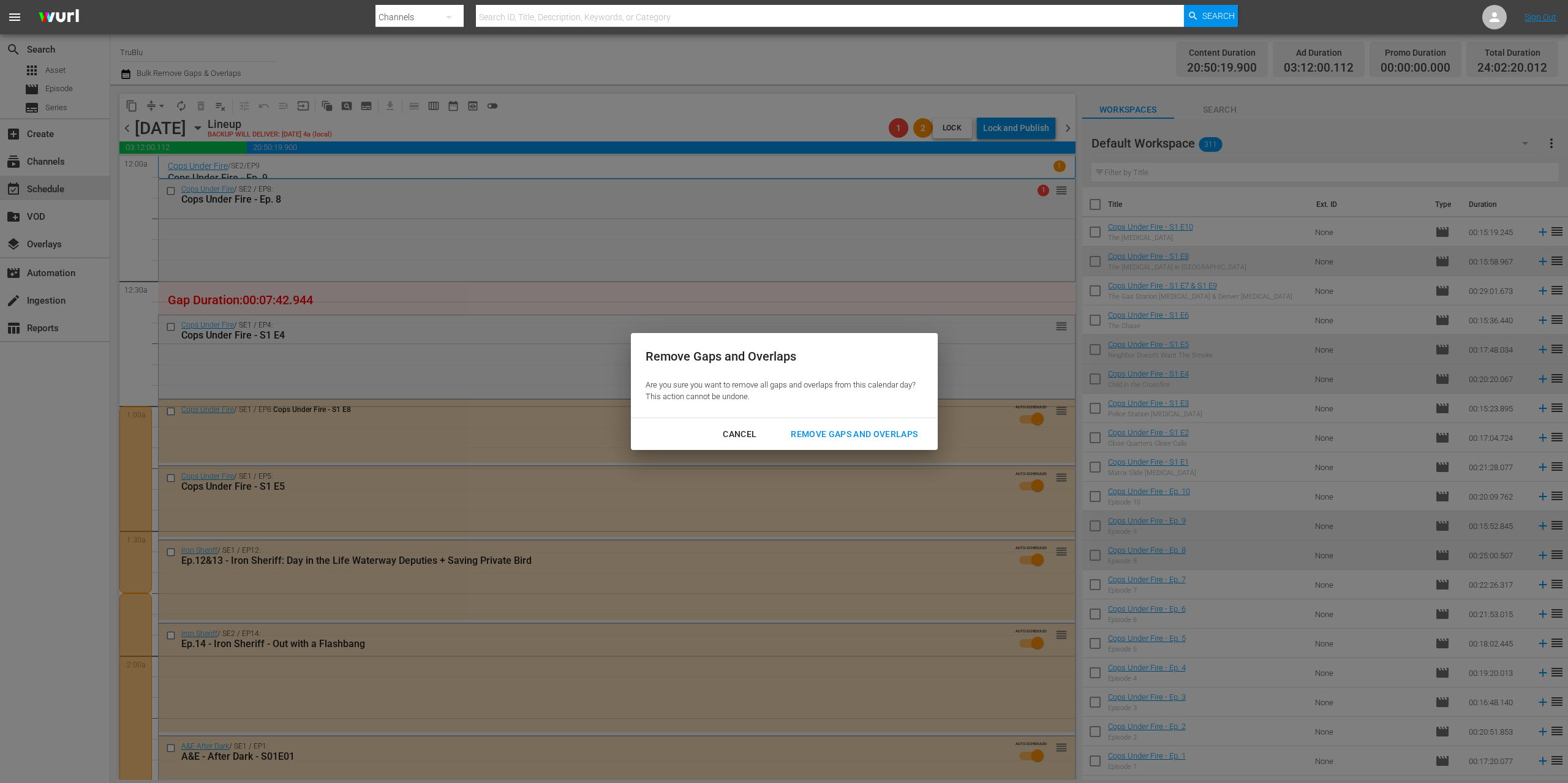
click at [851, 431] on div "Remove Gaps and Overlaps" at bounding box center [854, 434] width 146 height 16
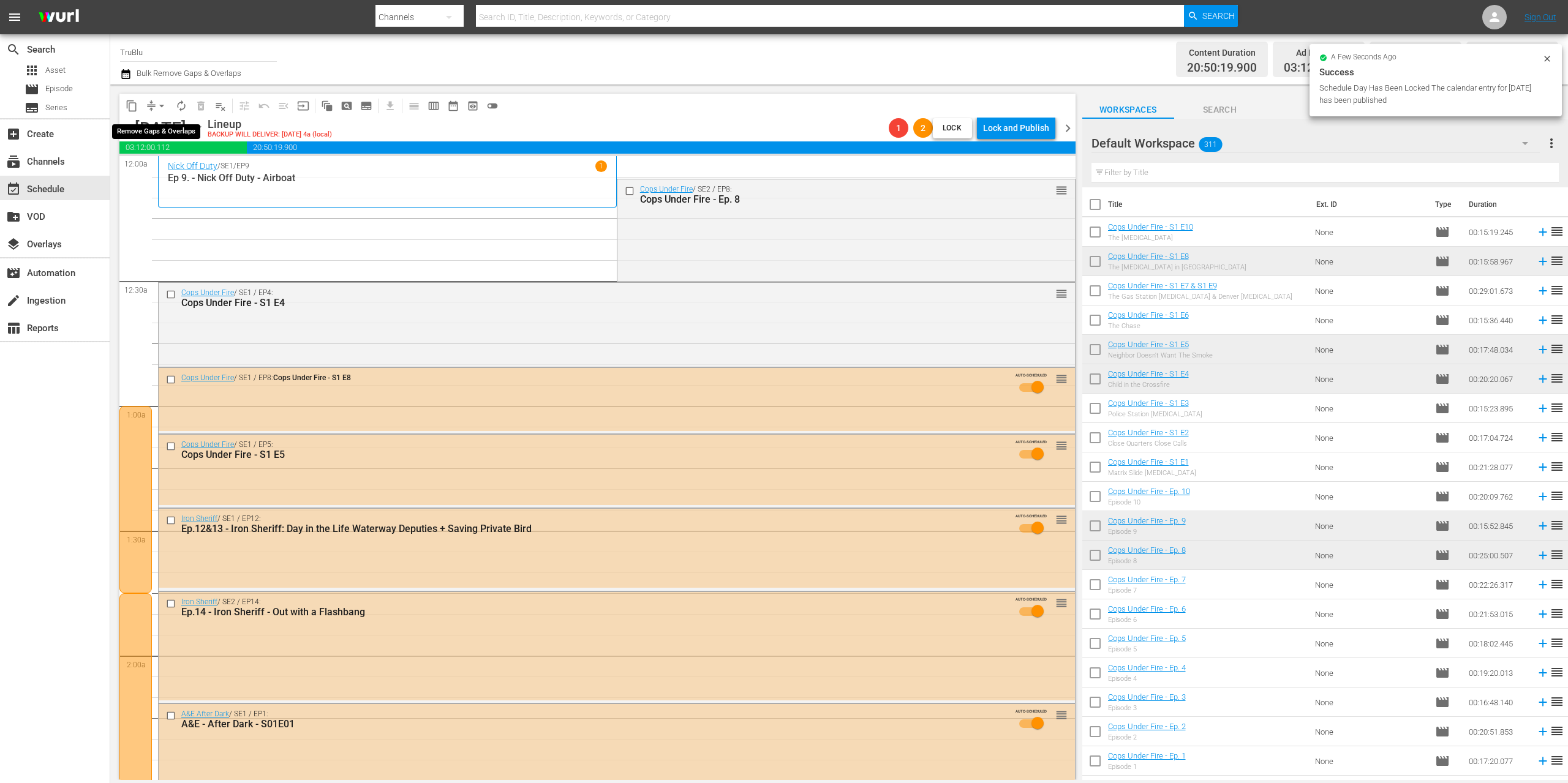
click at [155, 107] on button "arrow_drop_down" at bounding box center [162, 106] width 20 height 20
click at [176, 172] on li "Align to End of Previous Day" at bounding box center [162, 171] width 128 height 20
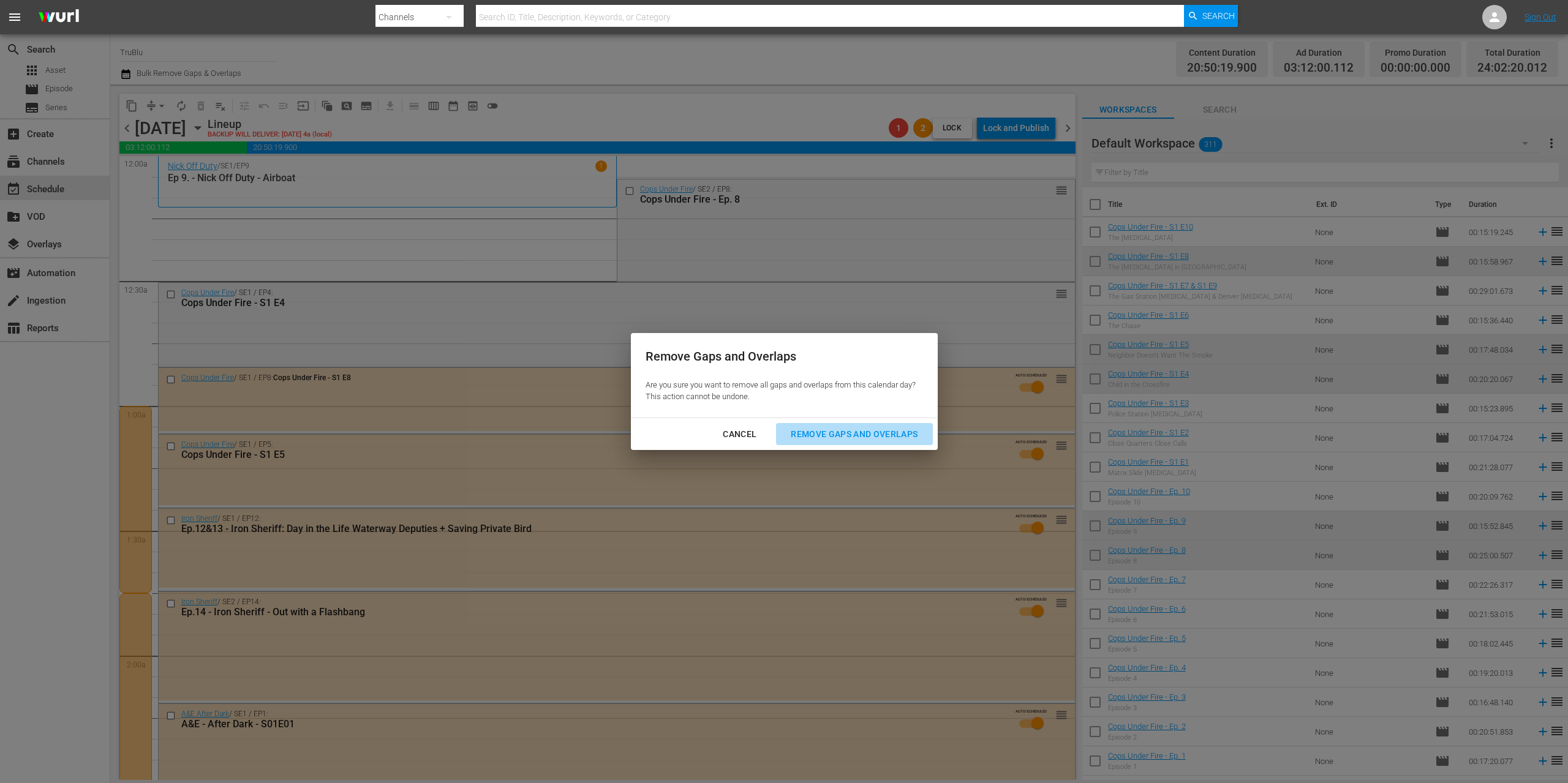
click at [805, 435] on div "Remove Gaps and Overlaps" at bounding box center [854, 434] width 146 height 16
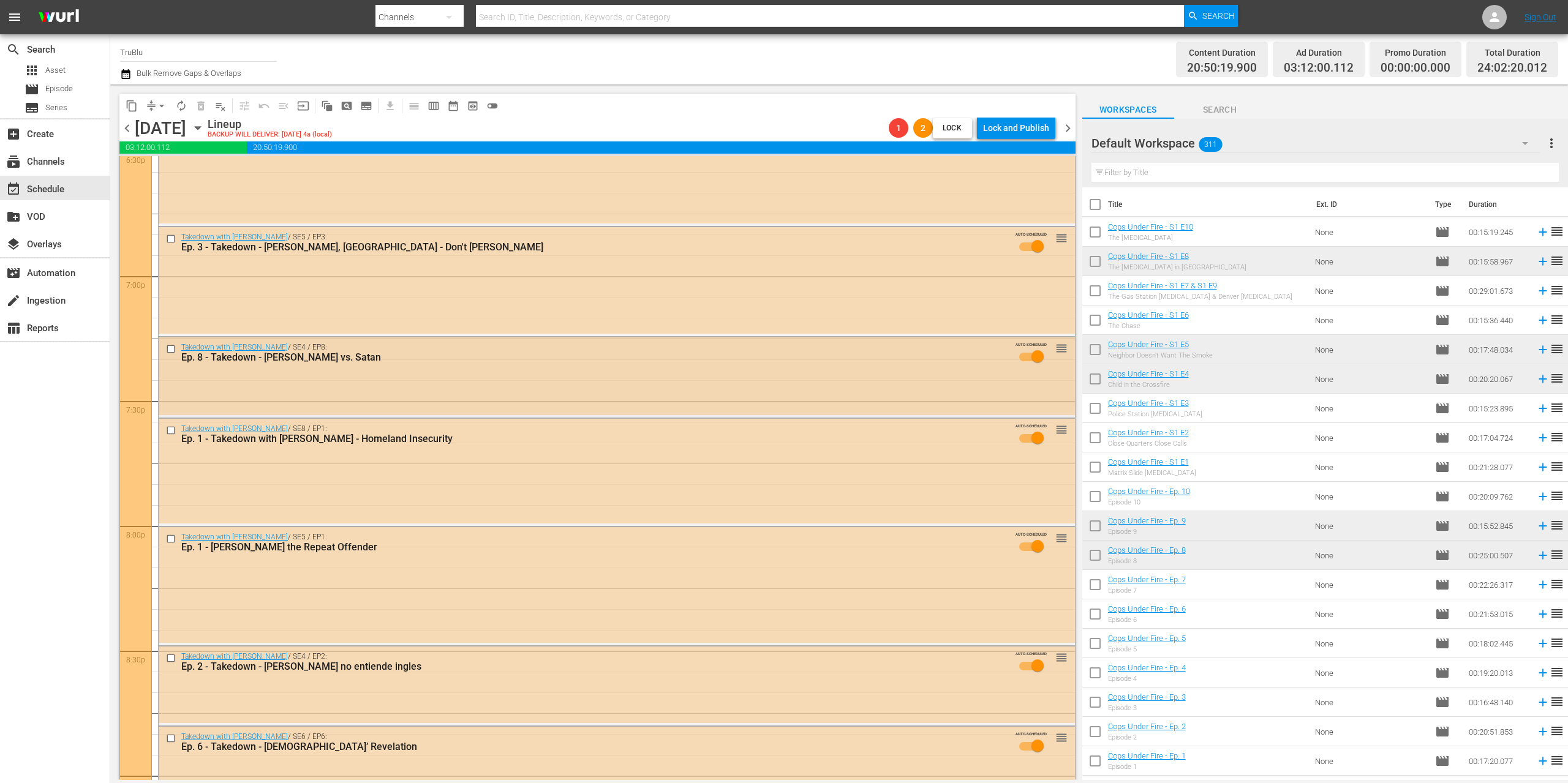
scroll to position [5405, 0]
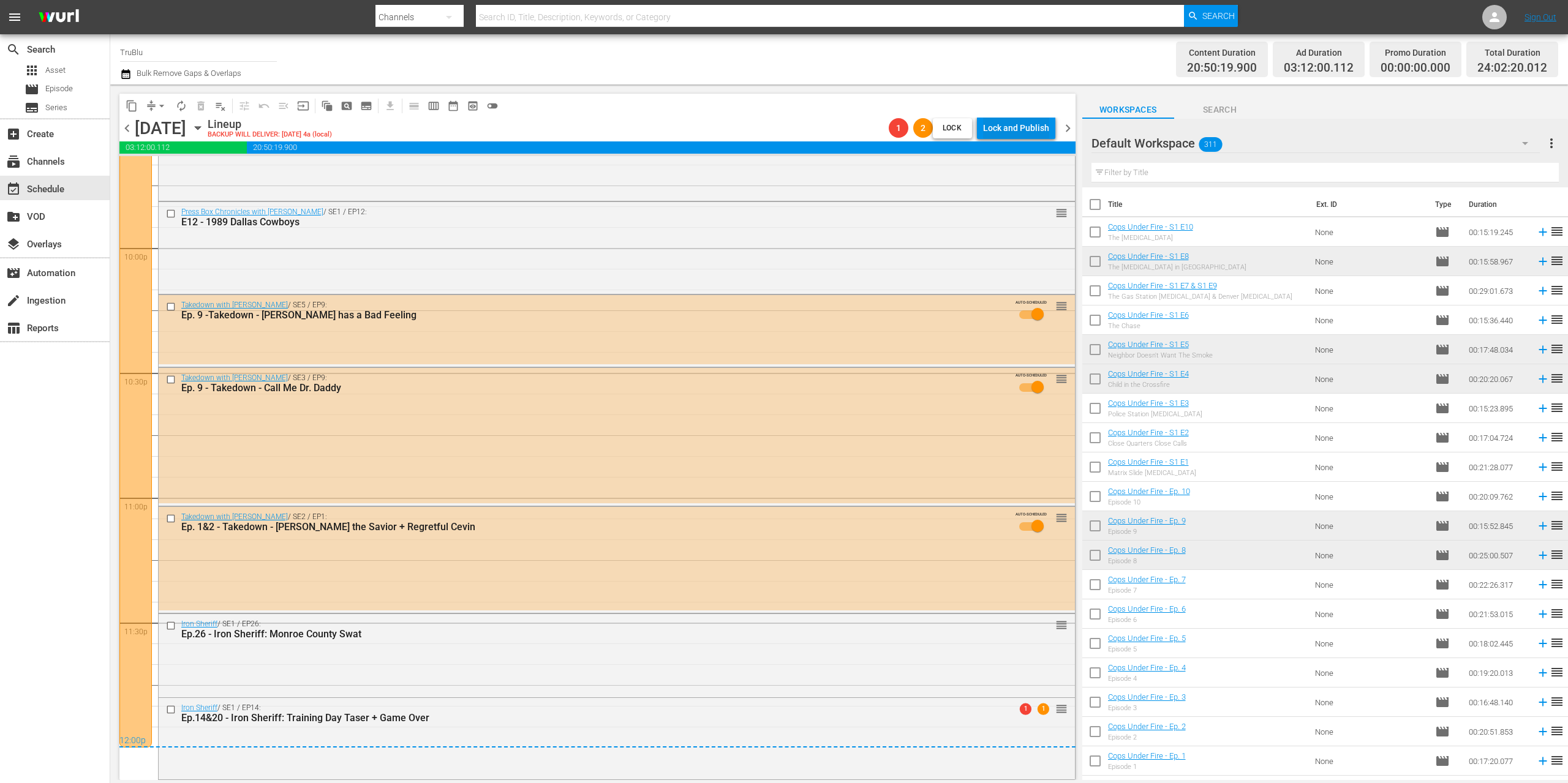
click at [1036, 128] on div "Lock and Publish" at bounding box center [1016, 128] width 66 height 22
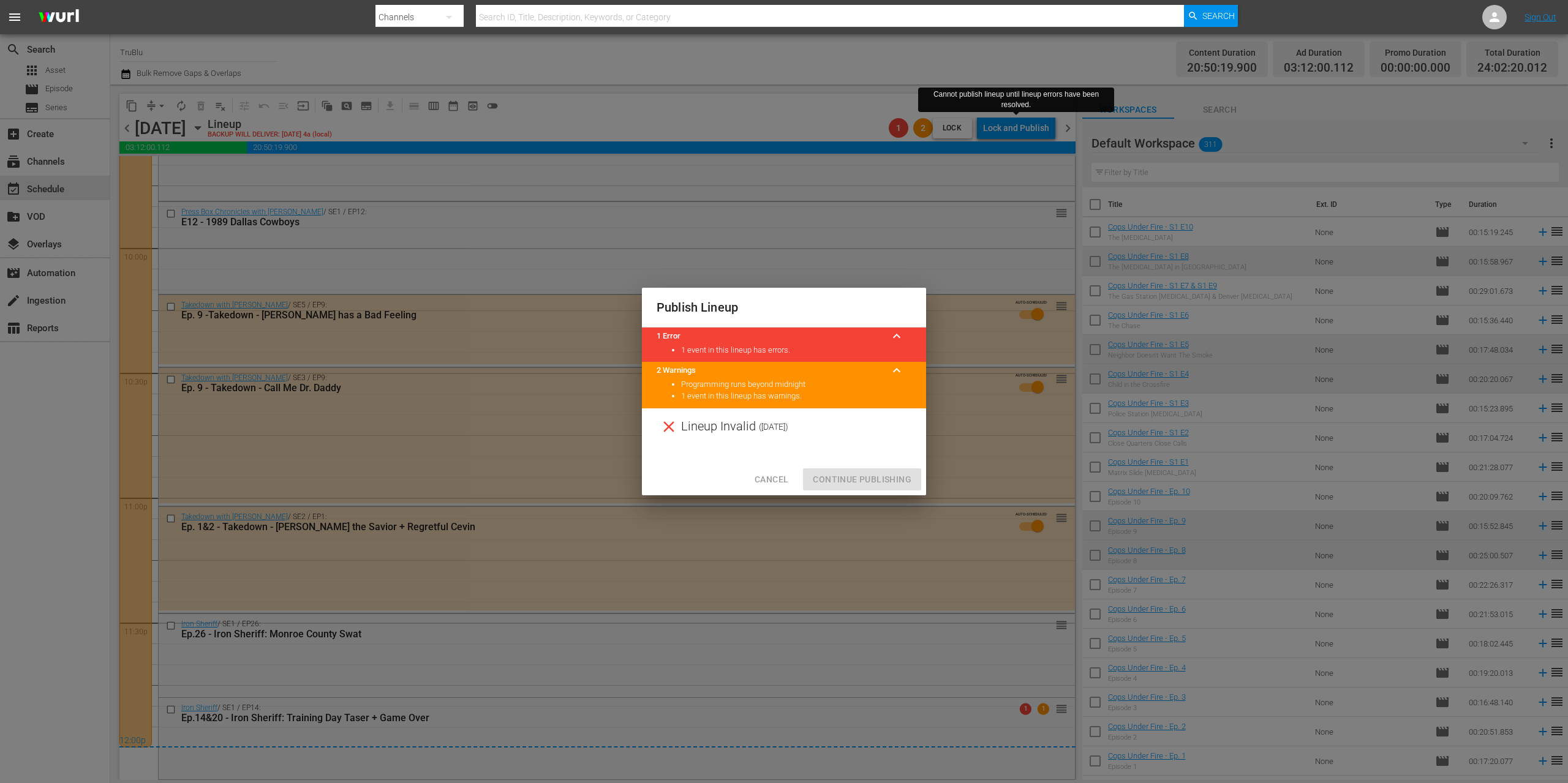
click at [872, 570] on div "Publish Lineup 1 Error keyboard_arrow_up 1 event in this lineup has errors. 2 W…" at bounding box center [784, 392] width 1568 height 783
click at [777, 475] on span "Cancel" at bounding box center [771, 480] width 34 height 16
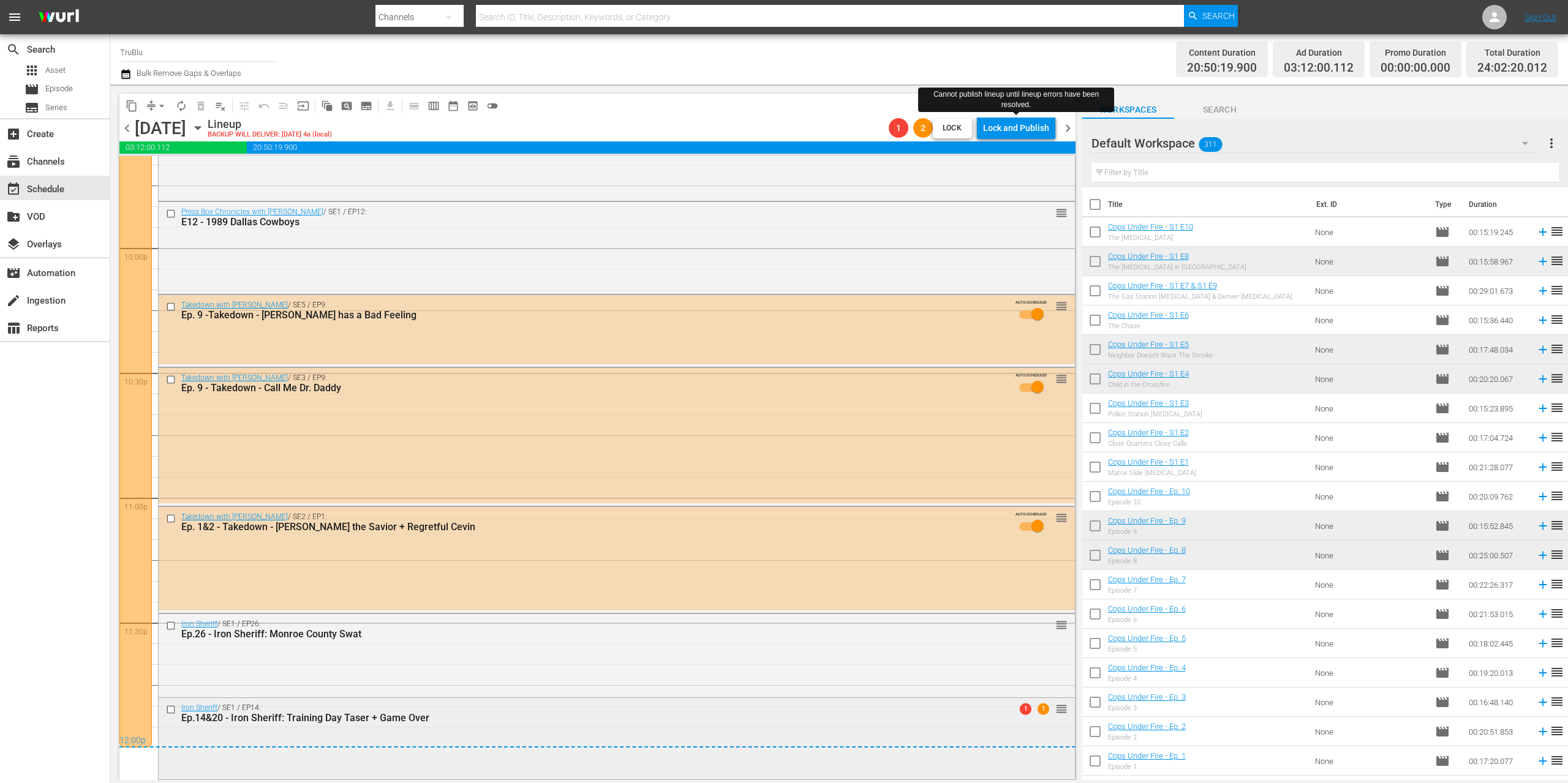
click at [1005, 710] on div "1 1 reorder" at bounding box center [1036, 709] width 63 height 12
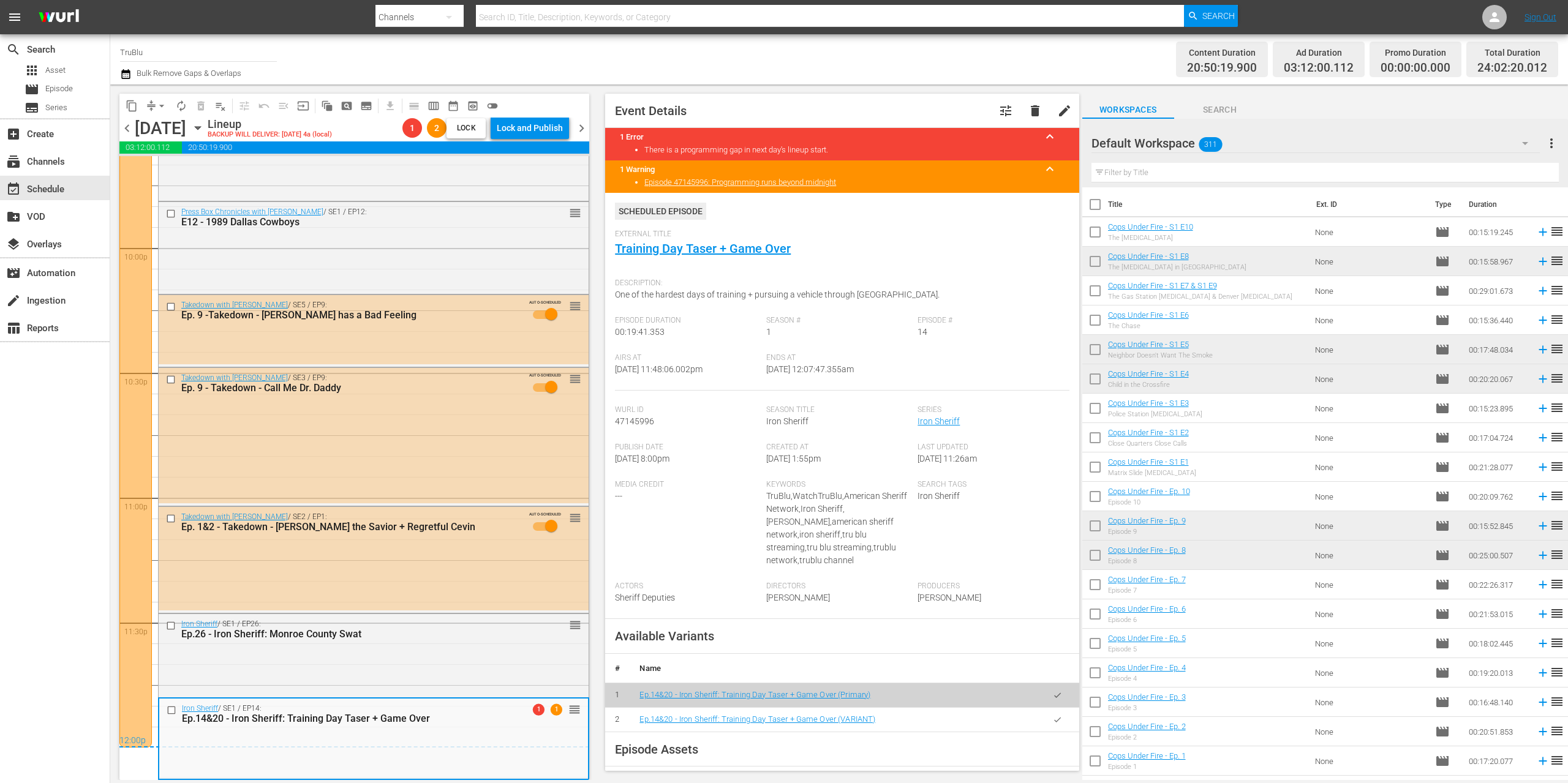
click at [580, 133] on span "chevron_right" at bounding box center [581, 128] width 16 height 16
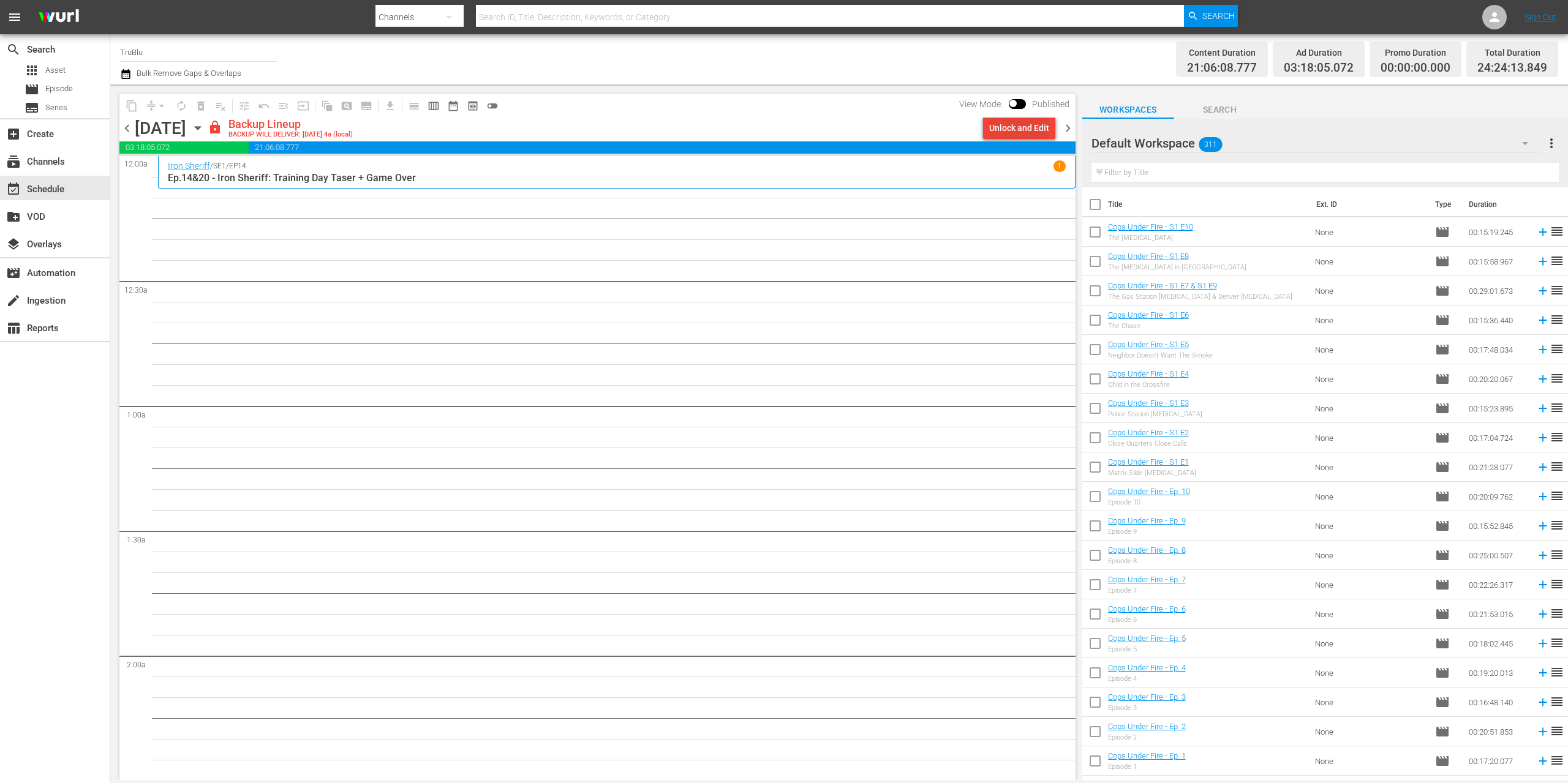
click at [1031, 134] on div "Unlock and Edit" at bounding box center [1019, 128] width 60 height 22
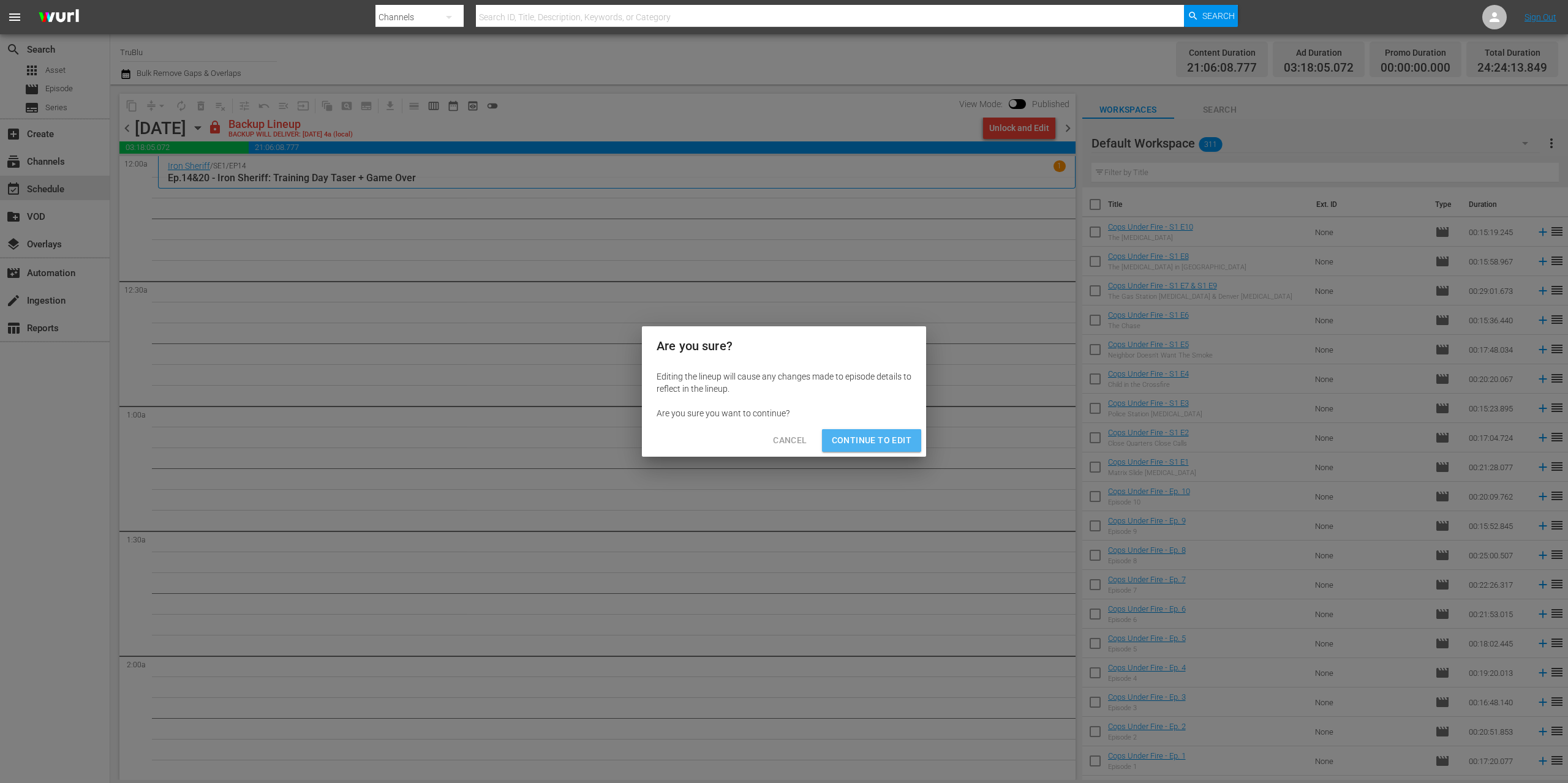
click at [869, 436] on span "Continue to Edit" at bounding box center [871, 441] width 79 height 16
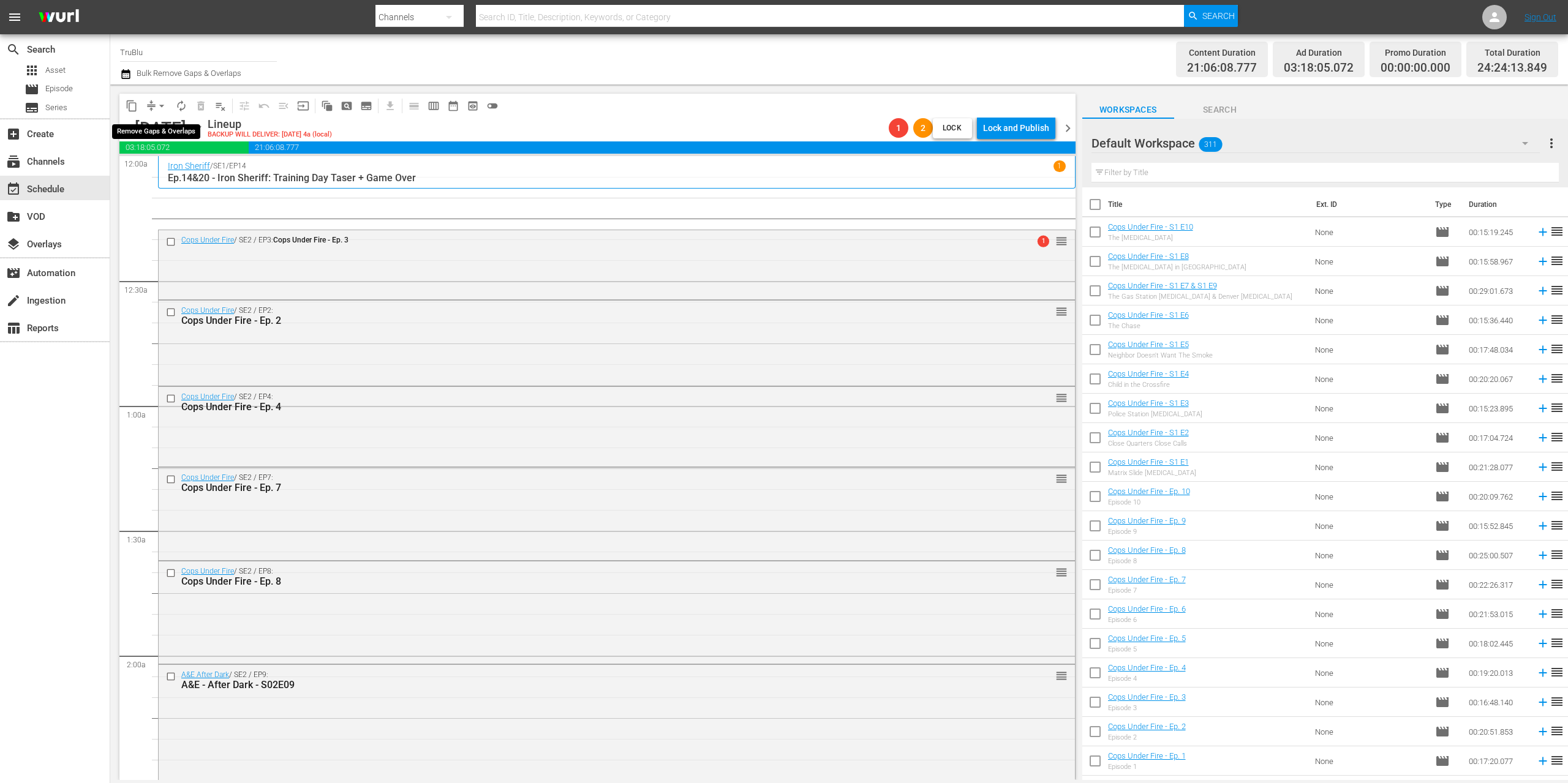
click at [155, 105] on button "arrow_drop_down" at bounding box center [162, 106] width 20 height 20
click at [164, 173] on li "Align to End of Previous Day" at bounding box center [162, 171] width 128 height 20
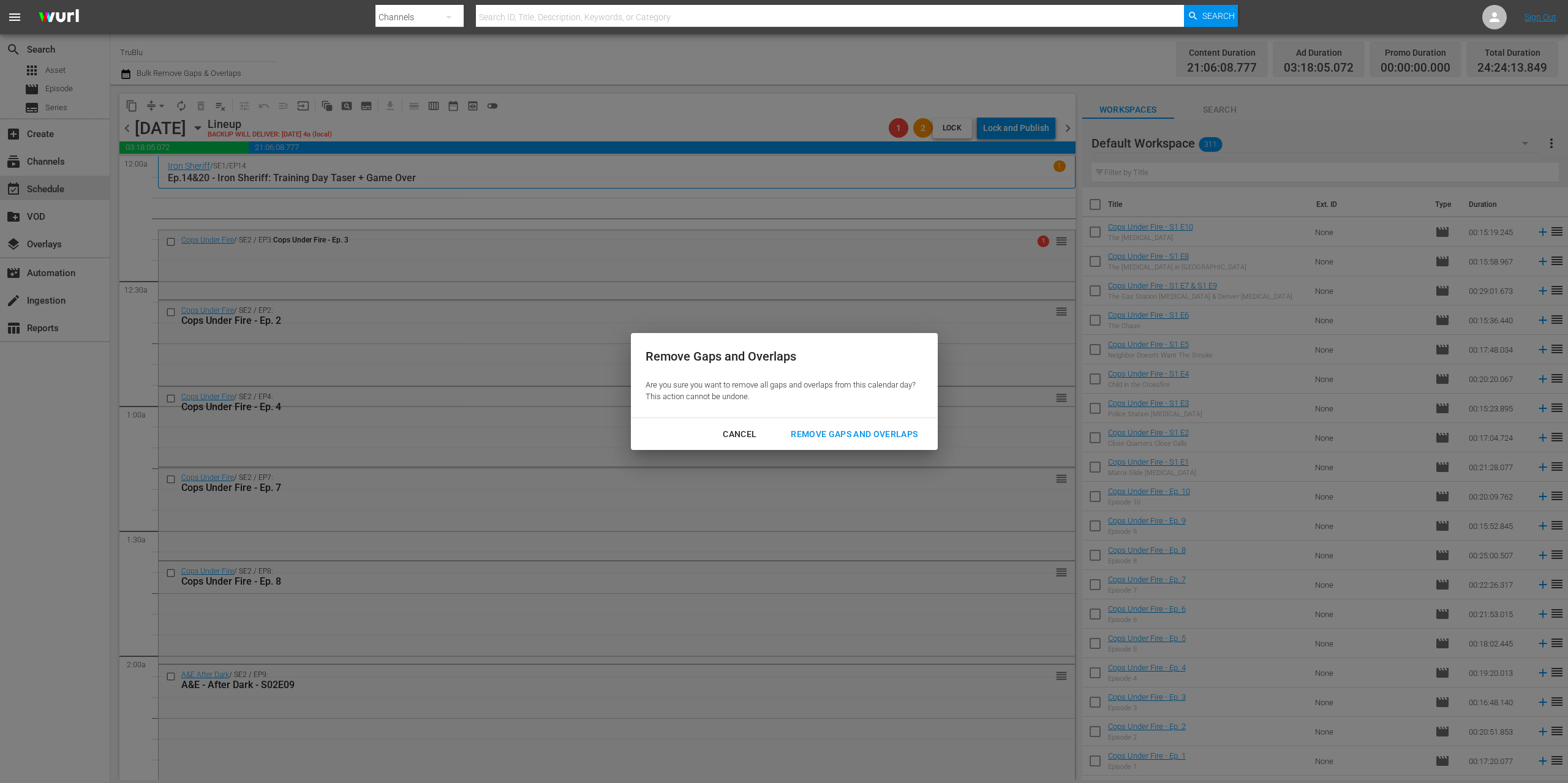
click at [861, 435] on div "Remove Gaps and Overlaps" at bounding box center [854, 434] width 146 height 16
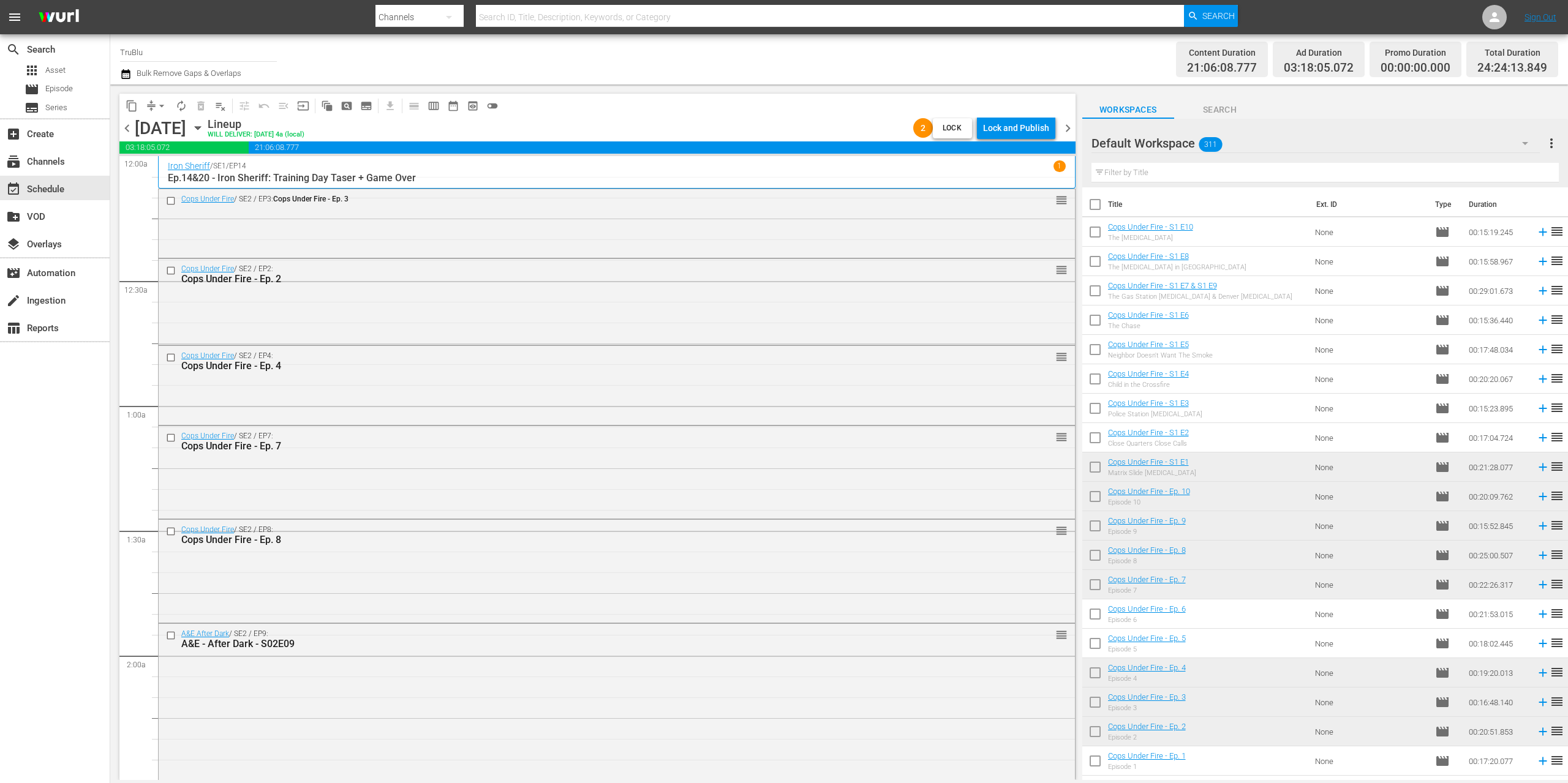
click at [124, 128] on span "chevron_left" at bounding box center [127, 128] width 16 height 16
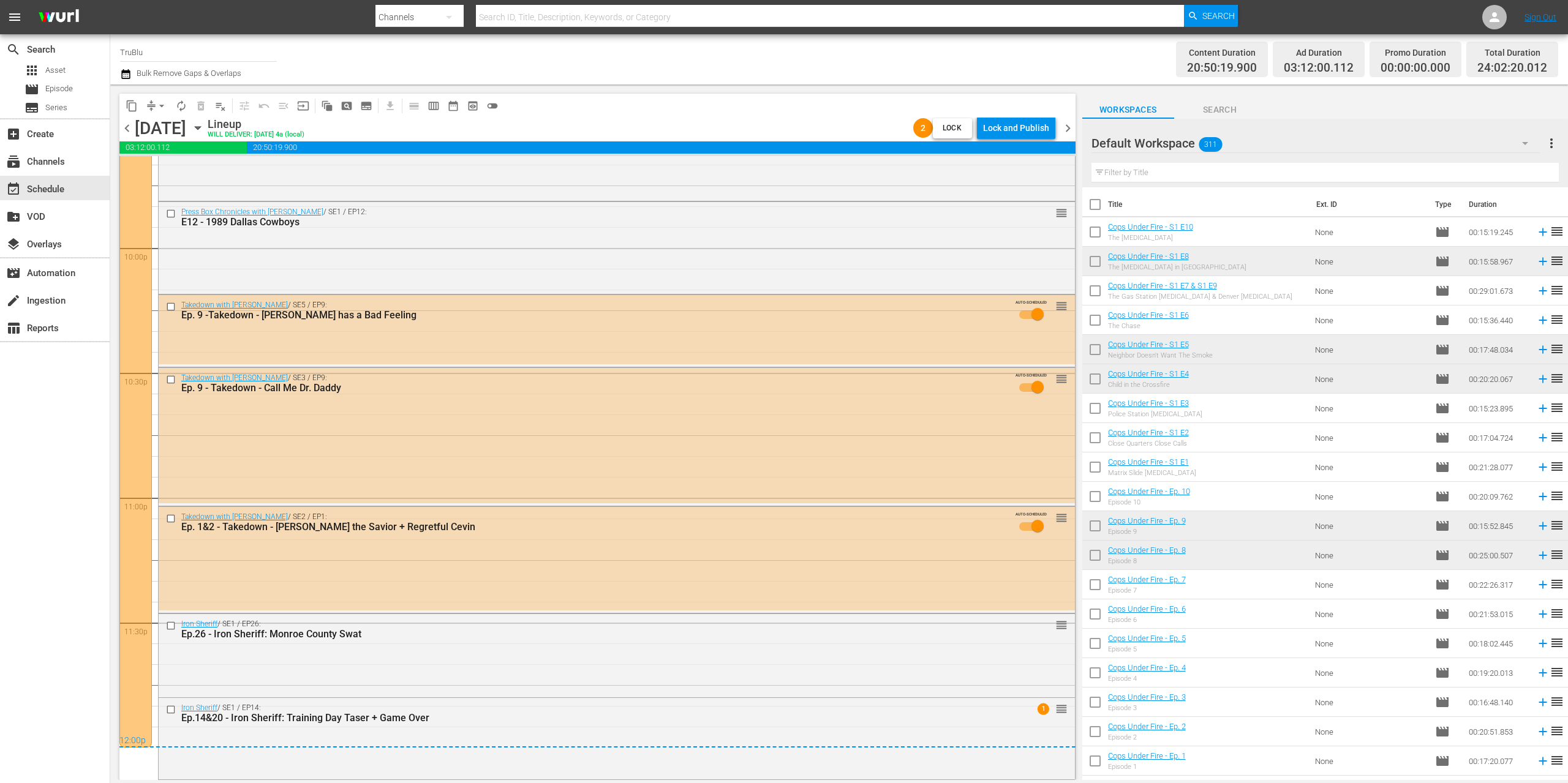
scroll to position [4168, 0]
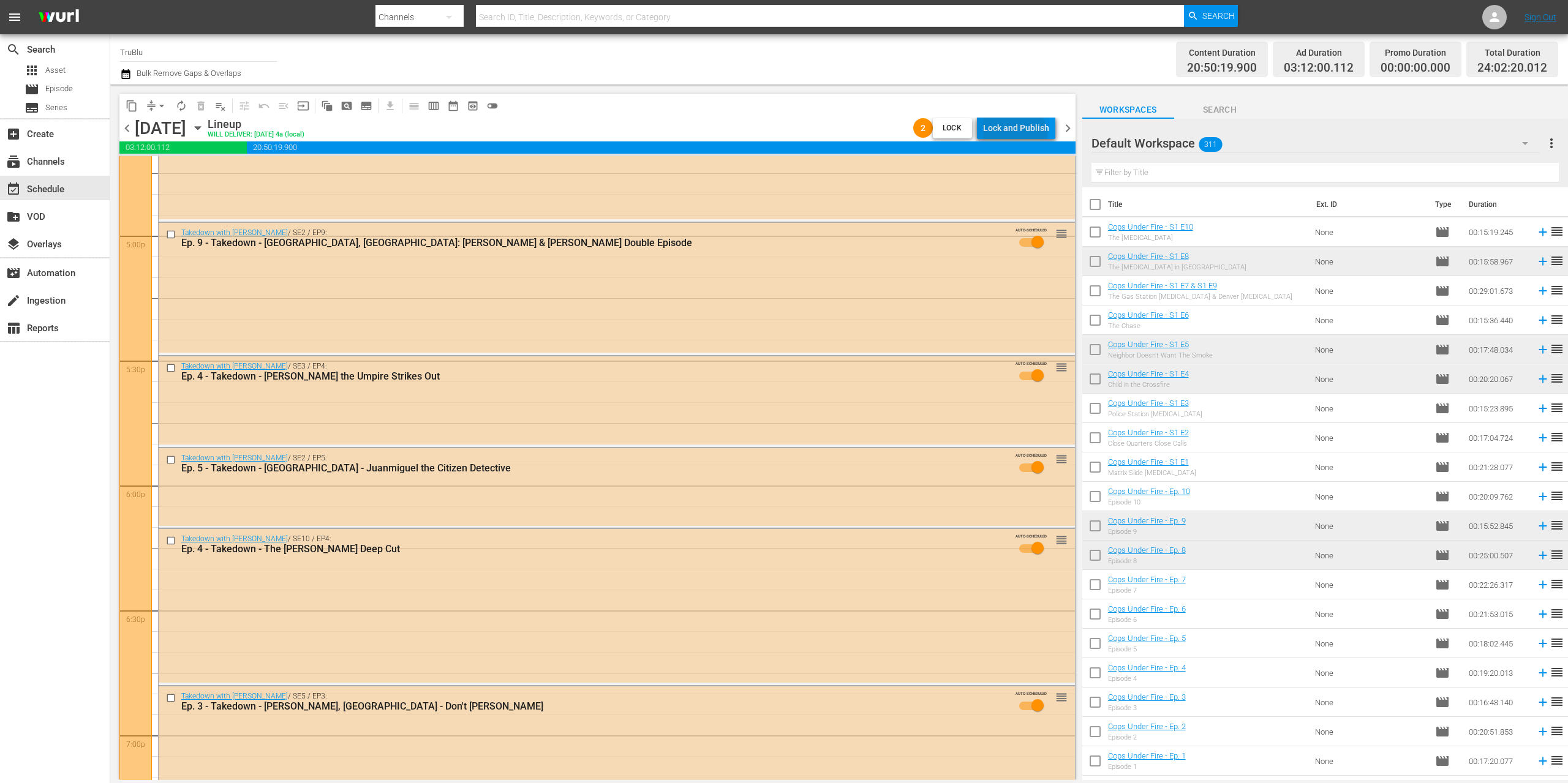
click at [1015, 136] on div "Lock and Publish" at bounding box center [1016, 128] width 66 height 22
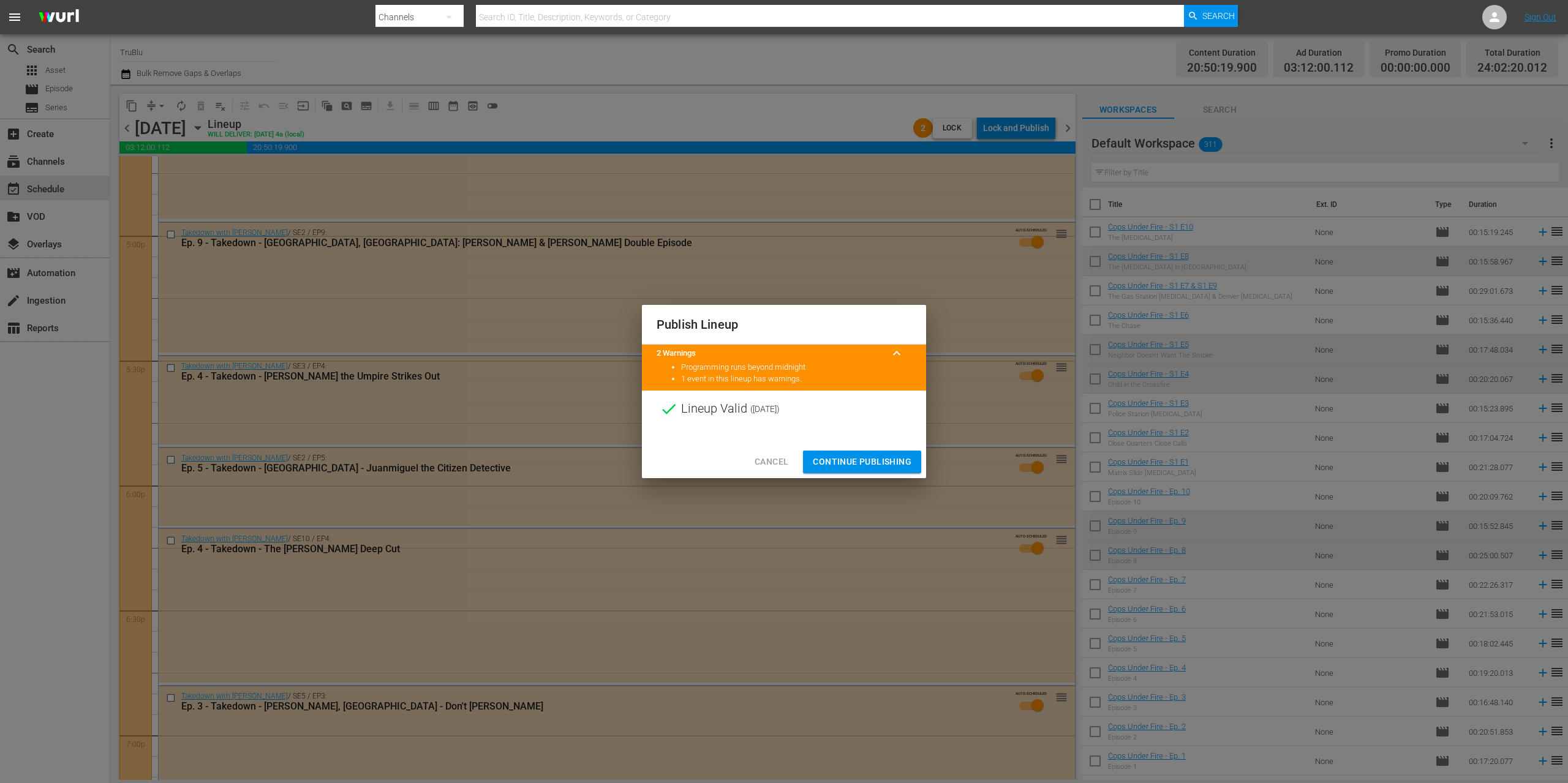
click at [876, 456] on span "Continue Publishing" at bounding box center [862, 462] width 99 height 16
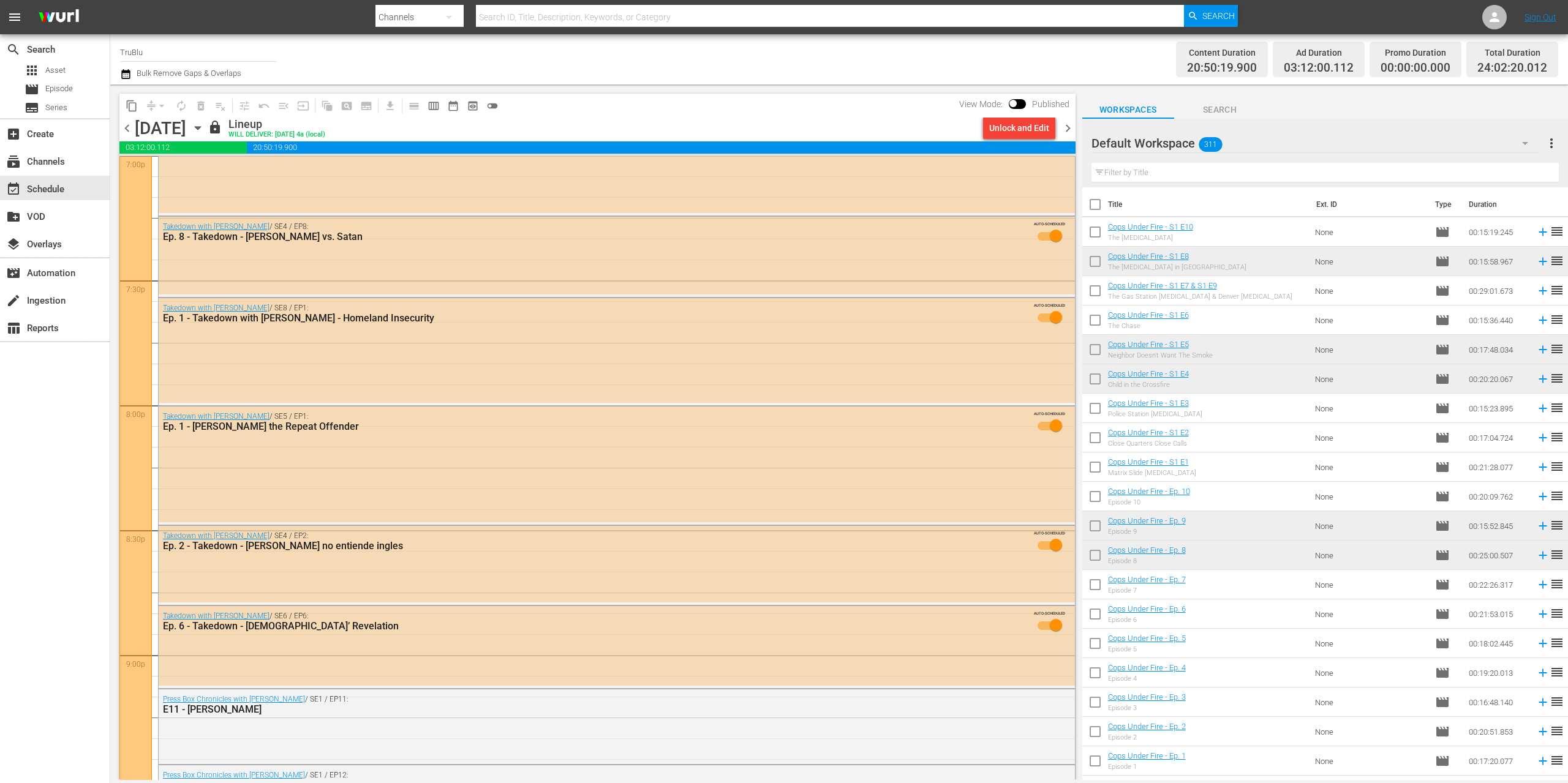
scroll to position [5405, 0]
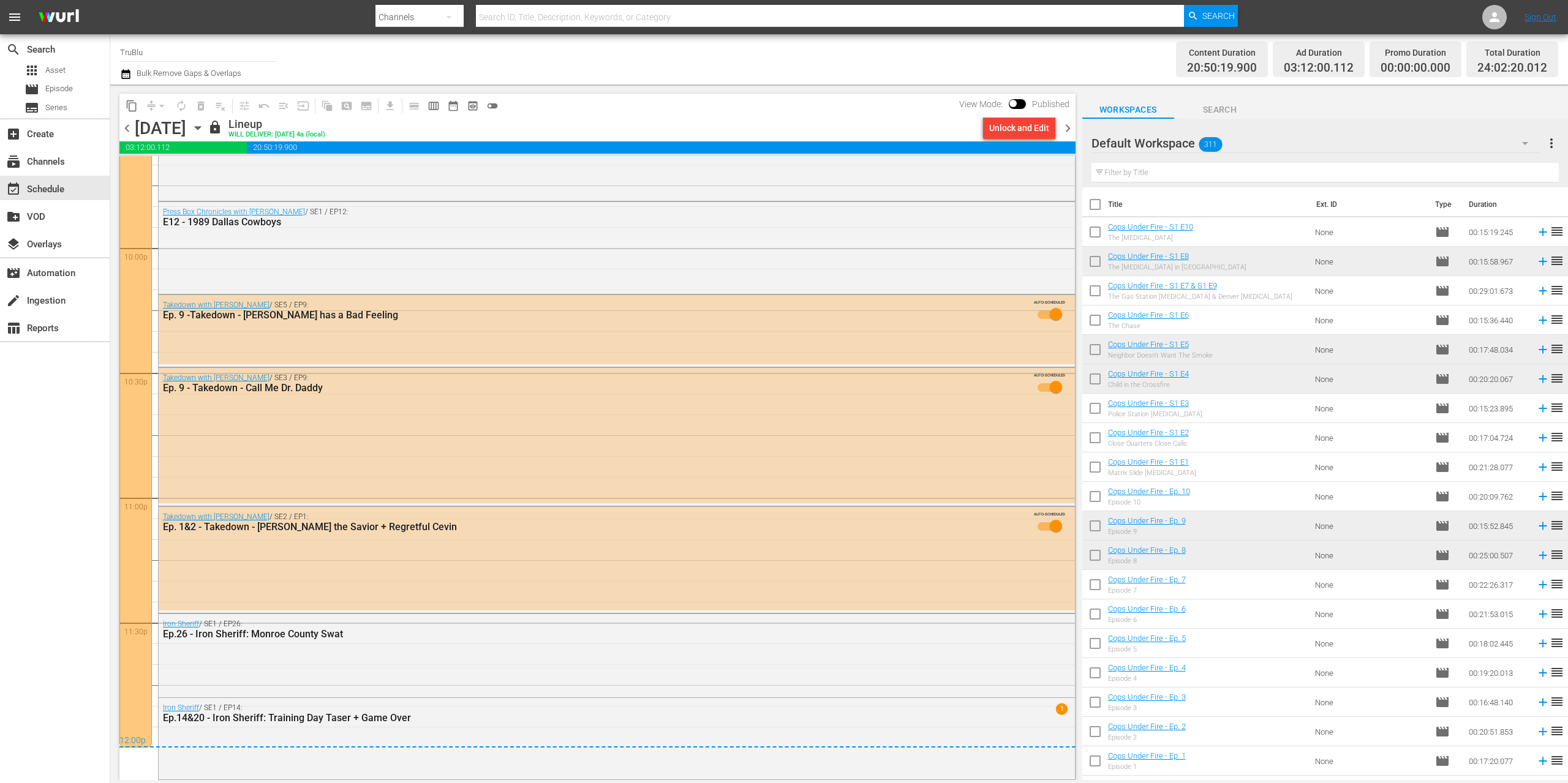
click at [1067, 126] on span "chevron_right" at bounding box center [1068, 128] width 16 height 16
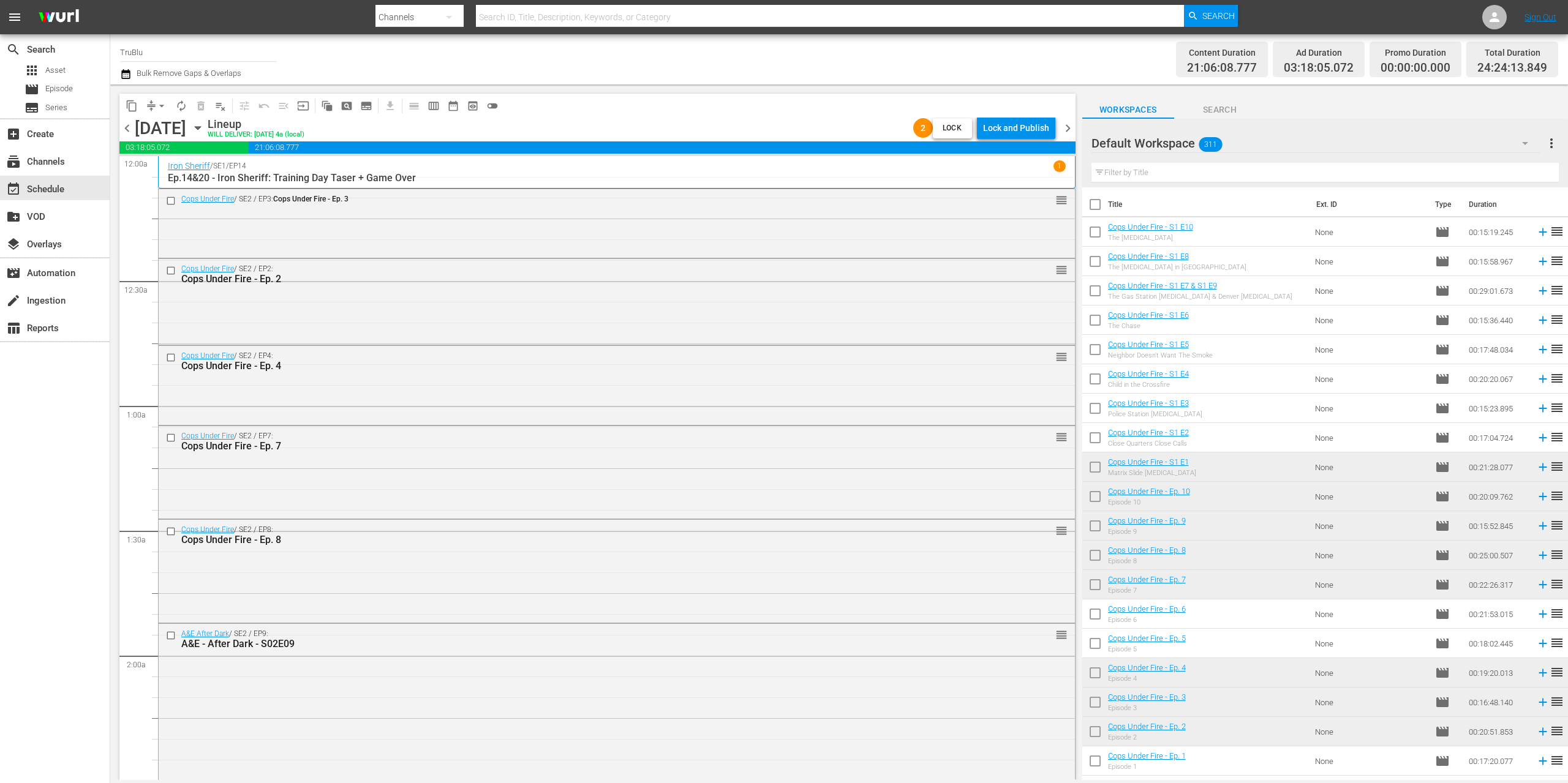
click at [153, 102] on button "arrow_drop_down" at bounding box center [162, 106] width 20 height 20
click at [190, 171] on li "Align to End of Previous Day" at bounding box center [162, 171] width 128 height 20
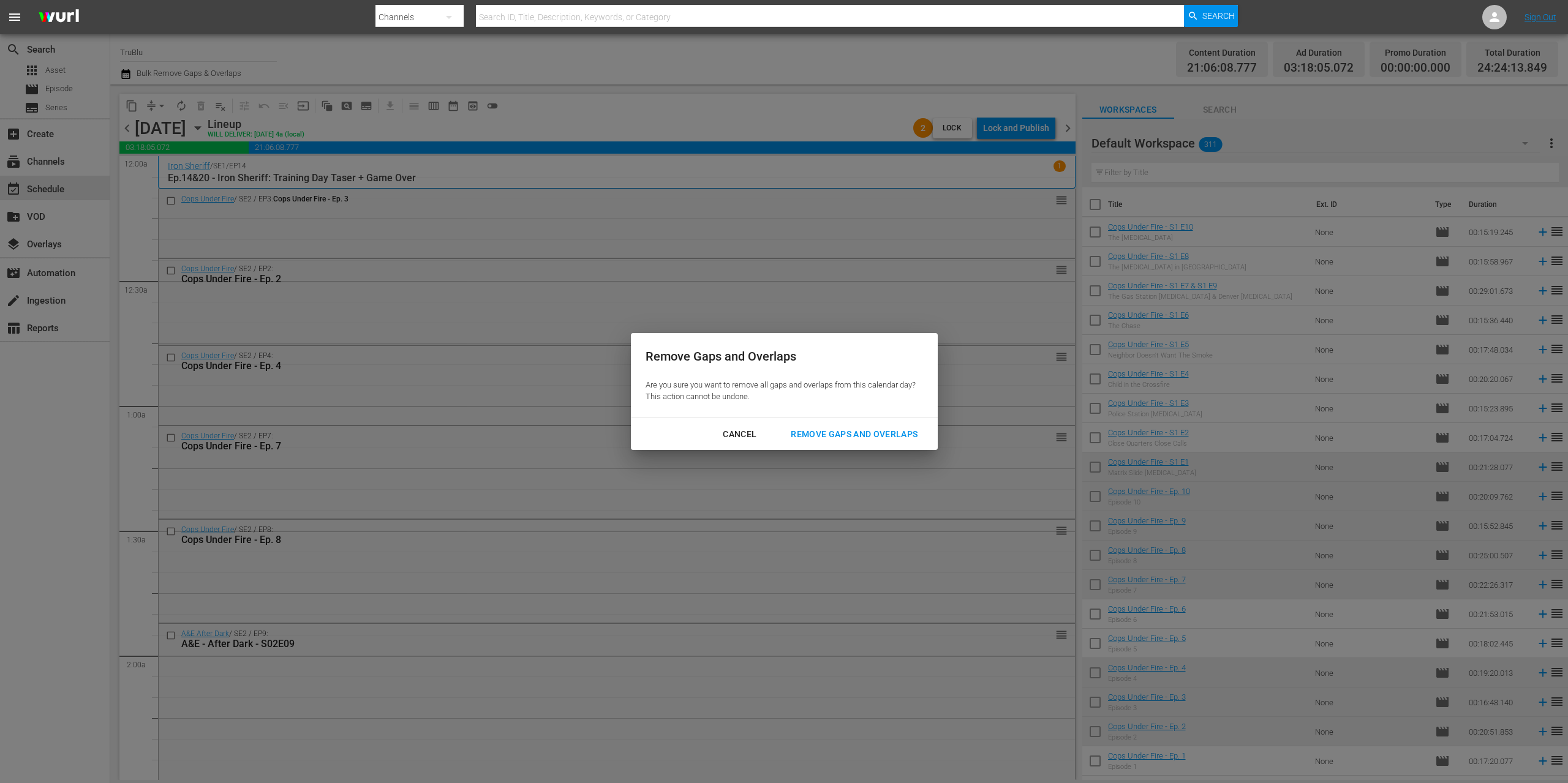
click at [887, 437] on div "Remove Gaps and Overlaps" at bounding box center [854, 434] width 146 height 16
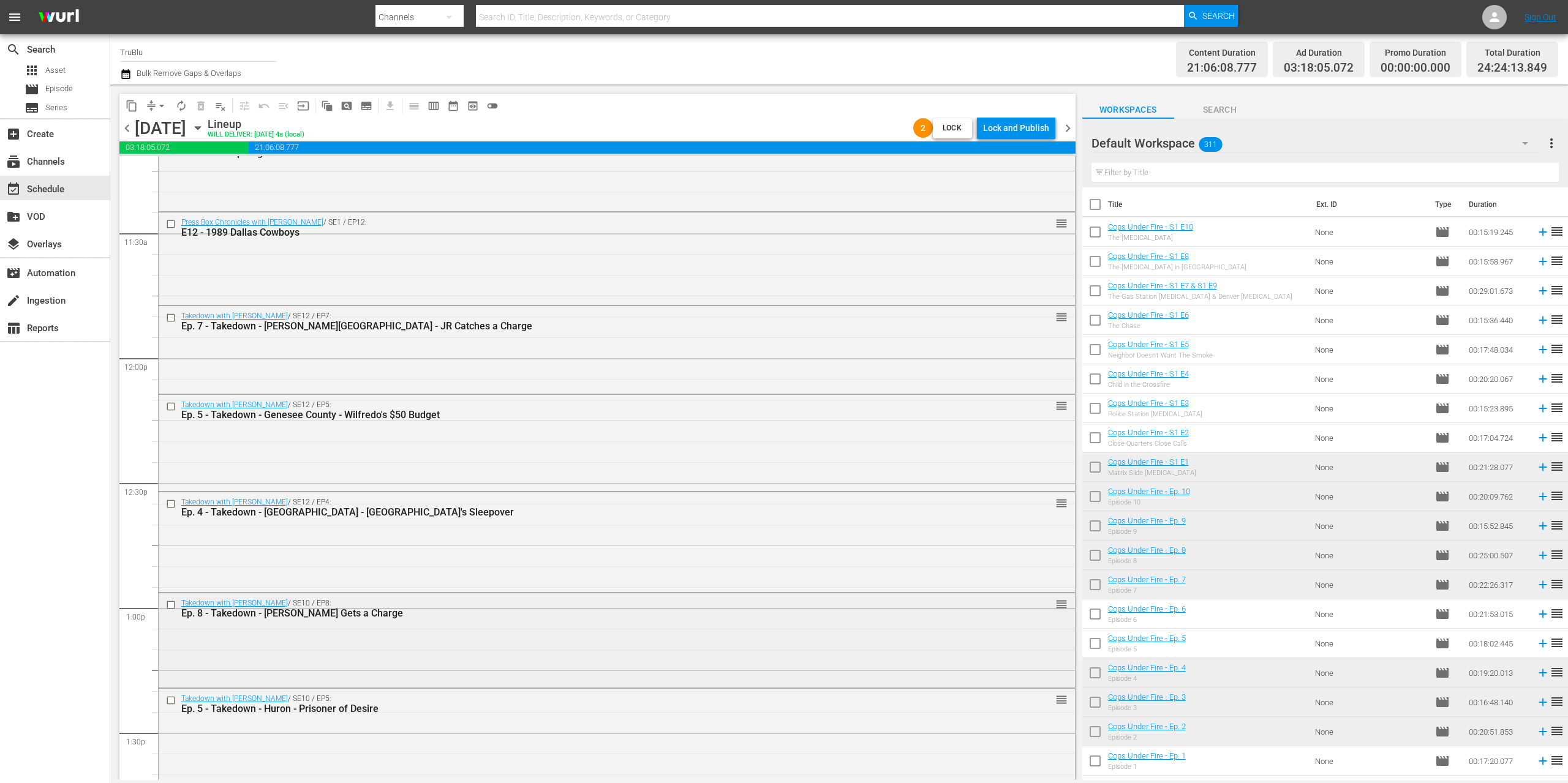
scroll to position [2983, 0]
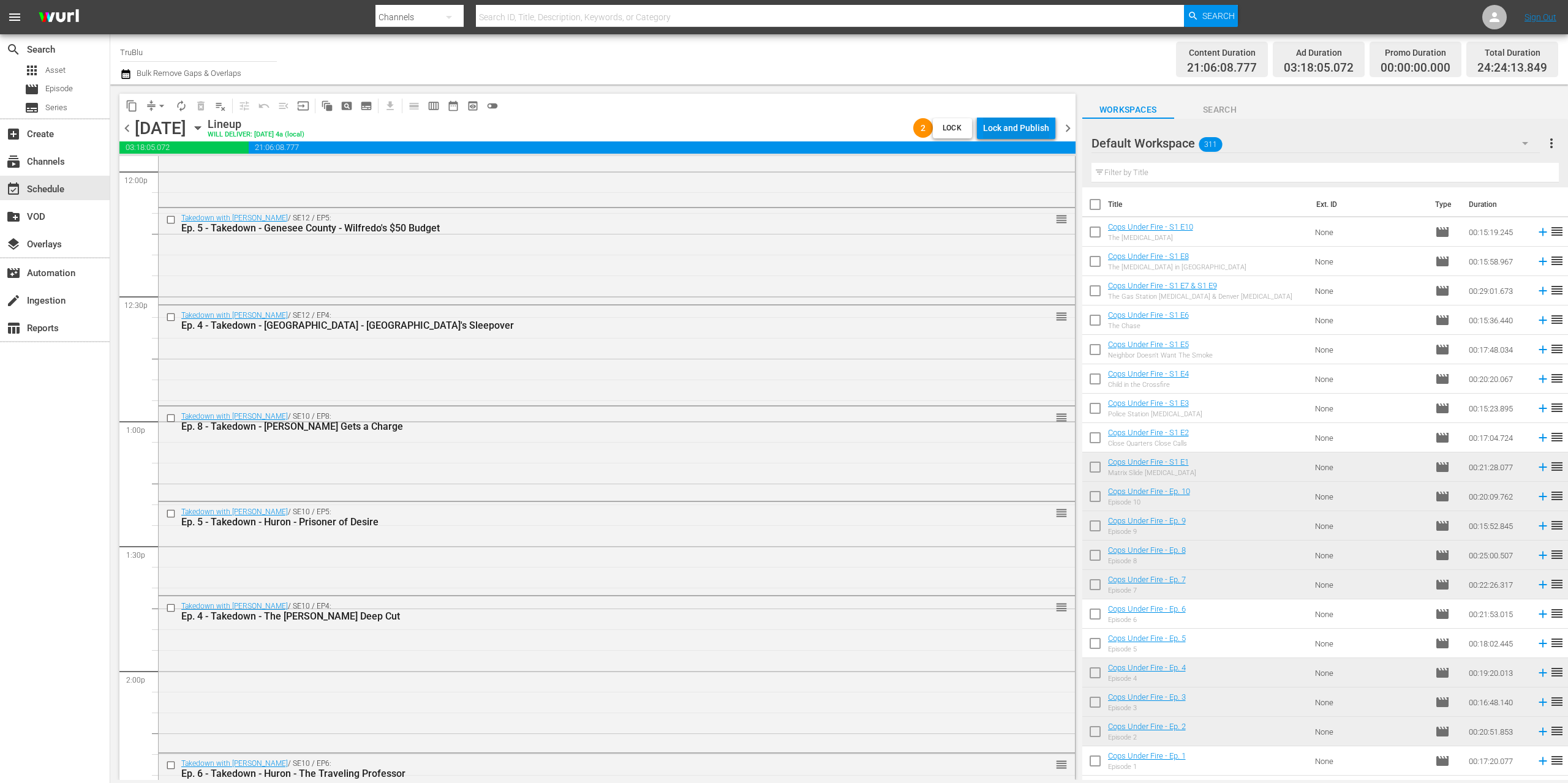
click at [1015, 139] on div "chevron_left Monday, September 1st September 1st Lineup WILL DELIVER: 8/31 @ 4a…" at bounding box center [597, 130] width 956 height 24
click at [1016, 118] on div "Lock and Publish" at bounding box center [1016, 128] width 66 height 22
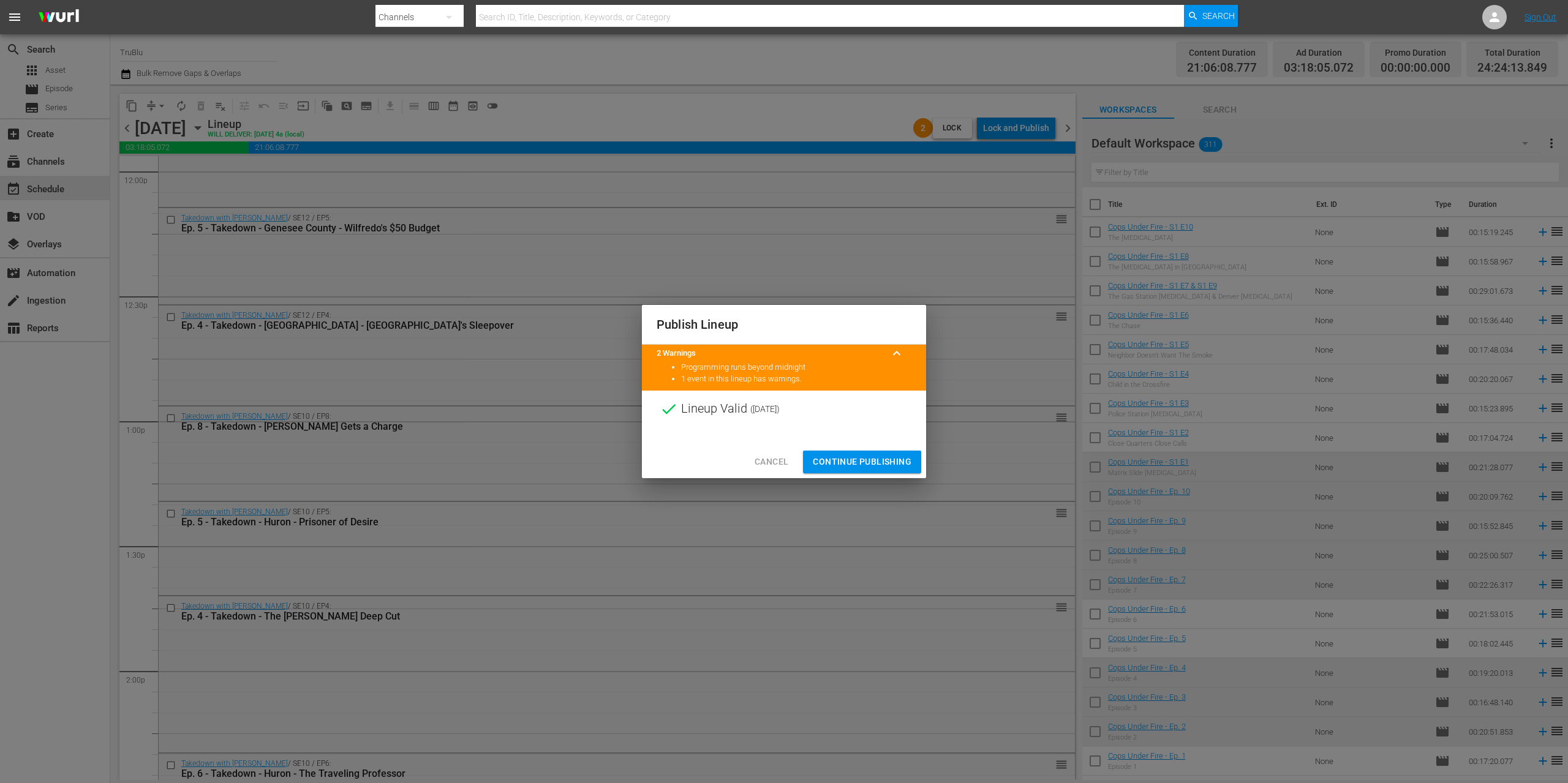
click at [881, 462] on span "Continue Publishing" at bounding box center [862, 462] width 99 height 16
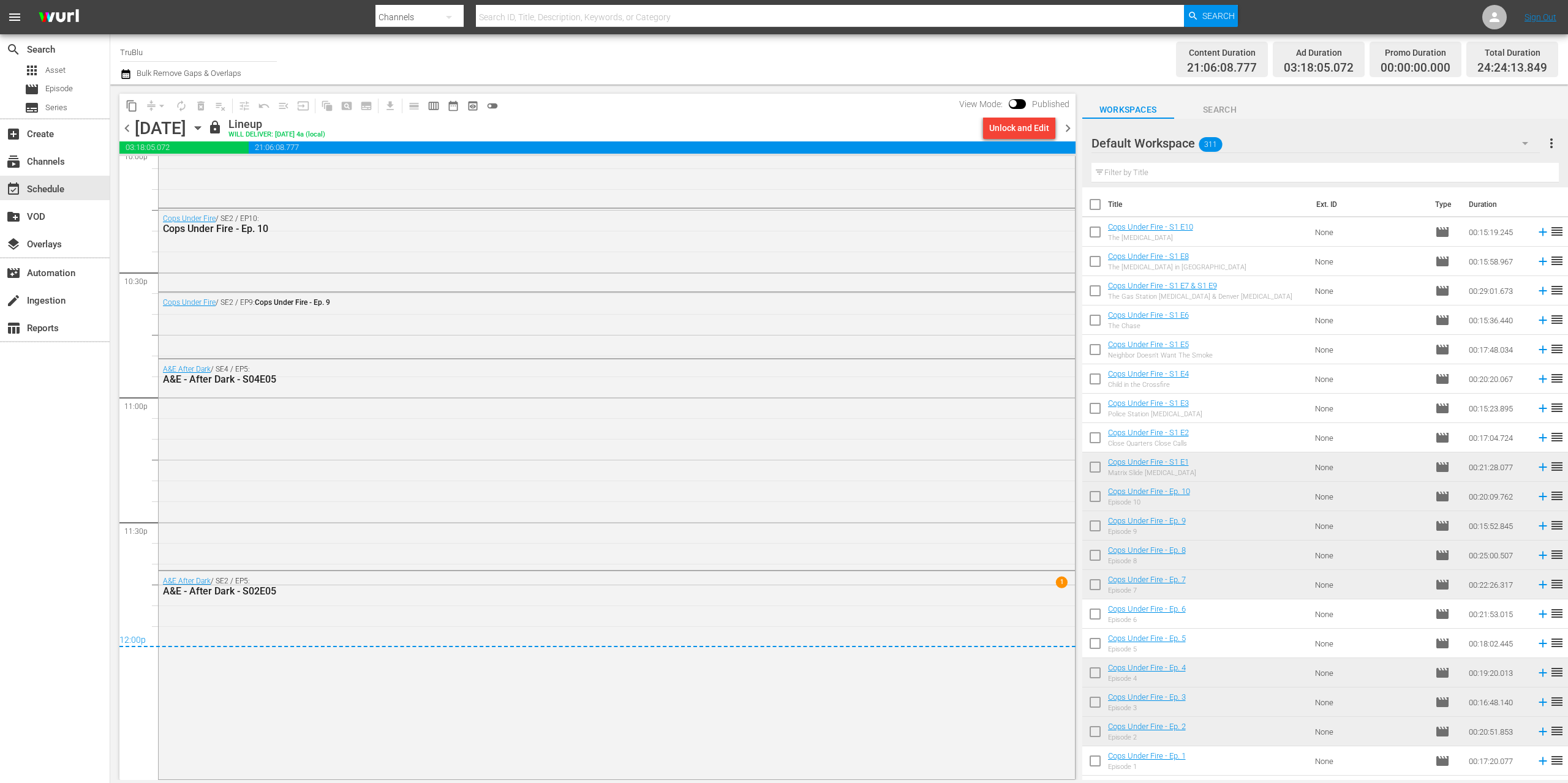
scroll to position [4920, 0]
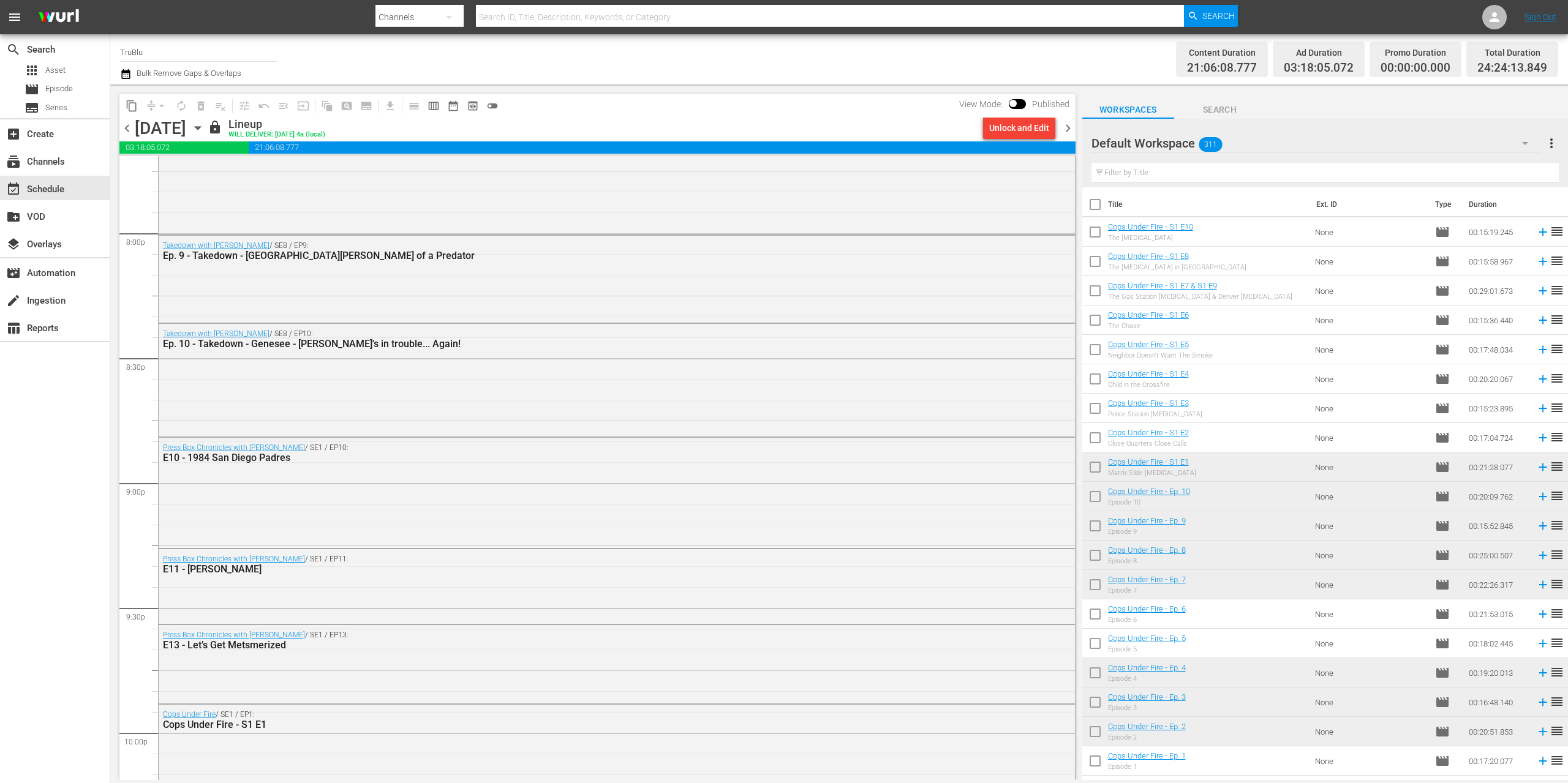
click at [1072, 127] on span "chevron_right" at bounding box center [1068, 128] width 16 height 16
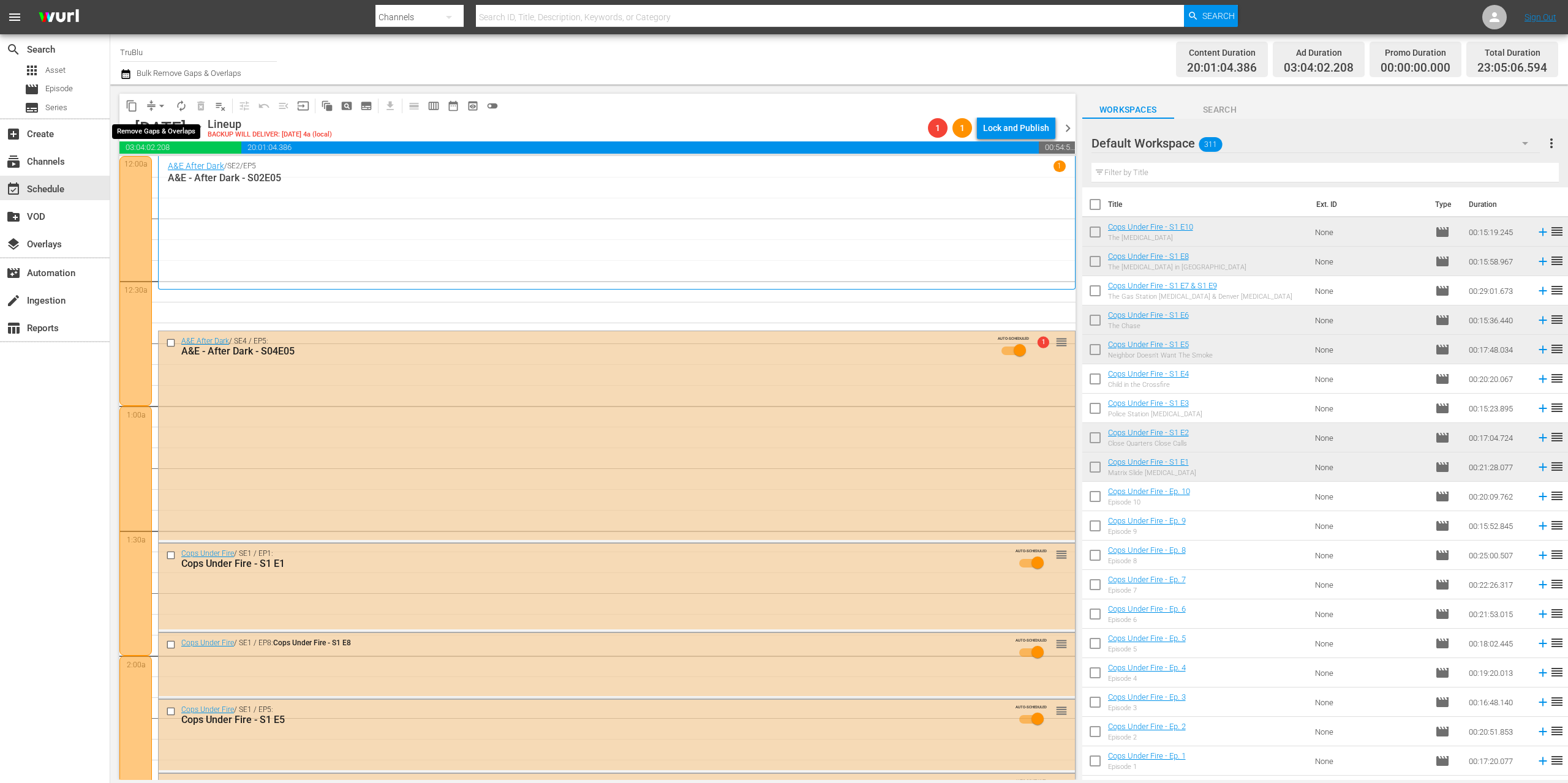
click at [151, 107] on span "compress" at bounding box center [151, 106] width 12 height 12
click at [155, 108] on button "arrow_drop_down" at bounding box center [162, 106] width 20 height 20
click at [175, 167] on li "Align to End of Previous Day" at bounding box center [162, 171] width 128 height 20
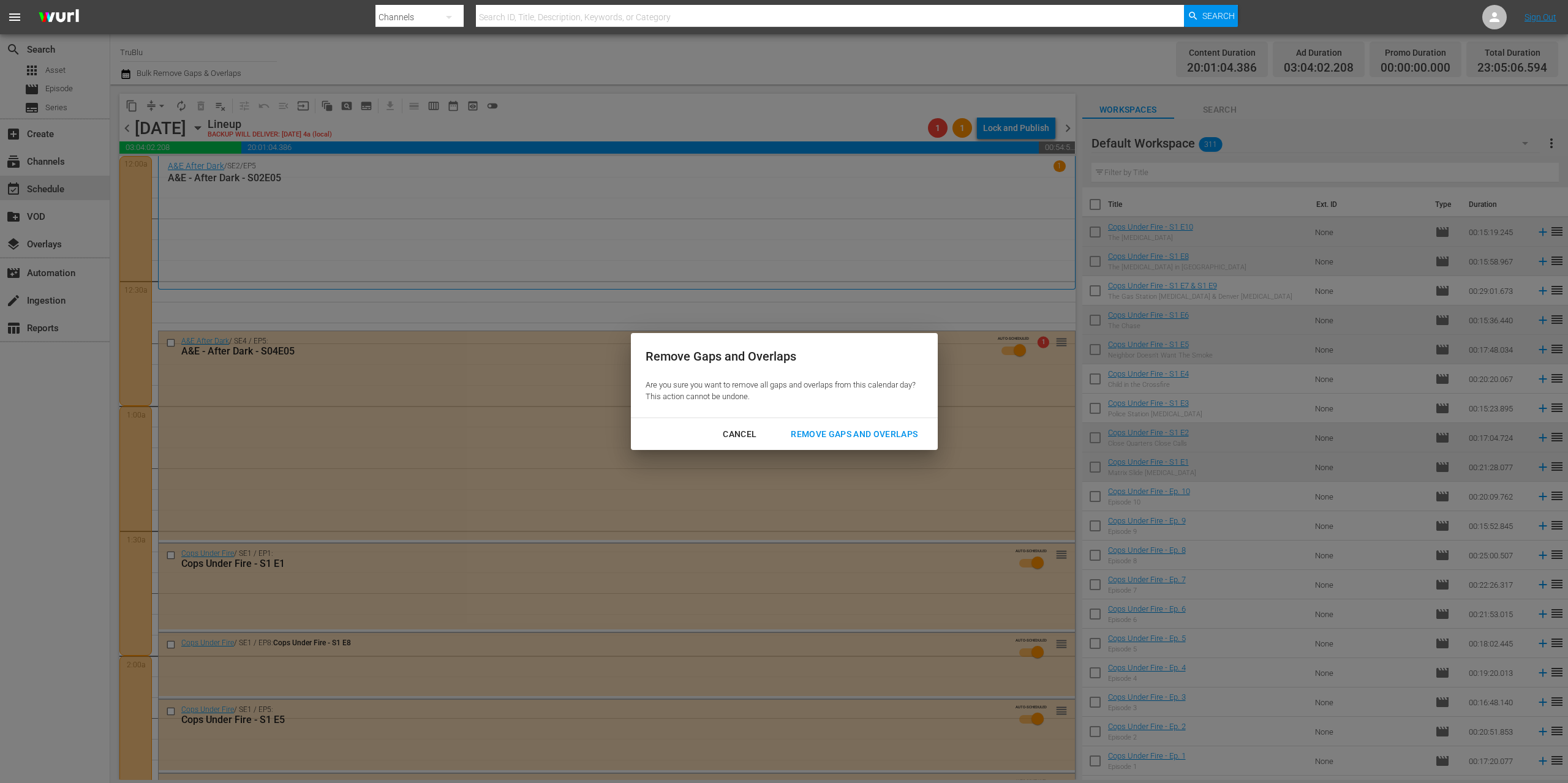
click at [846, 434] on div "Remove Gaps and Overlaps" at bounding box center [854, 434] width 146 height 16
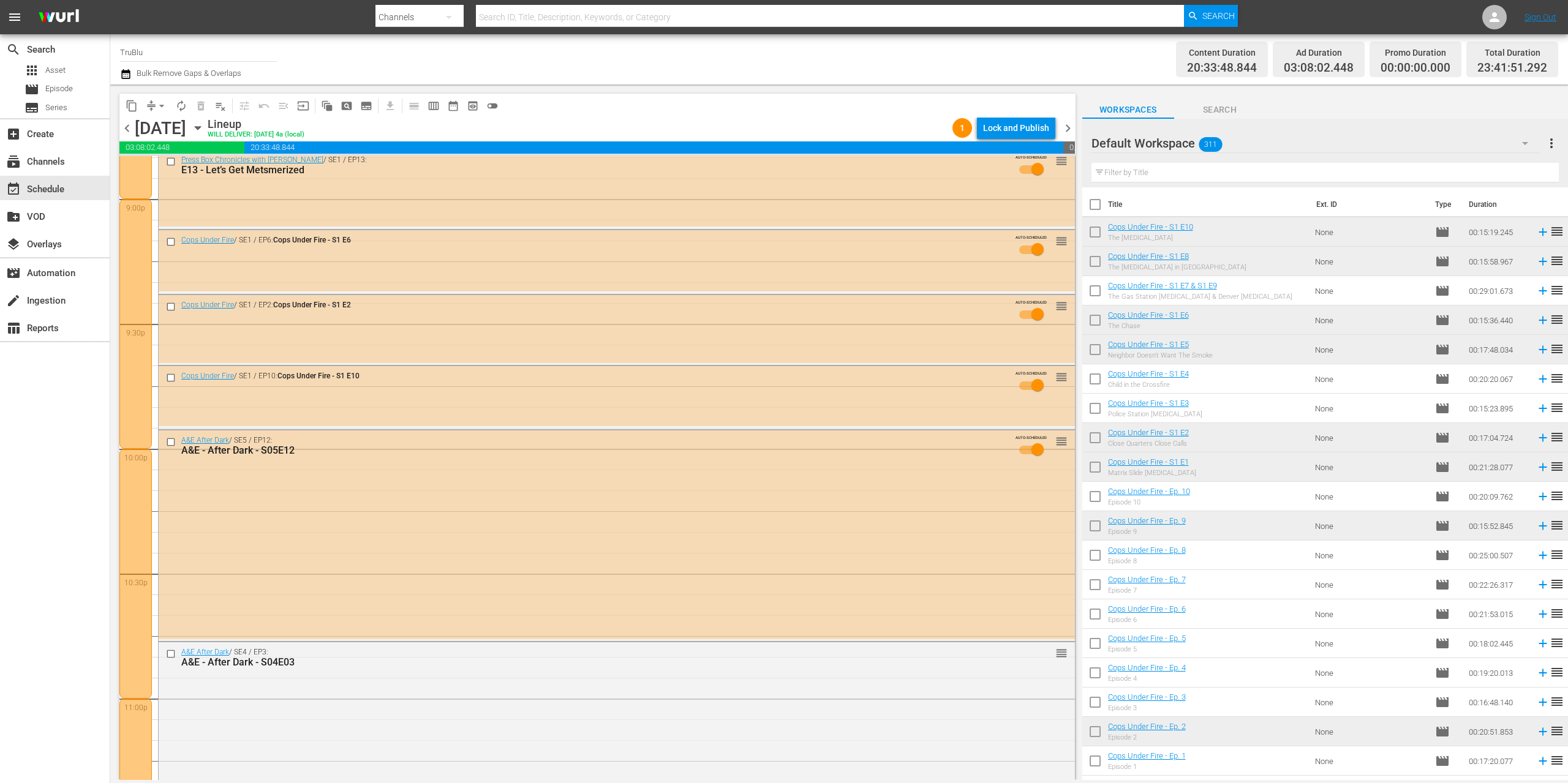
scroll to position [5430, 0]
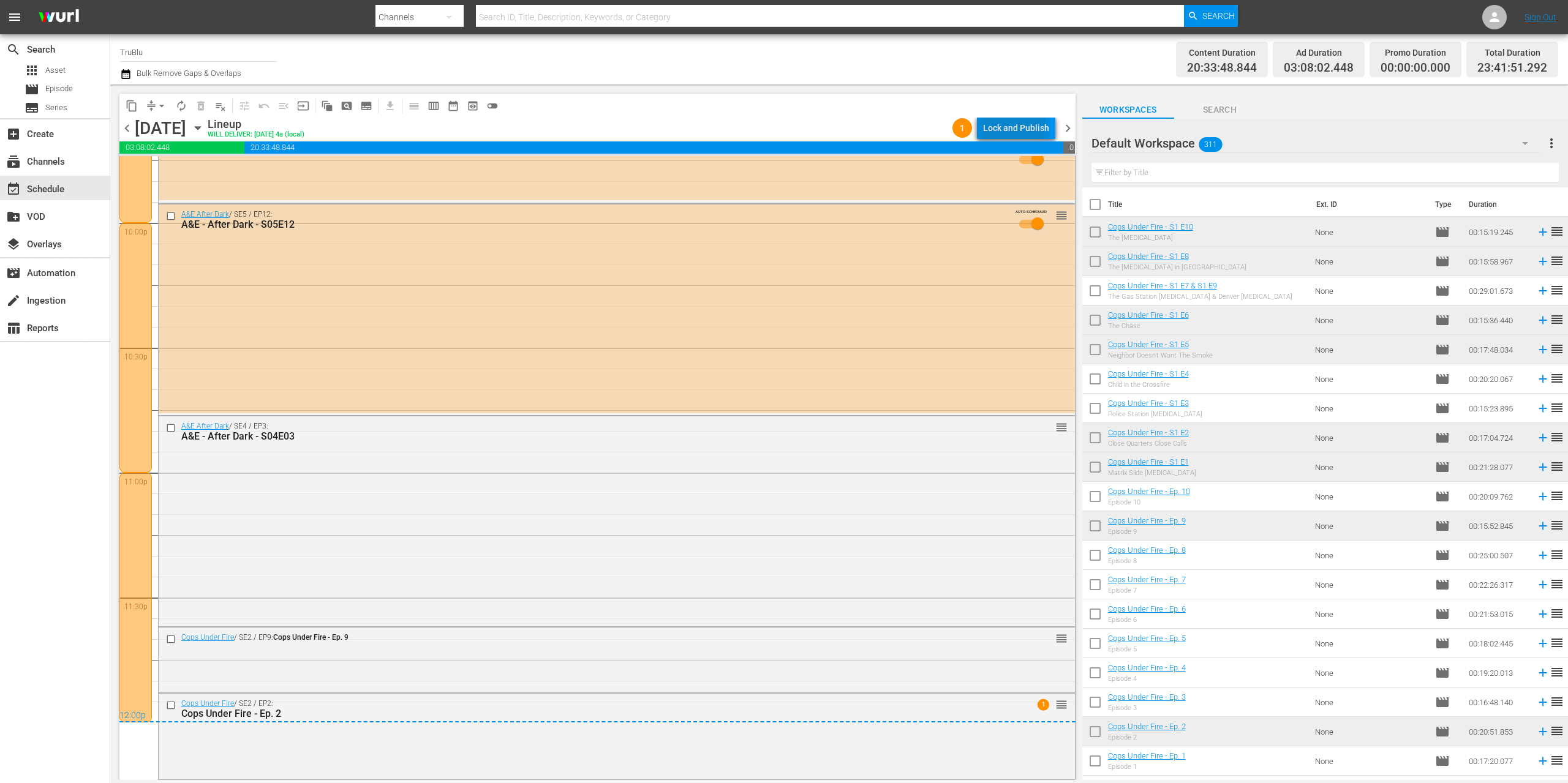
click at [1011, 122] on div "Lock and Publish" at bounding box center [1016, 128] width 66 height 22
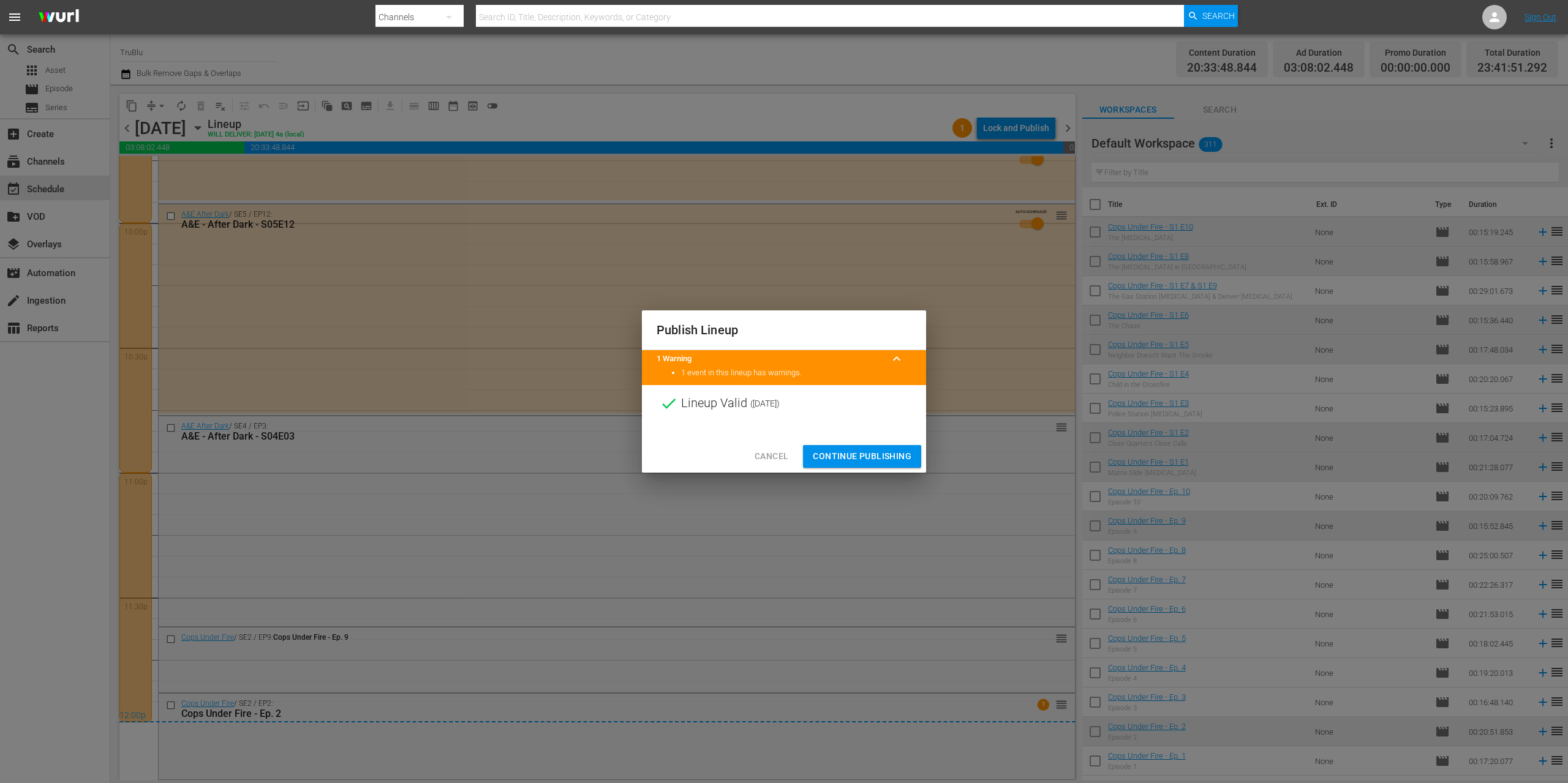
click at [893, 455] on span "Continue Publishing" at bounding box center [862, 456] width 99 height 16
